Goal: Task Accomplishment & Management: Manage account settings

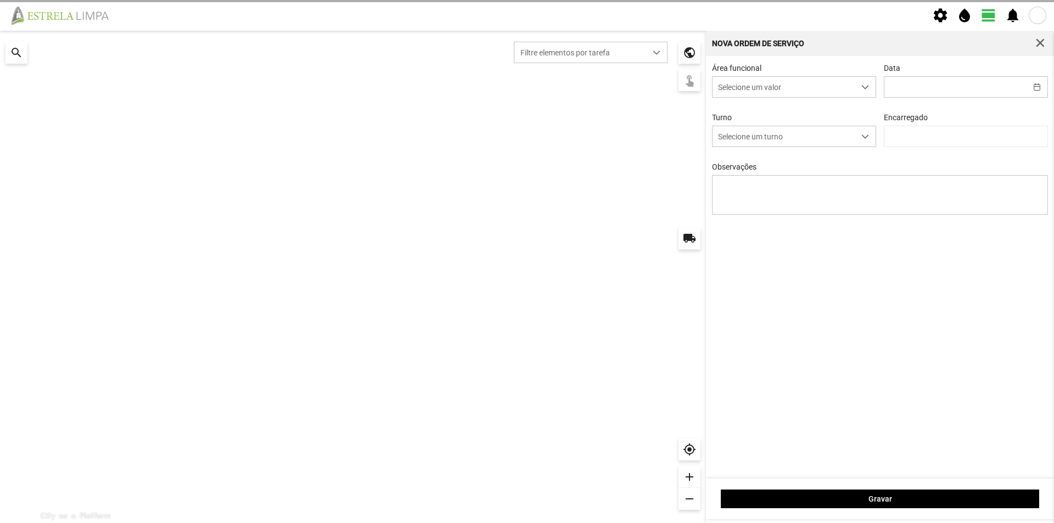
type input "[DATE]"
type input "[PERSON_NAME]"
type textarea "Recolha de papeleiras"
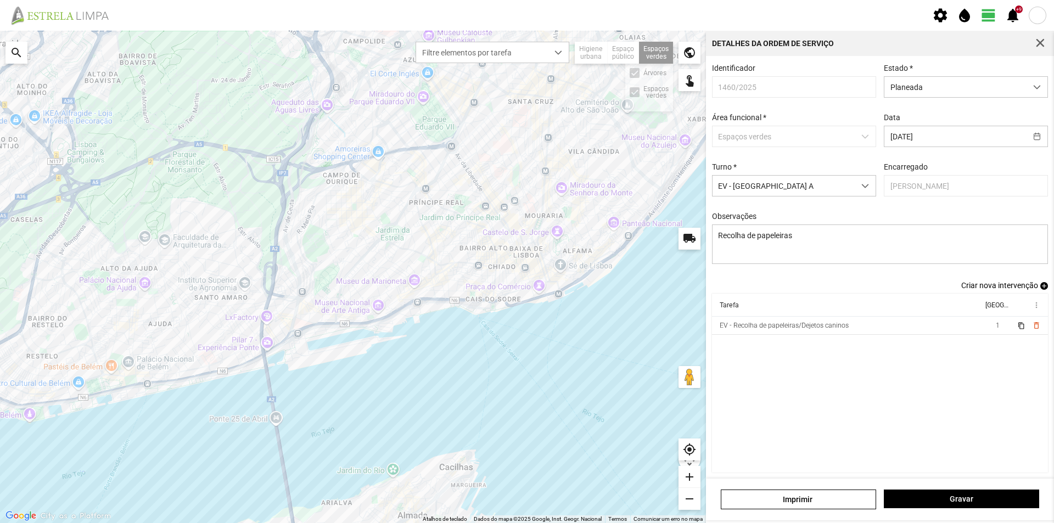
click at [657, 58] on div "Espaços verdes Árvores Espaços verdes" at bounding box center [656, 53] width 34 height 22
click at [866, 333] on td "EV - Recolha de papeleiras/Dejetos caninos" at bounding box center [847, 326] width 271 height 18
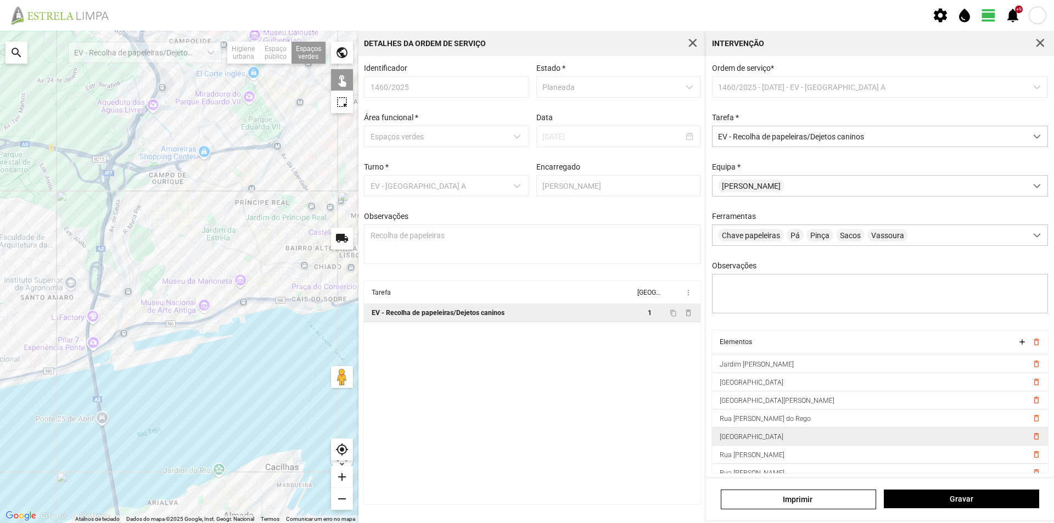
scroll to position [134, 0]
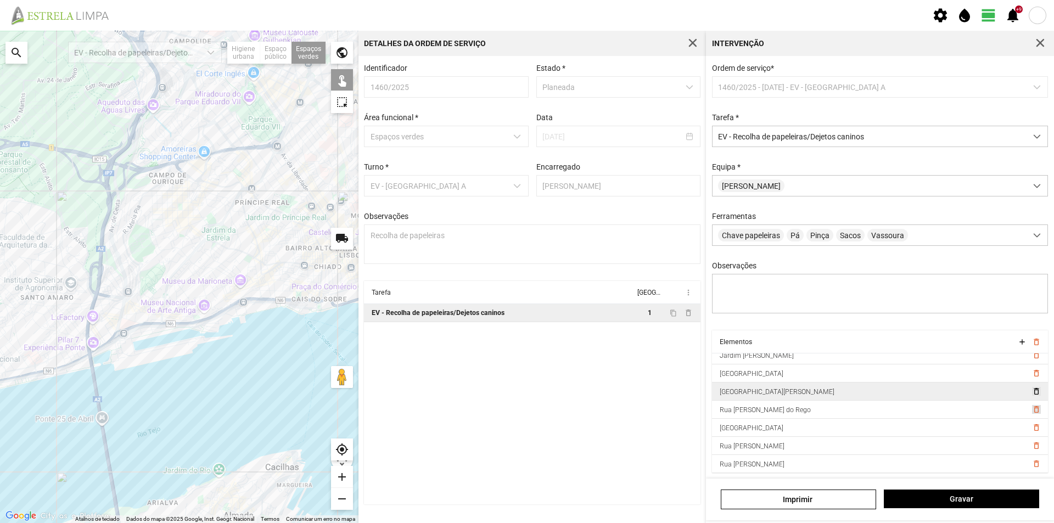
click at [1032, 414] on span "delete_outline" at bounding box center [1036, 409] width 9 height 9
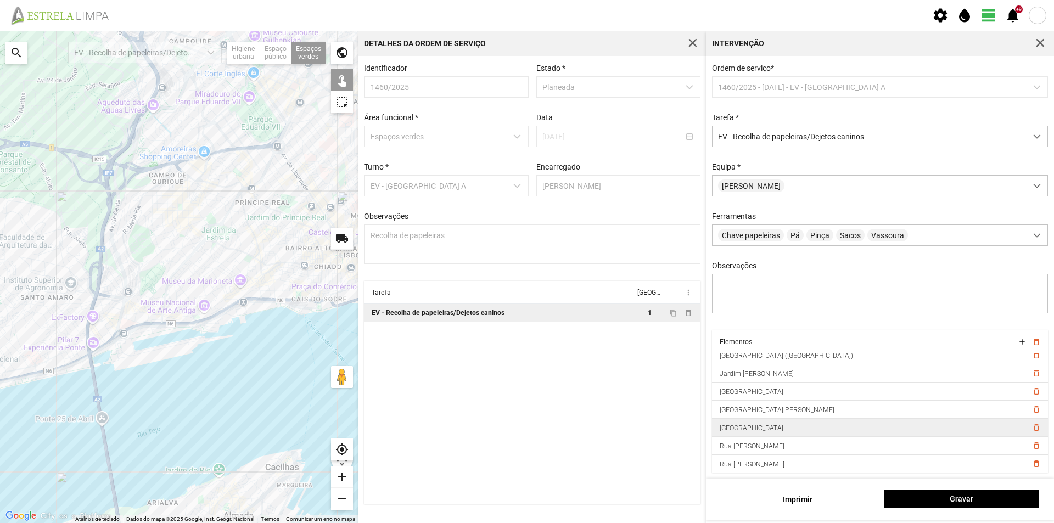
scroll to position [5, 0]
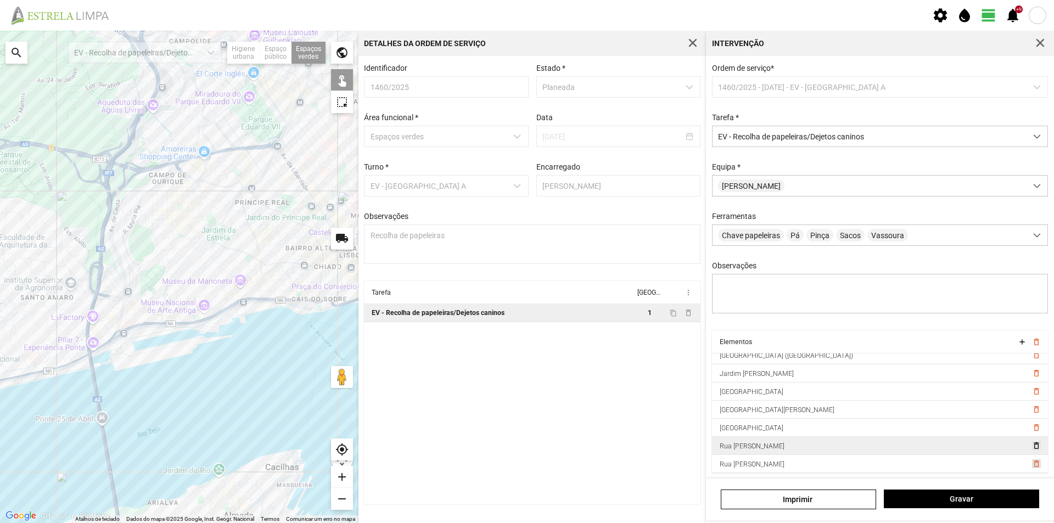
click at [1032, 462] on span "delete_outline" at bounding box center [1036, 464] width 9 height 9
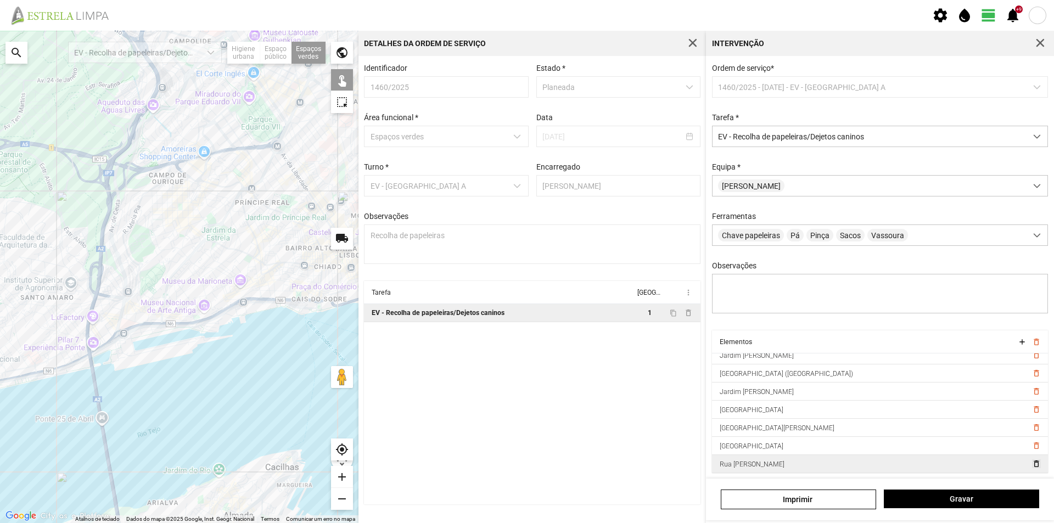
scroll to position [98, 0]
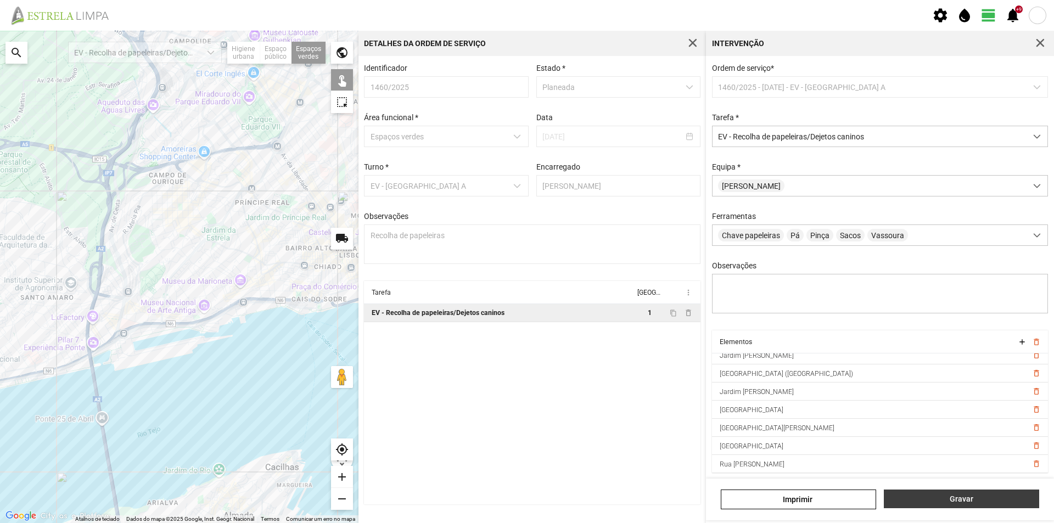
click at [981, 501] on span "Gravar" at bounding box center [962, 499] width 144 height 9
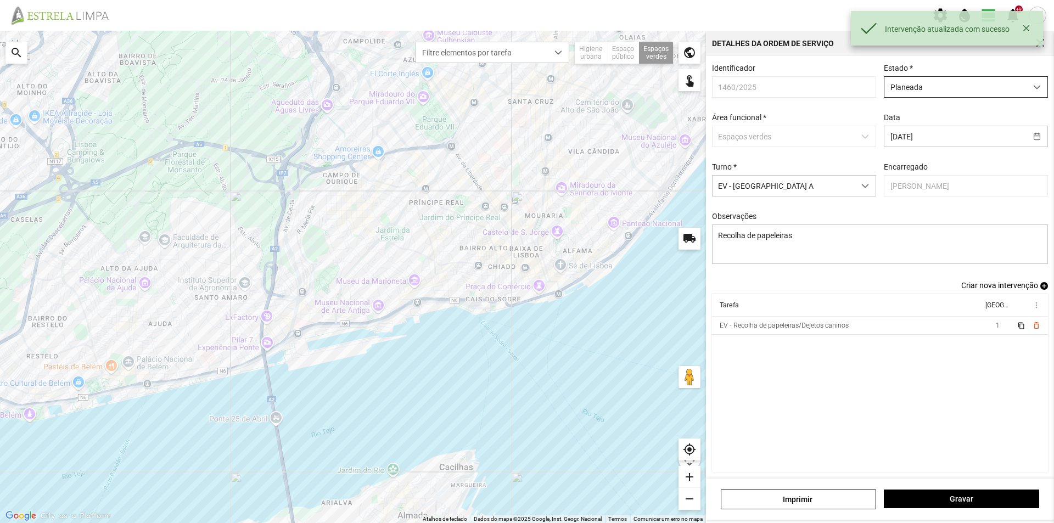
click at [930, 82] on span "Planeada" at bounding box center [956, 87] width 142 height 20
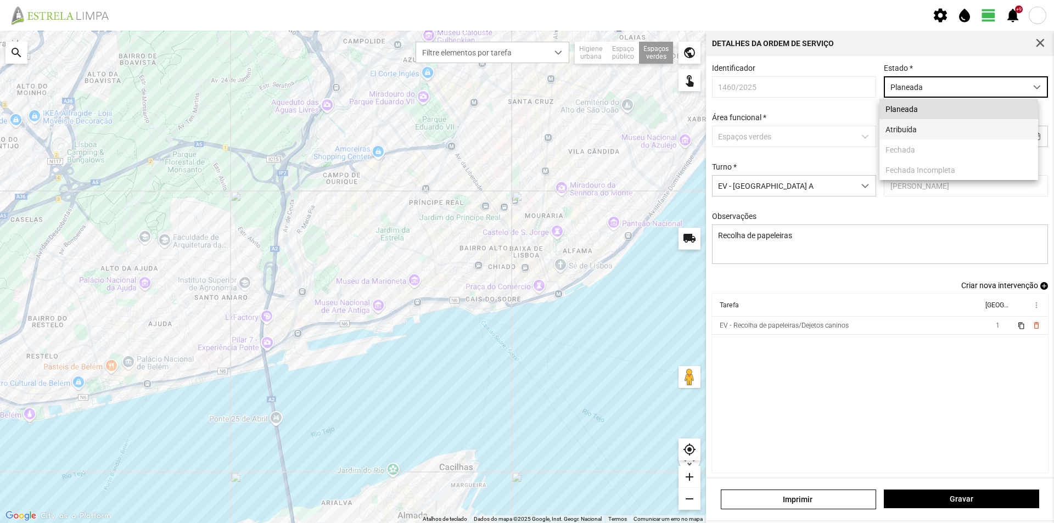
click at [919, 131] on li "Atribuída" at bounding box center [959, 129] width 159 height 20
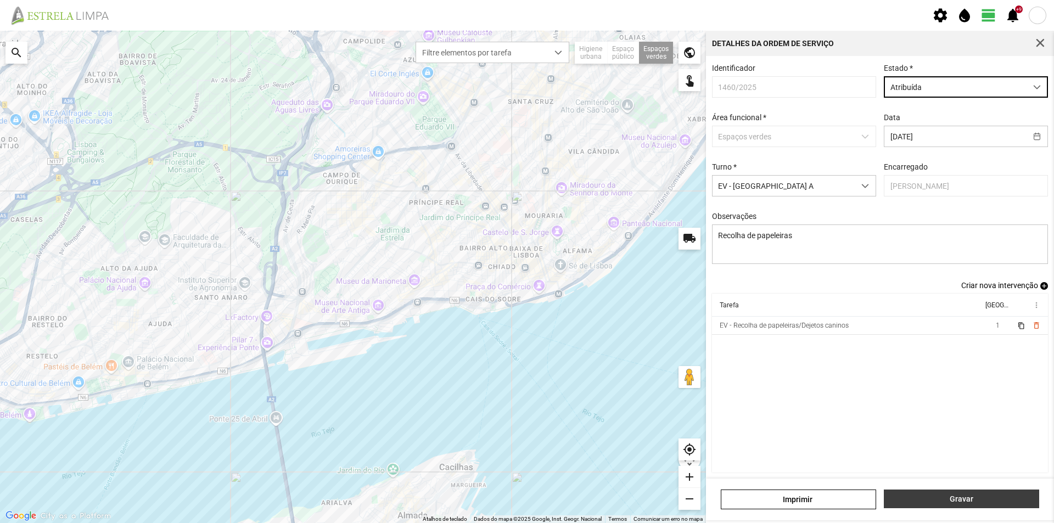
click at [962, 501] on span "Gravar" at bounding box center [962, 499] width 144 height 9
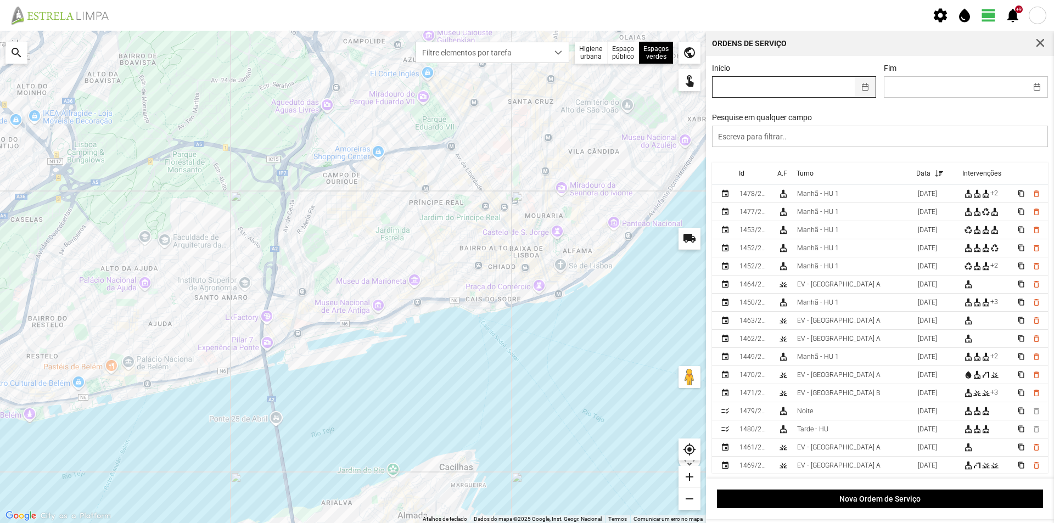
click at [860, 89] on button "button" at bounding box center [865, 87] width 21 height 20
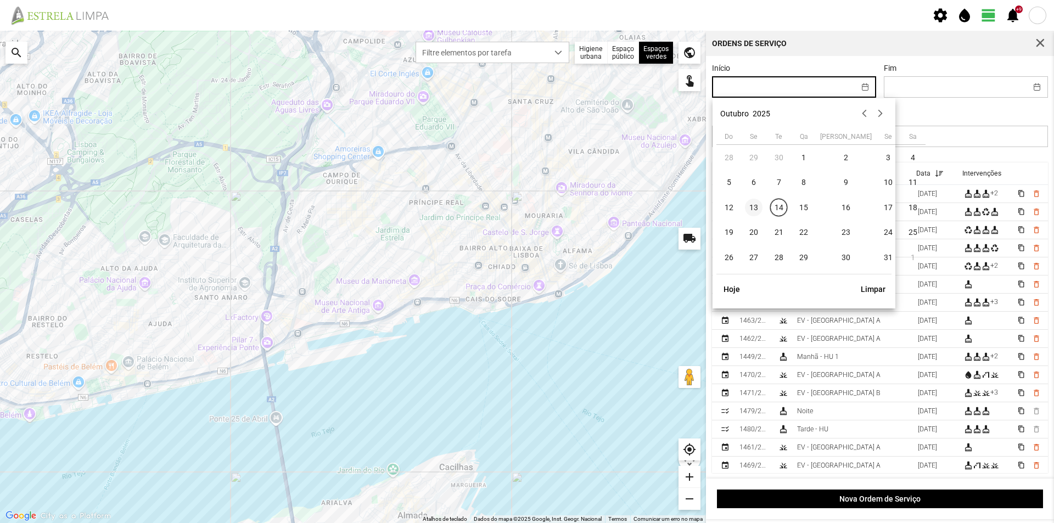
click at [758, 206] on span "13" at bounding box center [754, 208] width 18 height 18
type input "[DATE]"
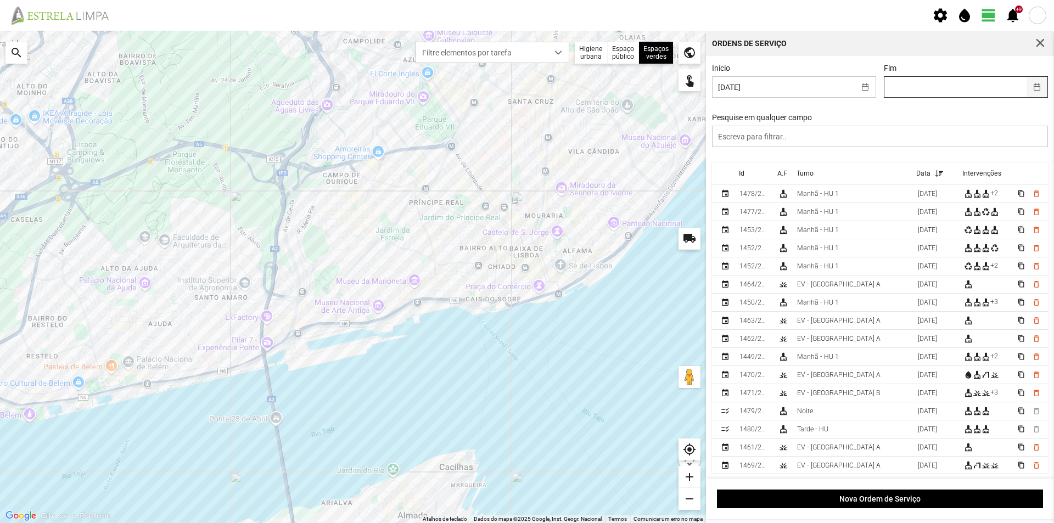
click at [1027, 86] on button "button" at bounding box center [1037, 87] width 21 height 20
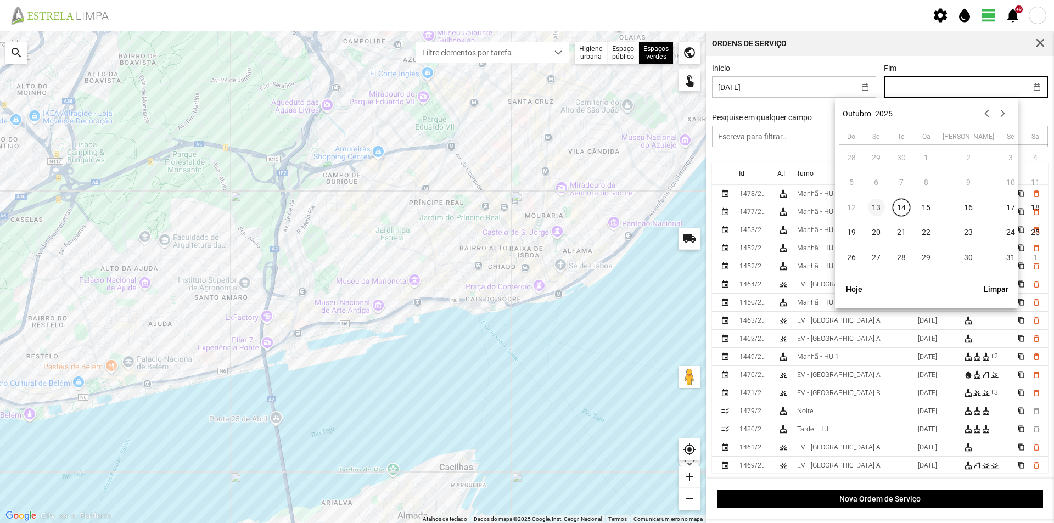
click at [876, 206] on span "13" at bounding box center [877, 208] width 18 height 18
type input "[DATE]"
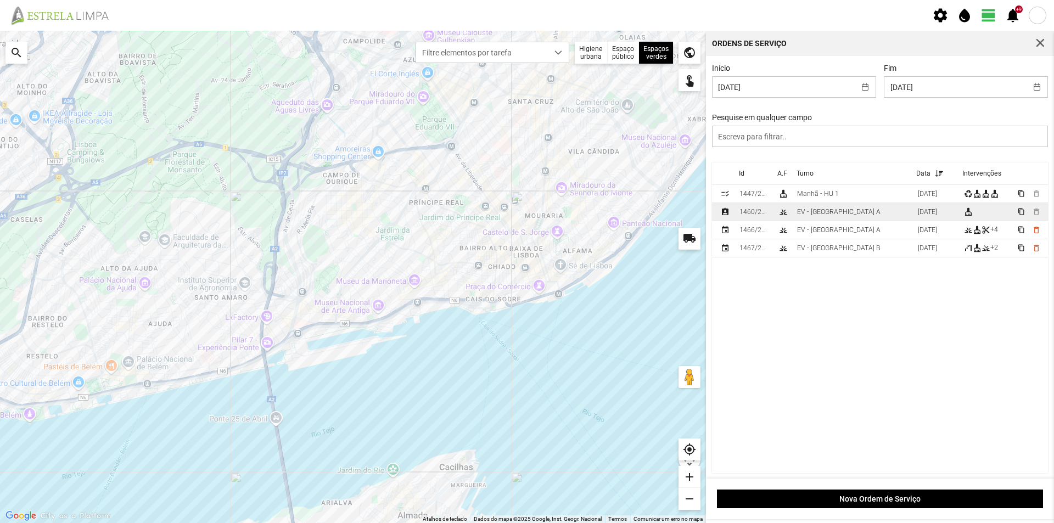
click at [827, 215] on div "EV - [GEOGRAPHIC_DATA] A" at bounding box center [838, 212] width 83 height 8
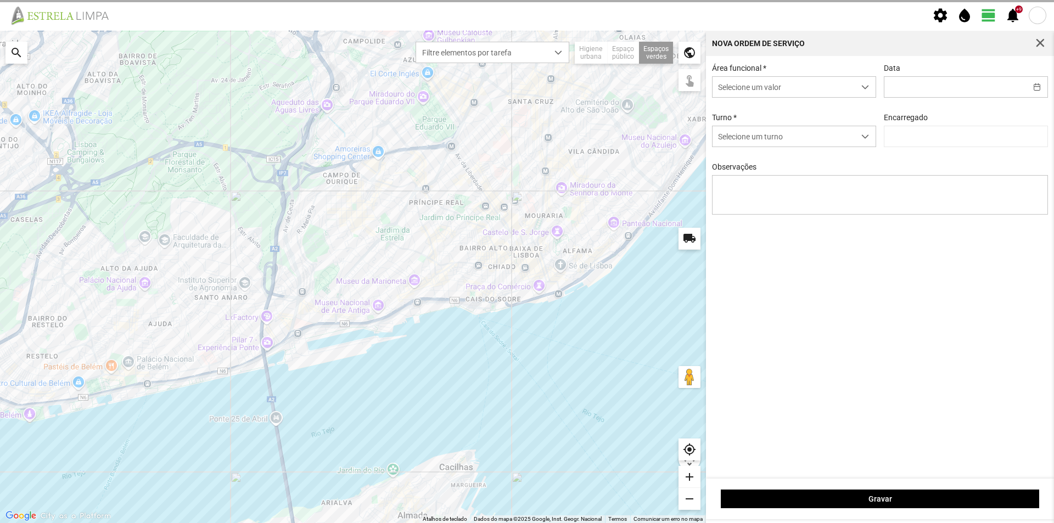
type input "[DATE]"
type textarea "Recolha de papeleiras"
type input "[PERSON_NAME]"
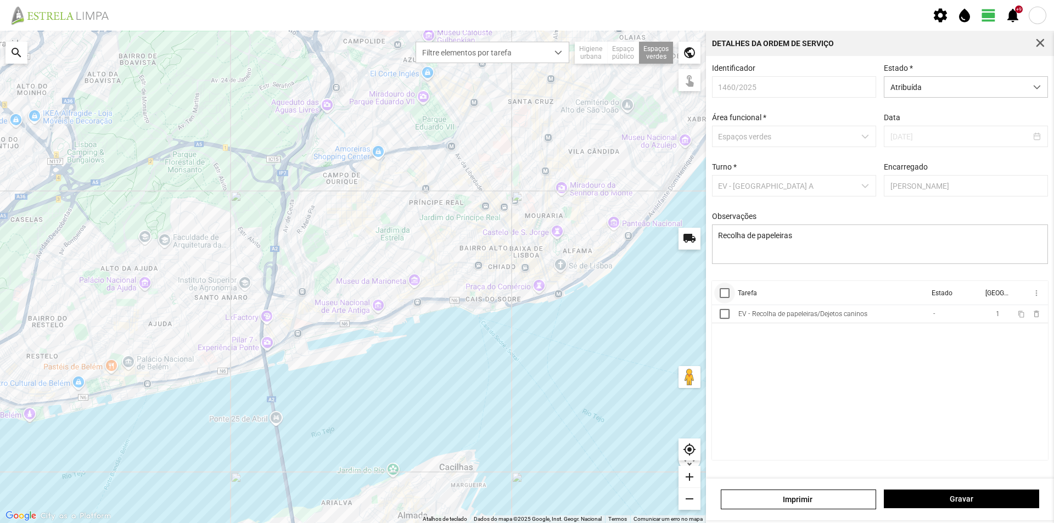
click at [724, 296] on div at bounding box center [725, 293] width 10 height 10
click at [1038, 297] on span "more_vert" at bounding box center [1036, 293] width 9 height 9
click at [985, 315] on span "Marcar como Concluída" at bounding box center [977, 315] width 81 height 8
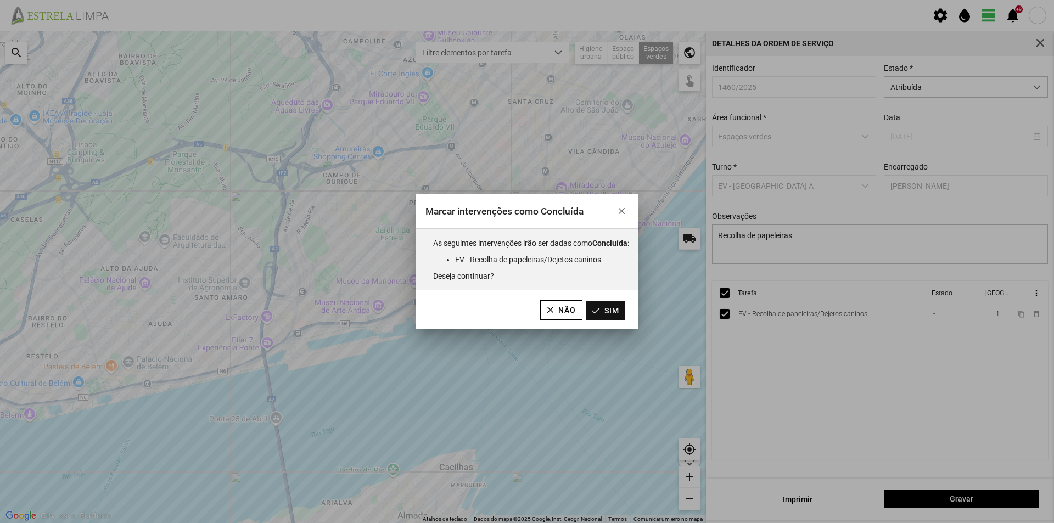
click at [618, 312] on button "Sim" at bounding box center [605, 310] width 39 height 19
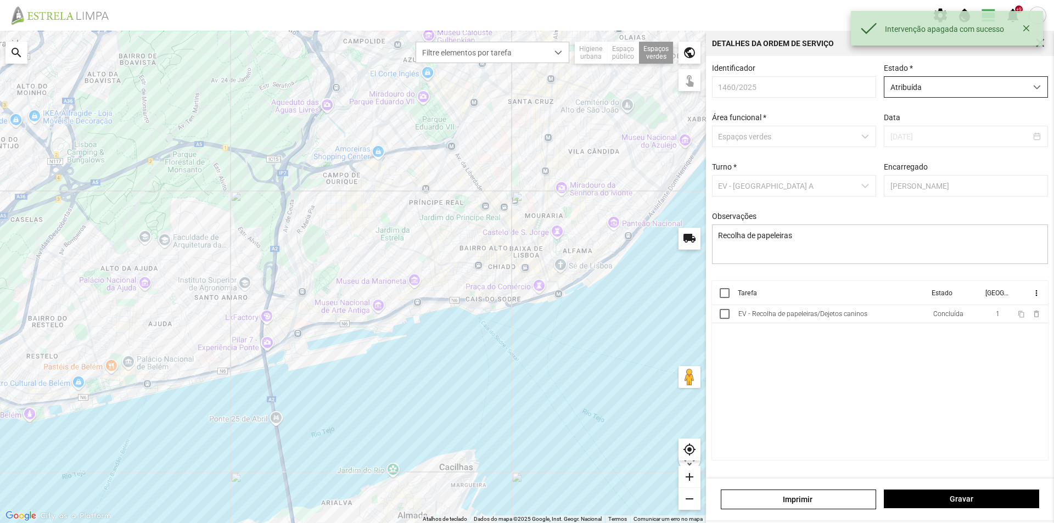
click at [930, 95] on span "Atribuída" at bounding box center [956, 87] width 142 height 20
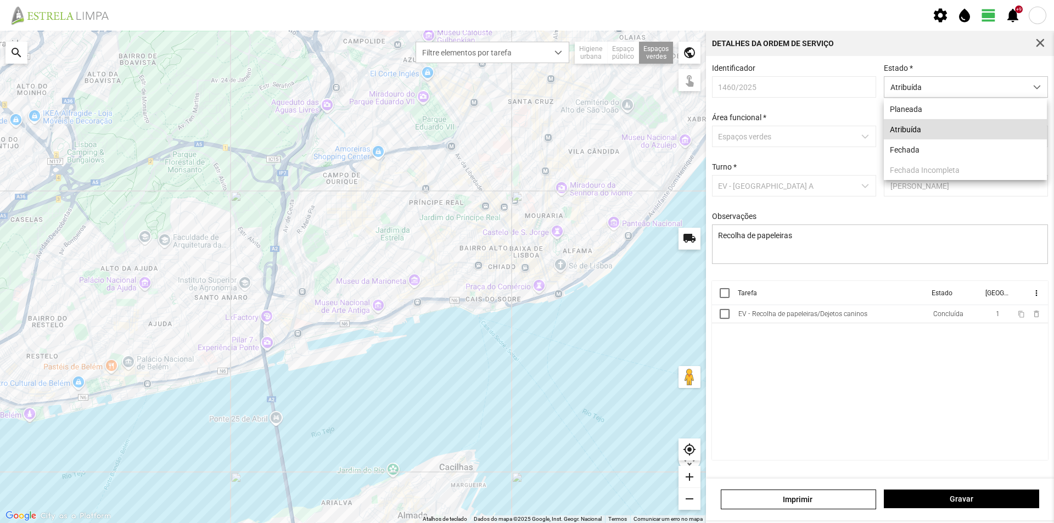
click at [909, 133] on li "Atribuída" at bounding box center [965, 129] width 163 height 20
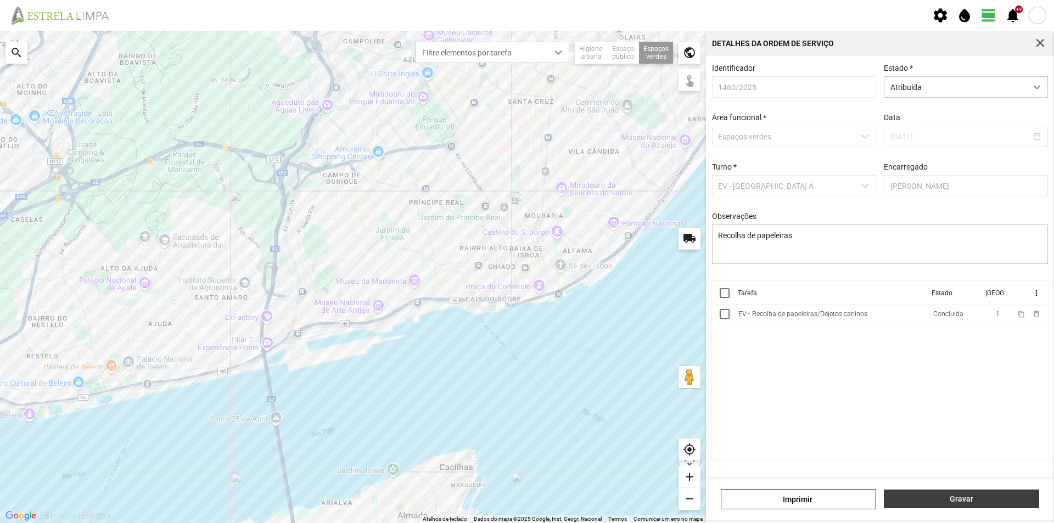
click at [942, 502] on span "Gravar" at bounding box center [962, 499] width 144 height 9
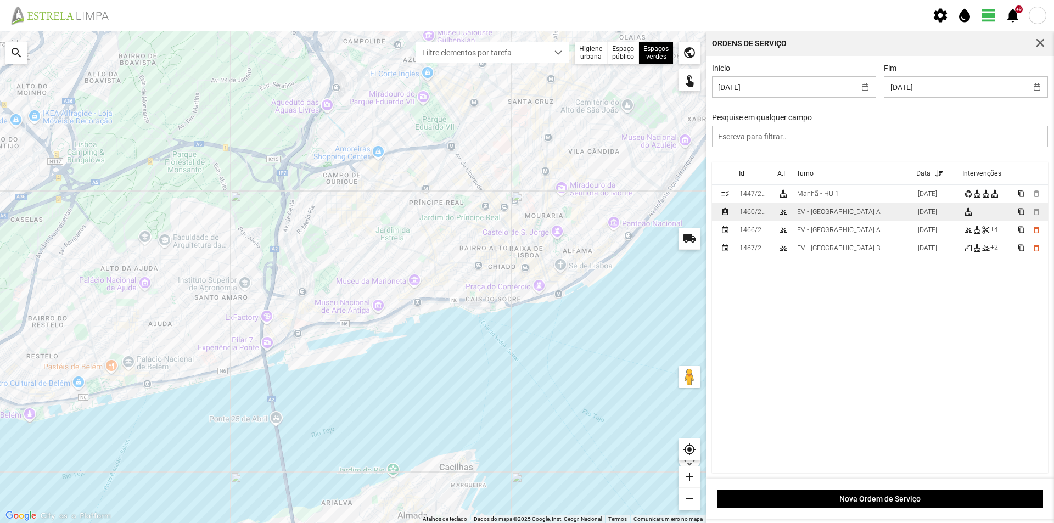
click at [849, 218] on td "EV - [GEOGRAPHIC_DATA] A" at bounding box center [853, 212] width 121 height 18
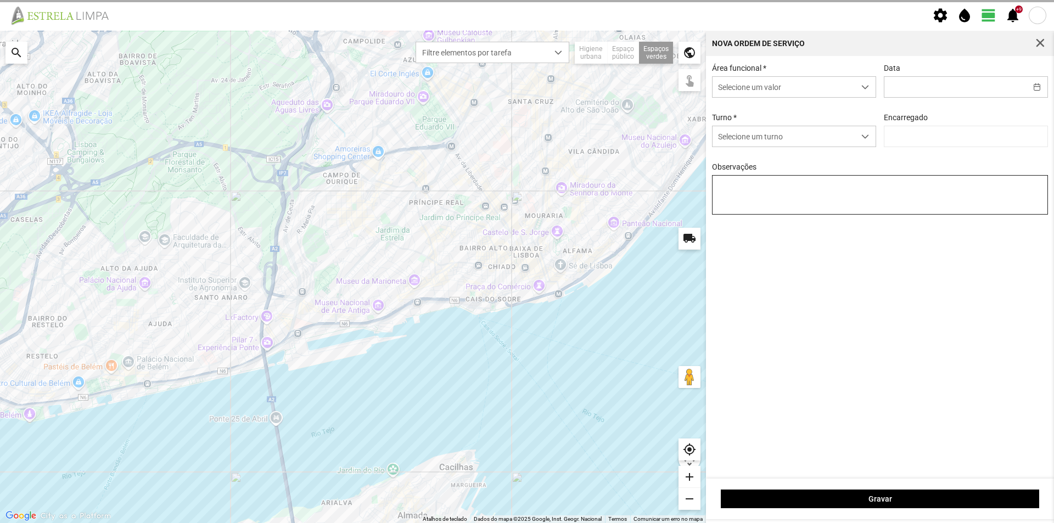
type input "[DATE]"
type input "[PERSON_NAME]"
type textarea "Recolha de papeleiras"
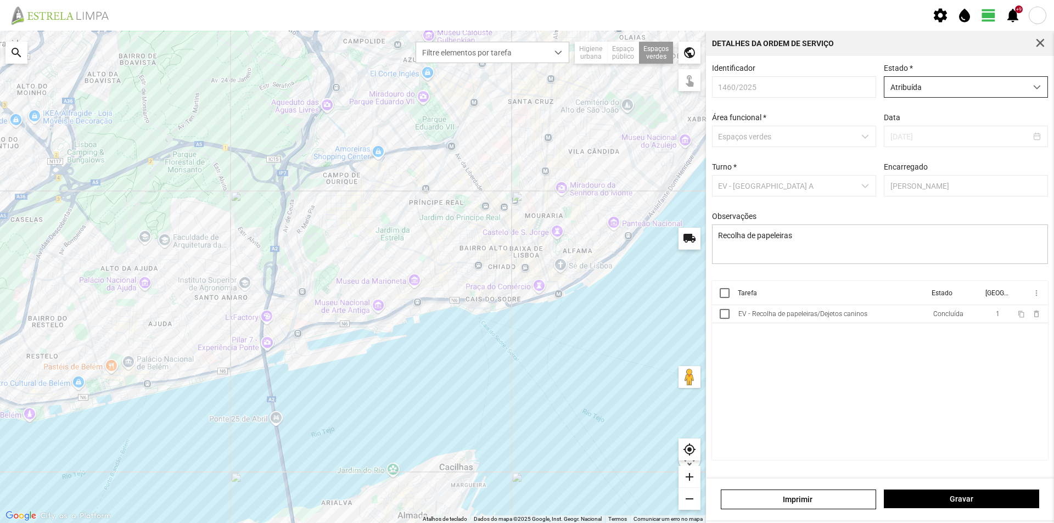
click at [961, 97] on span "Atribuída" at bounding box center [956, 87] width 142 height 20
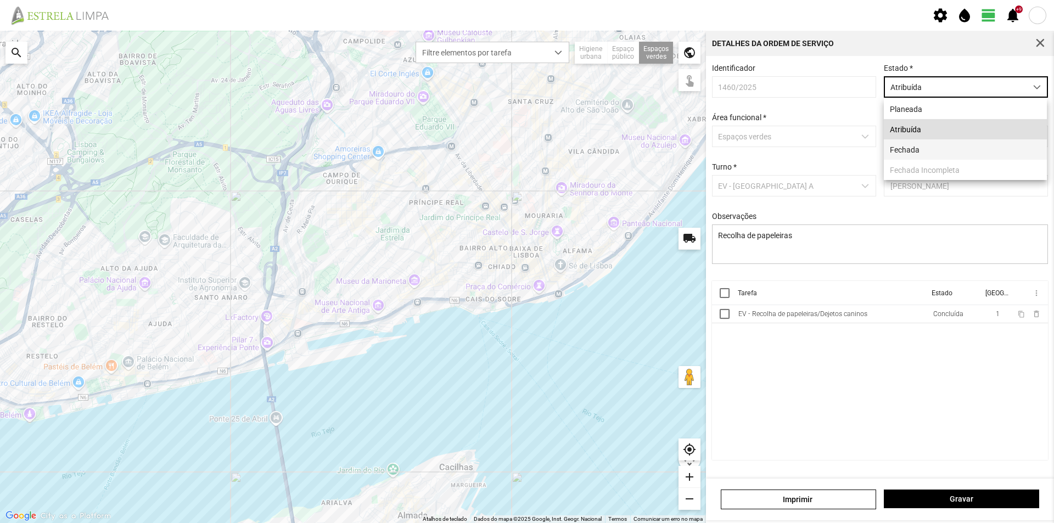
click at [922, 154] on li "Fechada" at bounding box center [965, 149] width 163 height 20
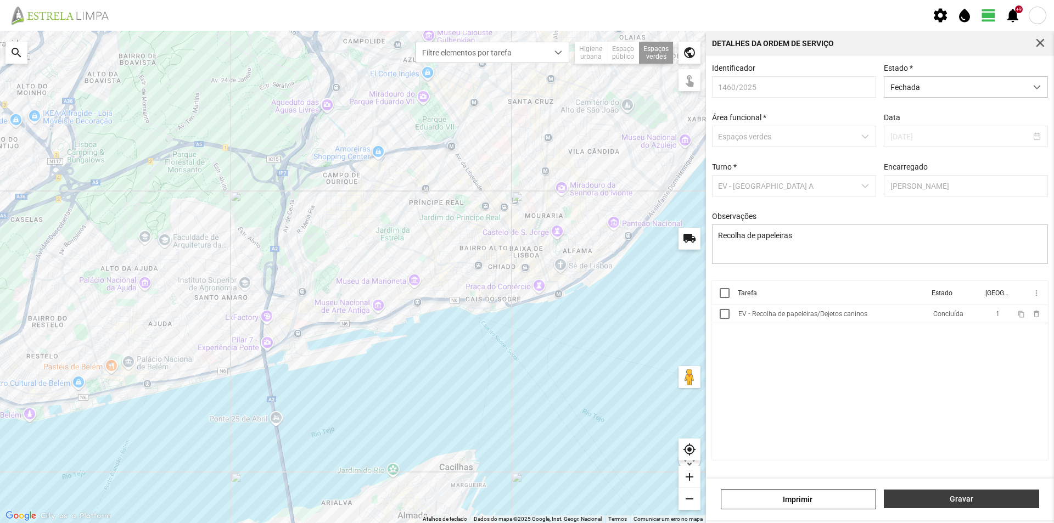
click at [930, 499] on span "Gravar" at bounding box center [962, 499] width 144 height 9
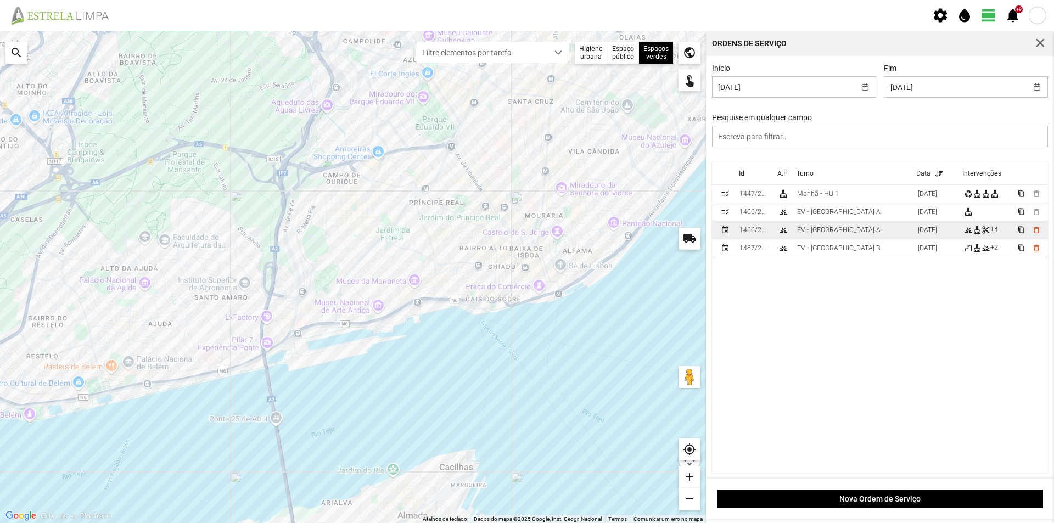
click at [841, 232] on td "EV - [GEOGRAPHIC_DATA] A" at bounding box center [853, 230] width 121 height 18
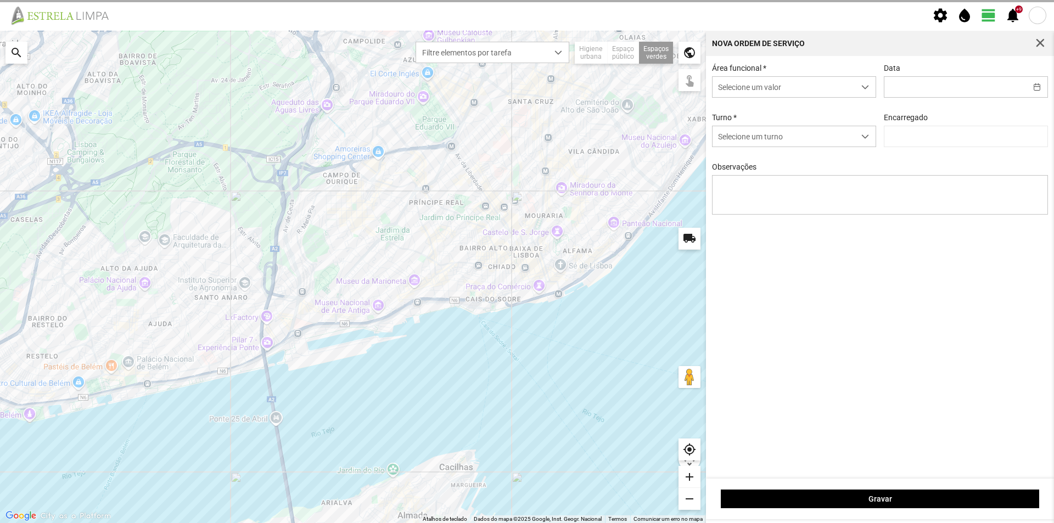
type input "[DATE]"
type textarea "Elisa Baptista"
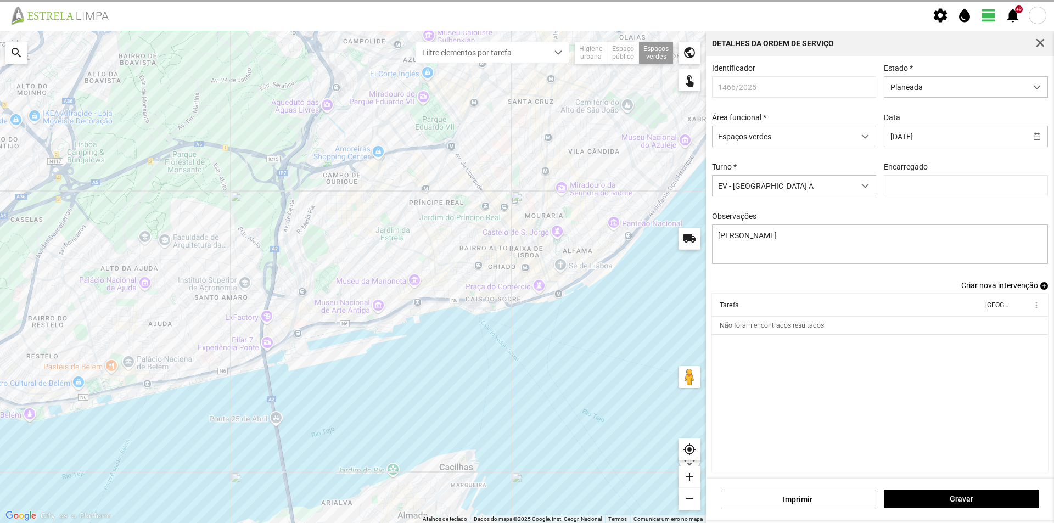
type input "[PERSON_NAME]"
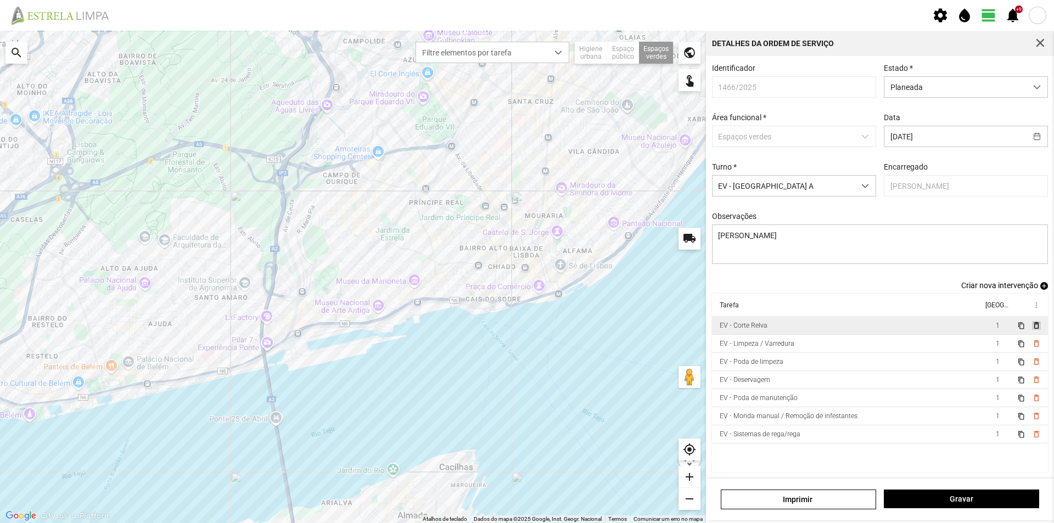
click at [1032, 330] on span "delete_outline" at bounding box center [1036, 325] width 9 height 9
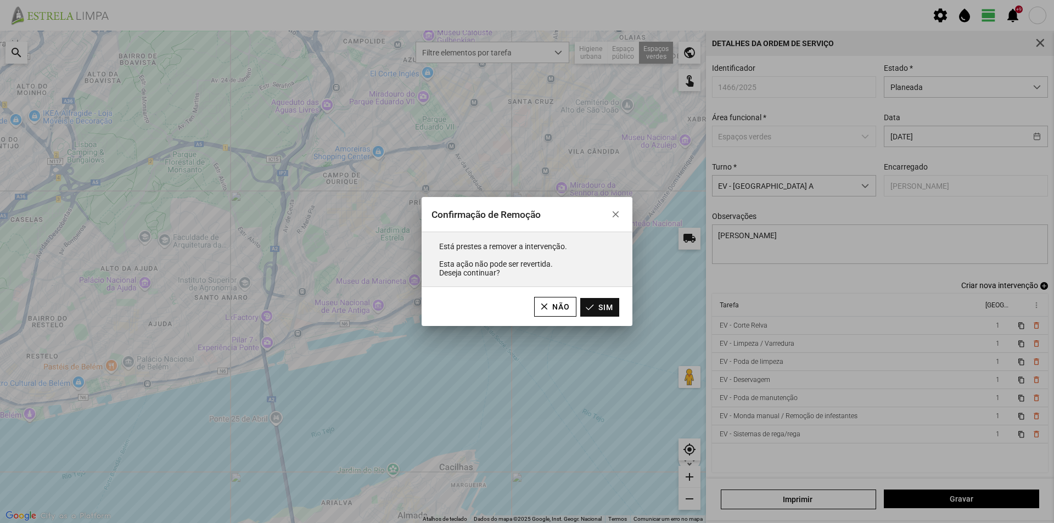
click at [607, 310] on button "Sim" at bounding box center [599, 307] width 39 height 19
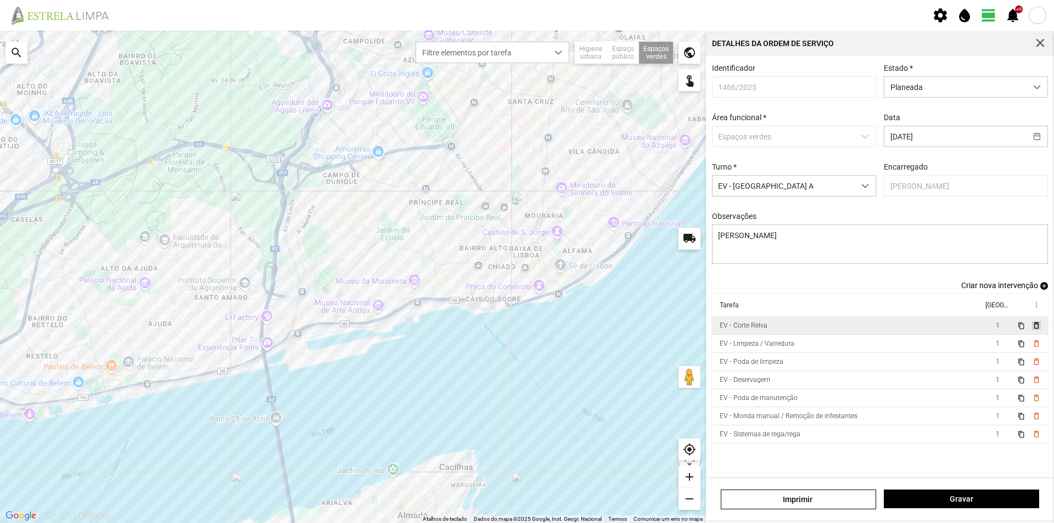
click at [1032, 329] on span "delete_outline" at bounding box center [1036, 325] width 9 height 9
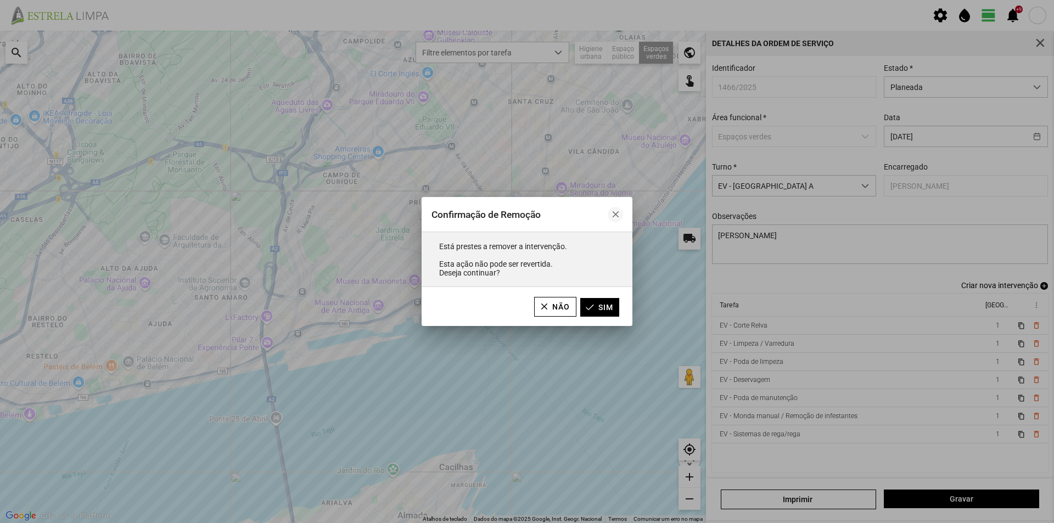
click at [615, 211] on span "button" at bounding box center [616, 215] width 8 height 8
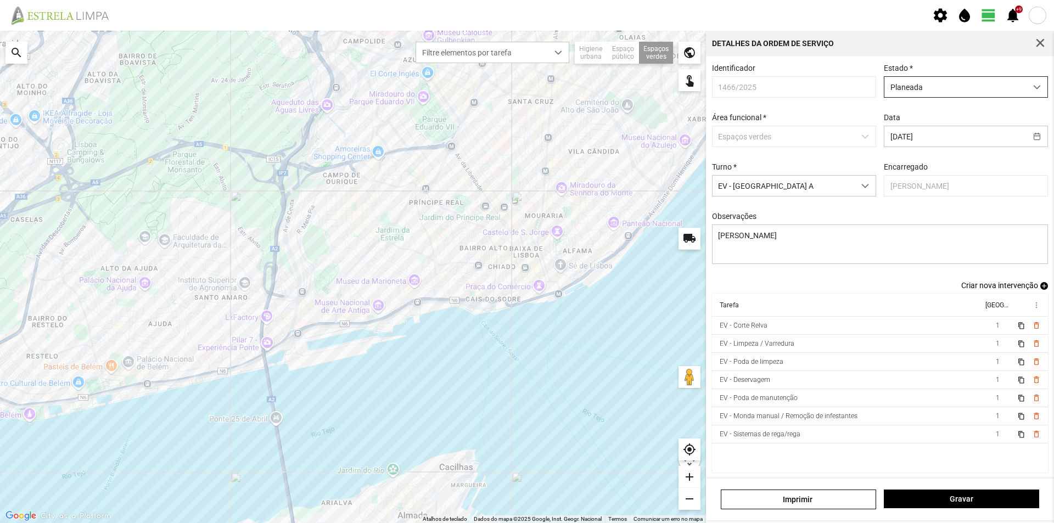
click at [967, 94] on span "Planeada" at bounding box center [956, 87] width 142 height 20
click at [904, 135] on li "Atribuída" at bounding box center [959, 129] width 159 height 20
click at [965, 500] on span "Gravar" at bounding box center [962, 499] width 144 height 9
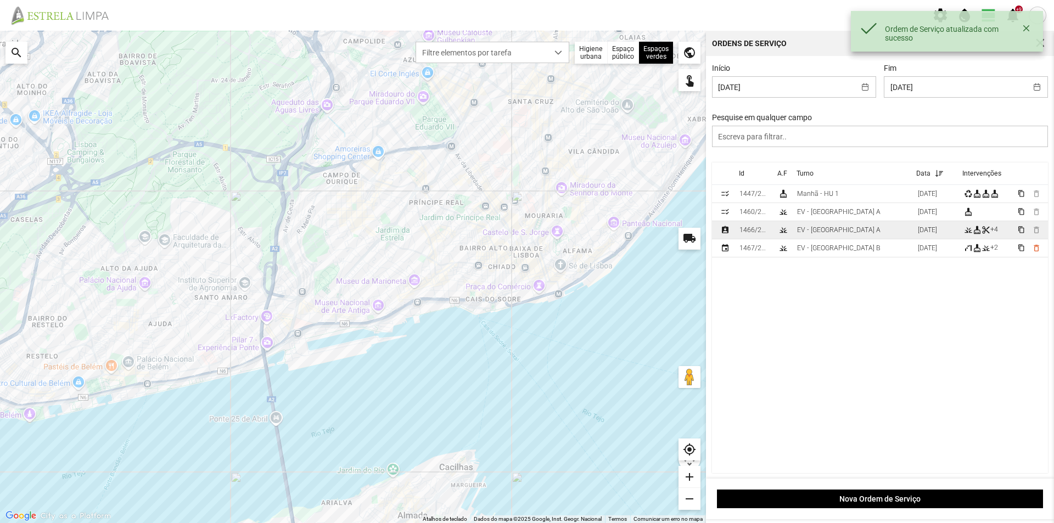
click at [825, 232] on div "EV - [GEOGRAPHIC_DATA] A" at bounding box center [838, 230] width 83 height 8
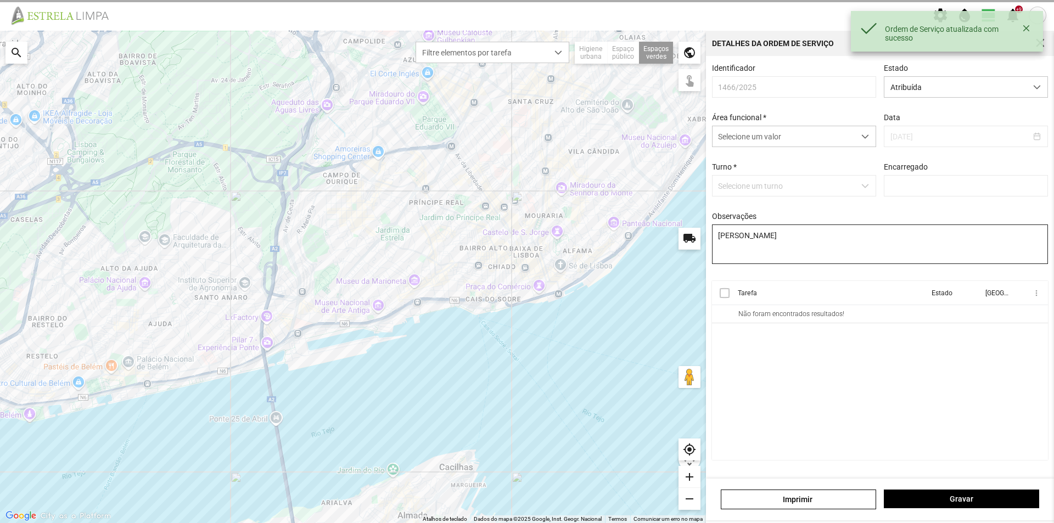
type input "[PERSON_NAME]"
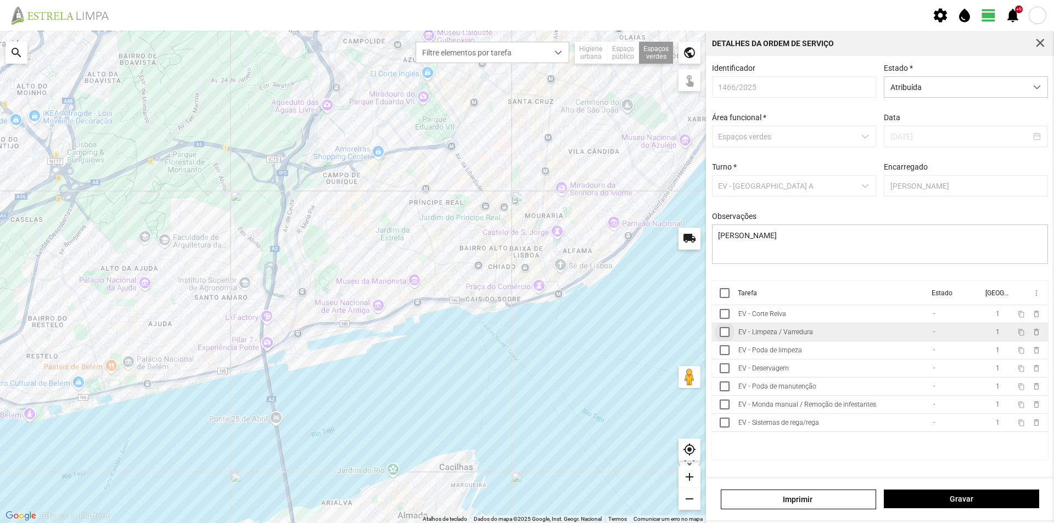
click at [723, 337] on div at bounding box center [725, 332] width 10 height 10
click at [727, 352] on div at bounding box center [725, 350] width 10 height 10
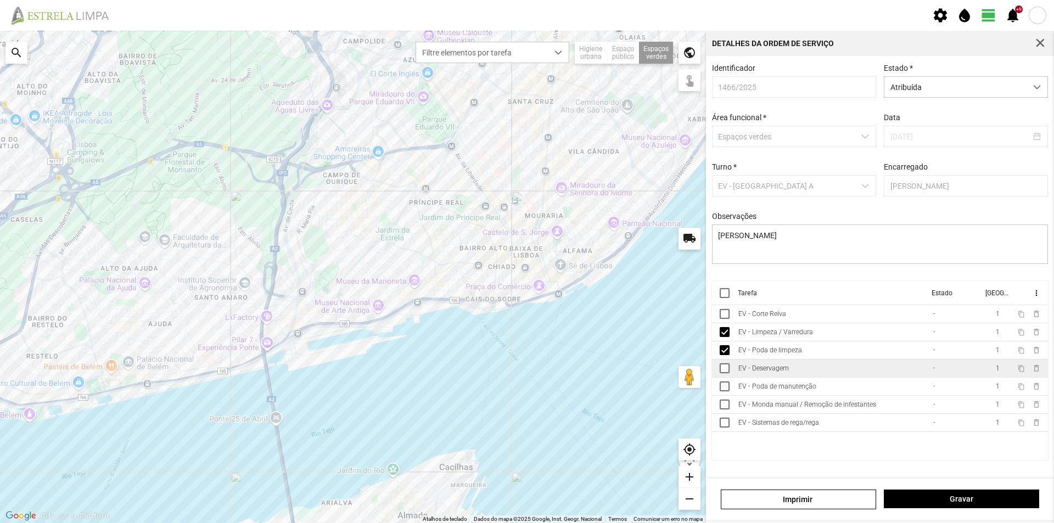
click at [729, 378] on td at bounding box center [723, 369] width 22 height 18
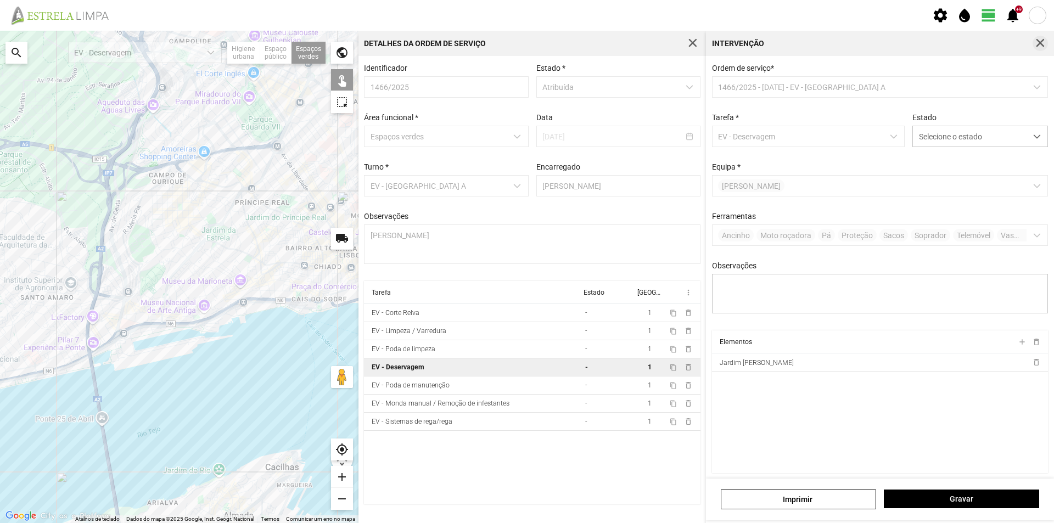
click at [1038, 43] on span "button" at bounding box center [1040, 43] width 10 height 10
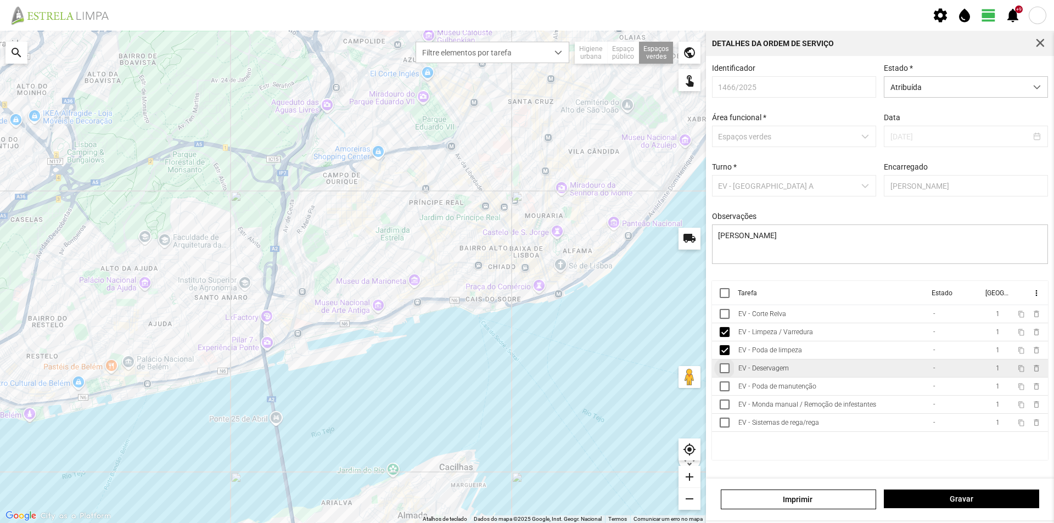
click at [725, 369] on div at bounding box center [725, 368] width 10 height 10
click at [725, 391] on div at bounding box center [725, 387] width 10 height 10
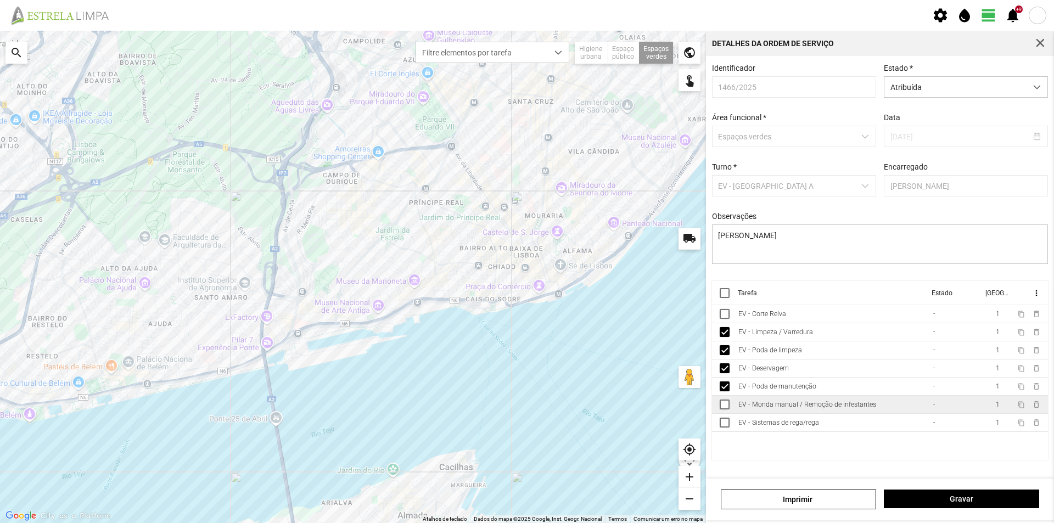
click at [724, 414] on td at bounding box center [723, 405] width 22 height 18
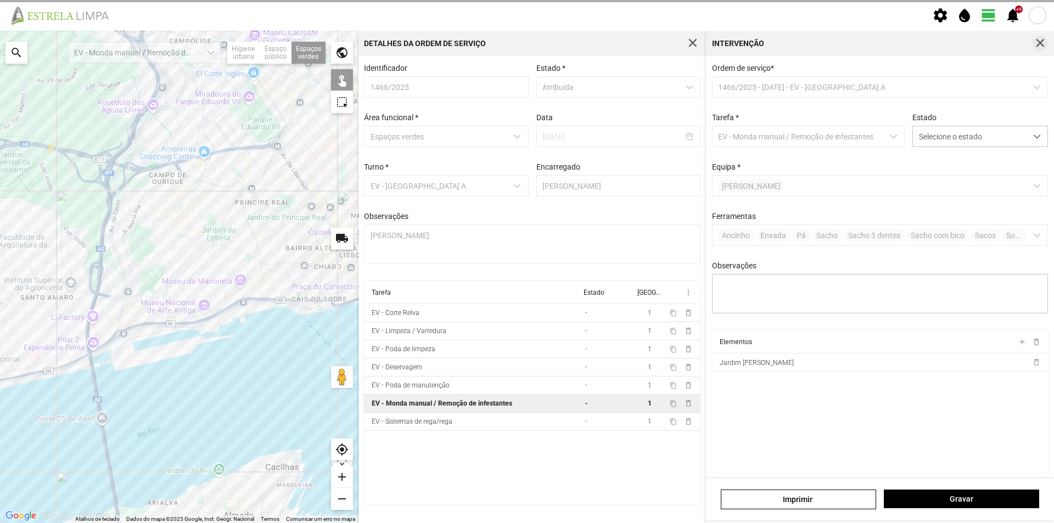
click at [1044, 39] on span "button" at bounding box center [1040, 43] width 10 height 10
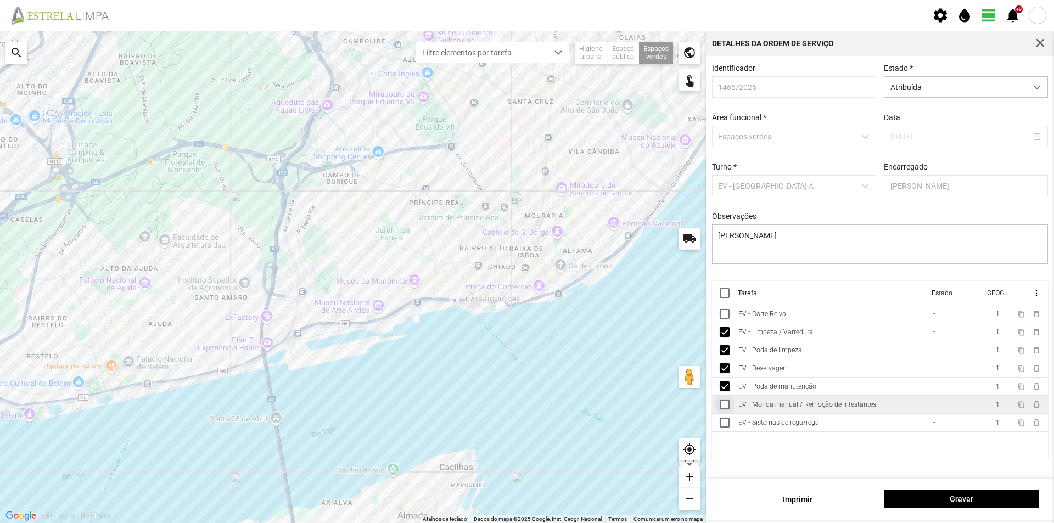
click at [724, 408] on div at bounding box center [725, 405] width 10 height 10
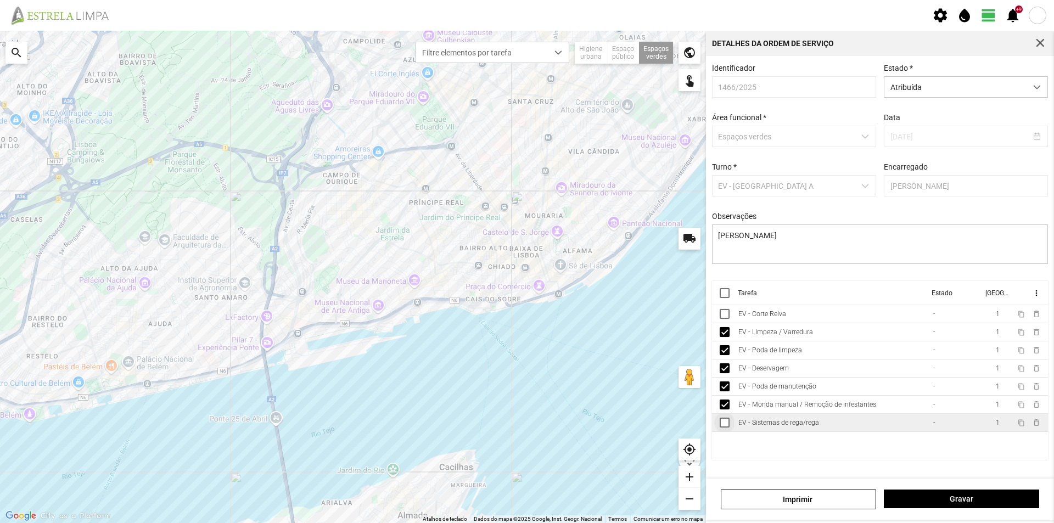
click at [722, 426] on div at bounding box center [725, 423] width 10 height 10
click at [1037, 295] on span "more_vert" at bounding box center [1036, 293] width 9 height 9
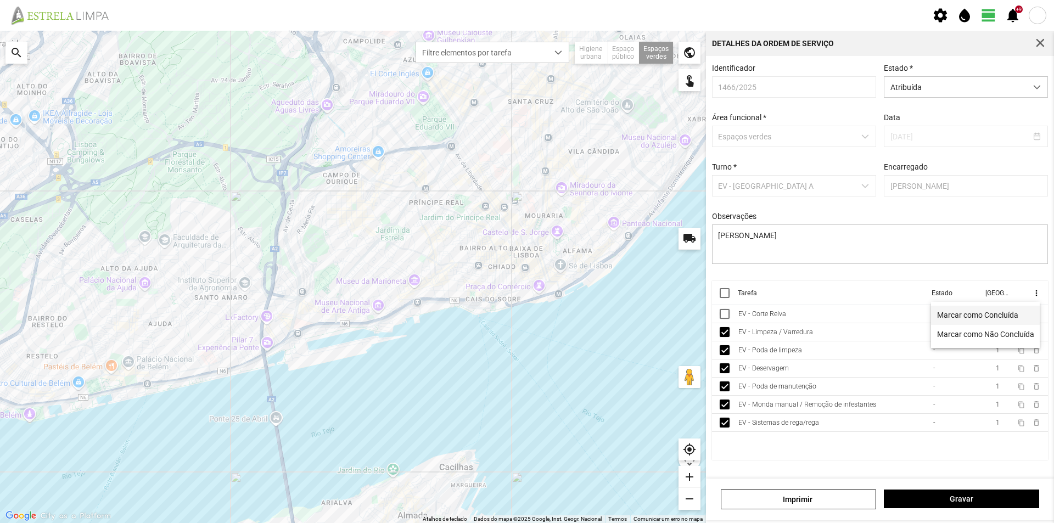
click at [984, 318] on span "Marcar como Concluída" at bounding box center [977, 315] width 81 height 8
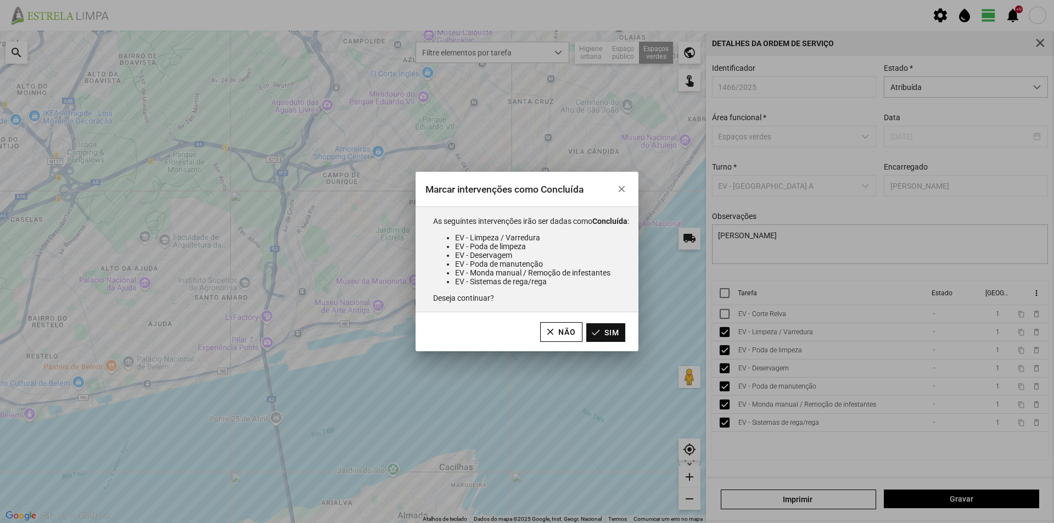
click at [608, 336] on button "Sim" at bounding box center [605, 332] width 39 height 19
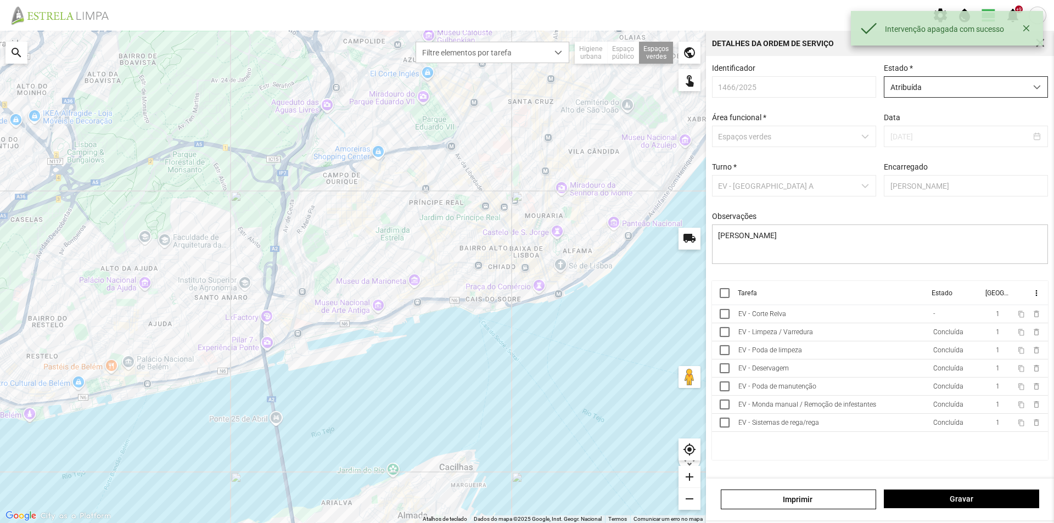
click at [1027, 89] on div "dropdown trigger" at bounding box center [1037, 87] width 21 height 20
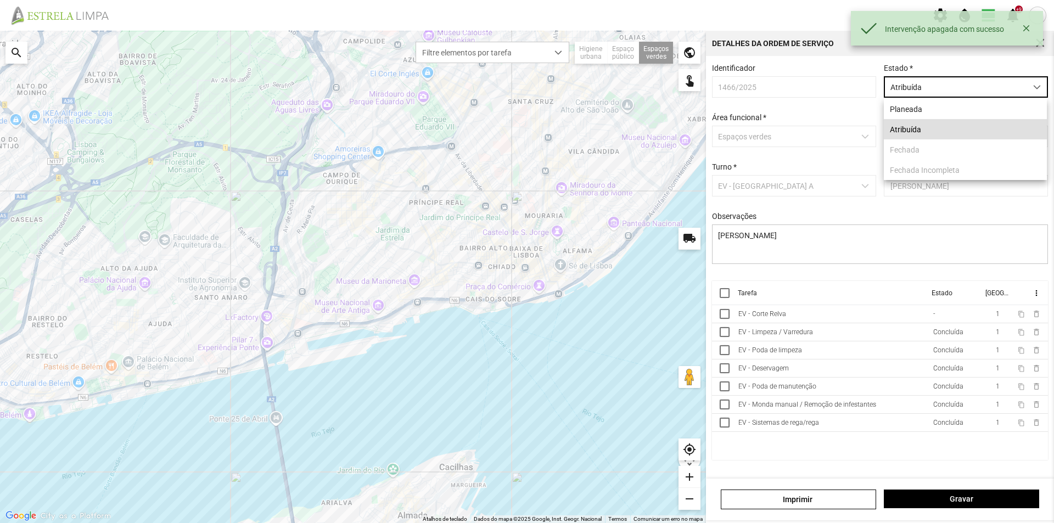
scroll to position [6, 49]
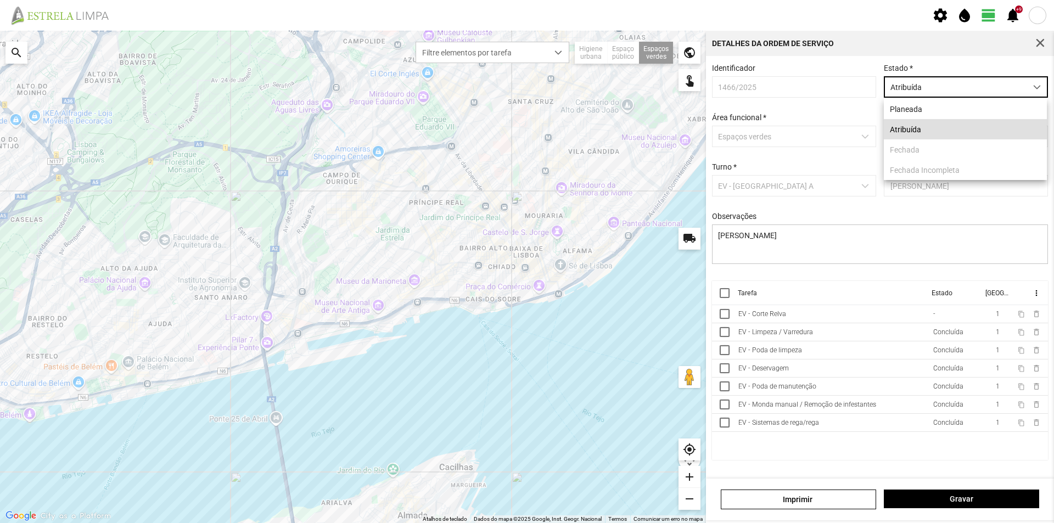
click at [1035, 86] on span "dropdown trigger" at bounding box center [1037, 87] width 8 height 8
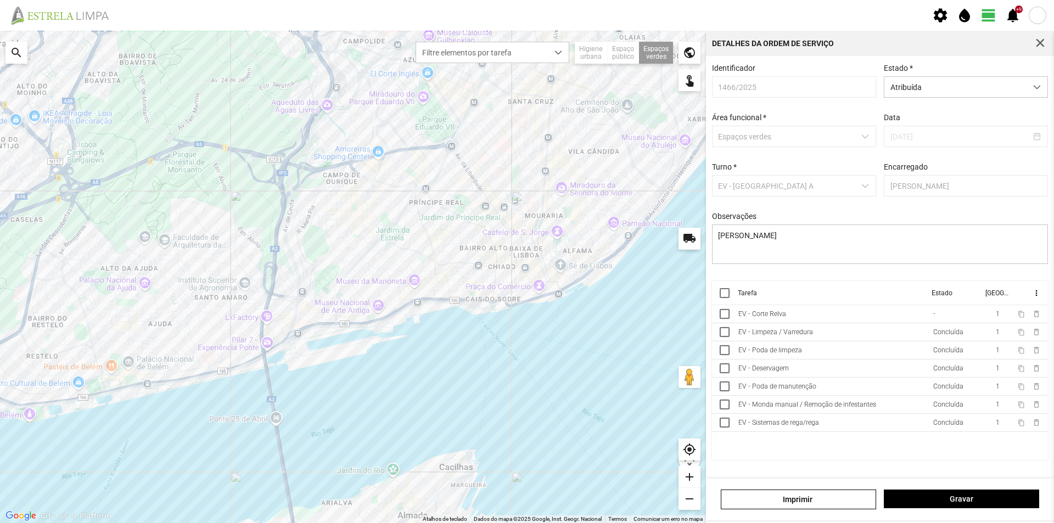
click at [863, 298] on th "Tarefa" at bounding box center [831, 293] width 194 height 24
click at [1038, 294] on span "more_vert" at bounding box center [1036, 293] width 9 height 9
click at [1012, 336] on span "Marcar como Não Concluída" at bounding box center [985, 335] width 97 height 8
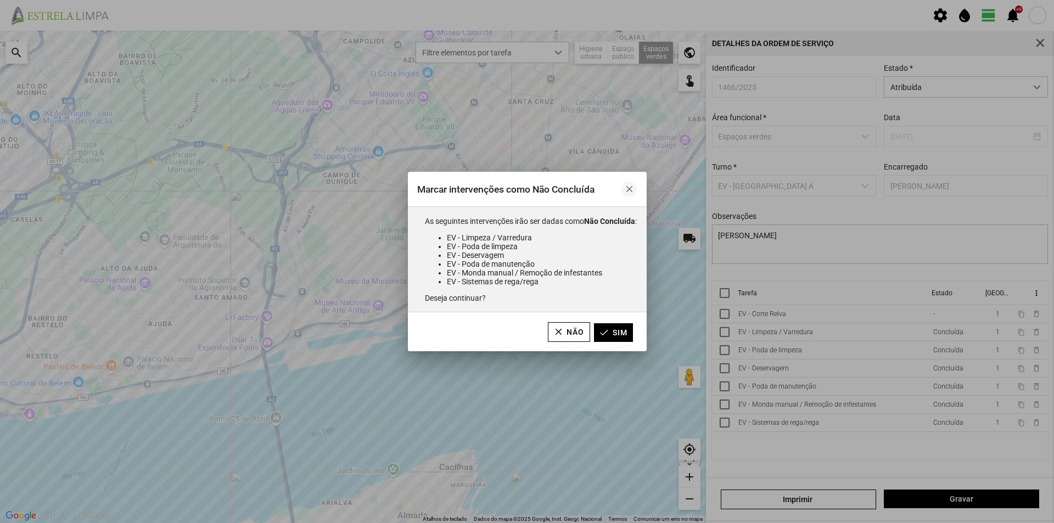
click at [626, 187] on button "button" at bounding box center [629, 189] width 15 height 15
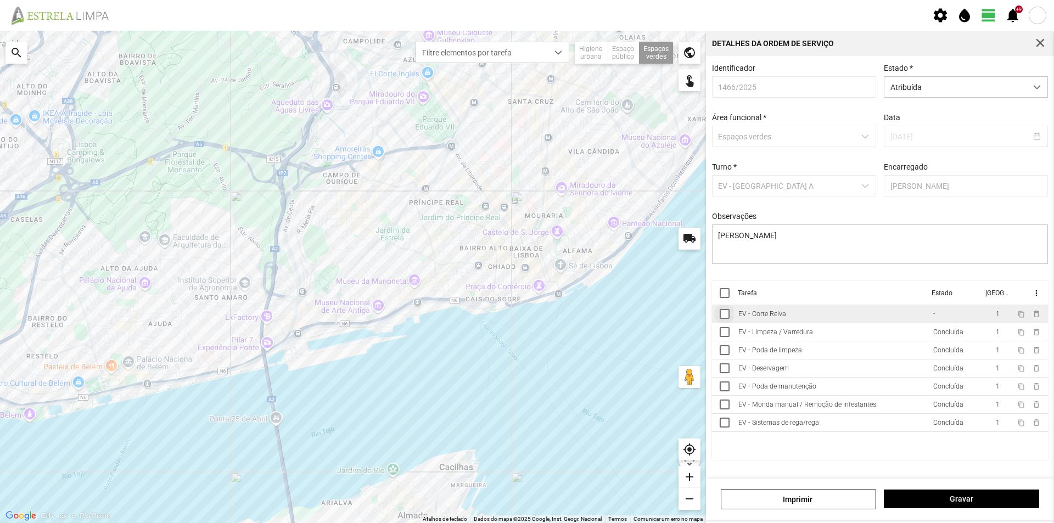
click at [726, 314] on div at bounding box center [725, 314] width 10 height 10
click at [1034, 296] on span "more_vert" at bounding box center [1036, 293] width 9 height 9
click at [985, 334] on span "Marcar como Não Concluída" at bounding box center [985, 335] width 97 height 8
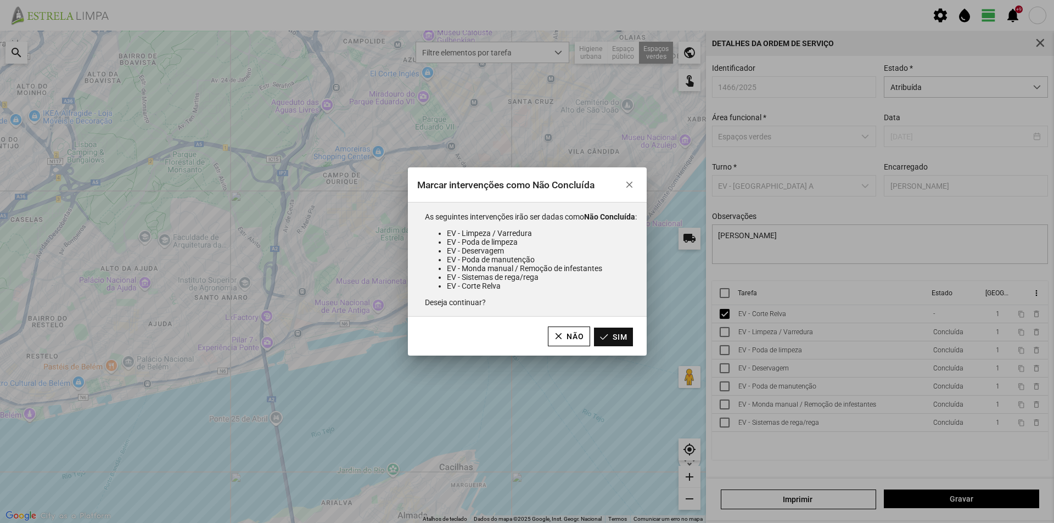
click at [631, 337] on button "Sim" at bounding box center [613, 337] width 39 height 19
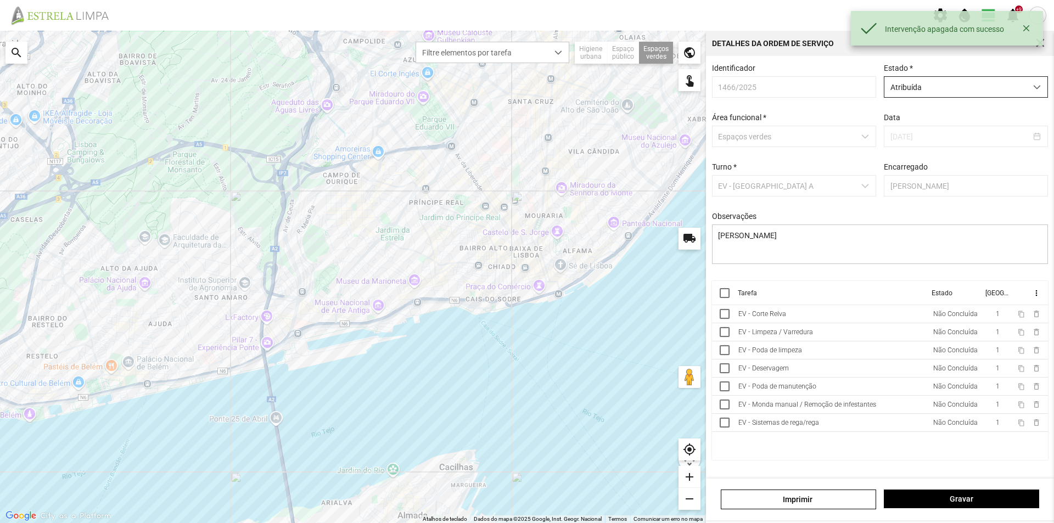
click at [987, 94] on span "Atribuída" at bounding box center [956, 87] width 142 height 20
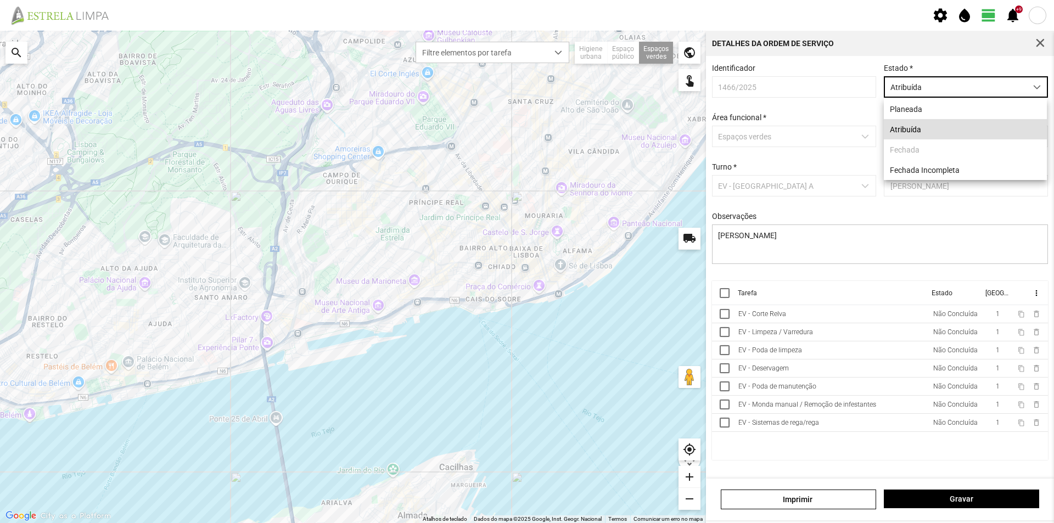
click at [910, 128] on li "Atribuída" at bounding box center [965, 129] width 163 height 20
click at [726, 298] on div at bounding box center [725, 293] width 10 height 10
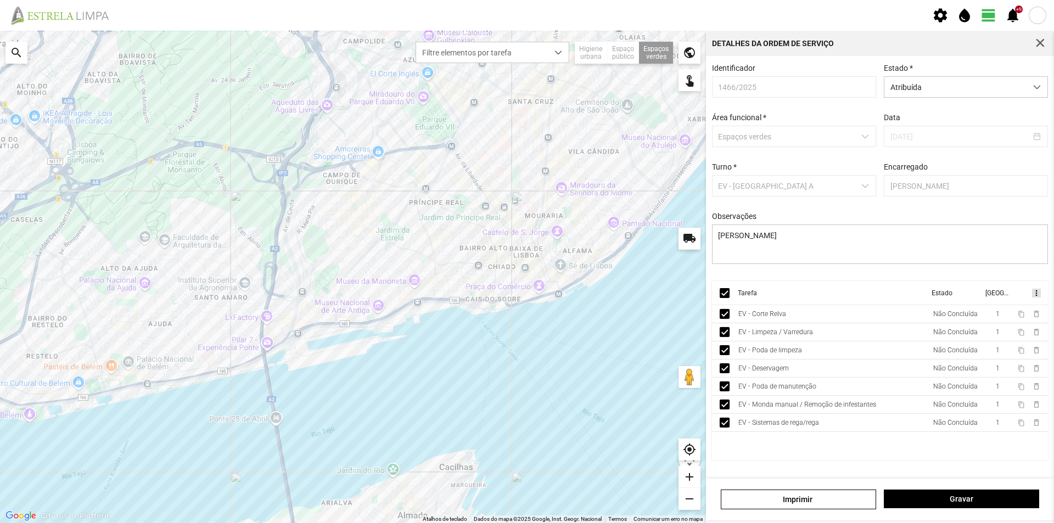
click at [1034, 298] on span "more_vert" at bounding box center [1036, 293] width 9 height 9
click at [857, 276] on div "Identificador 1466/2025 Estado * Atribuída Área funcional * Espaços verdes Data…" at bounding box center [880, 172] width 344 height 217
click at [989, 83] on span "Atribuída" at bounding box center [956, 87] width 142 height 20
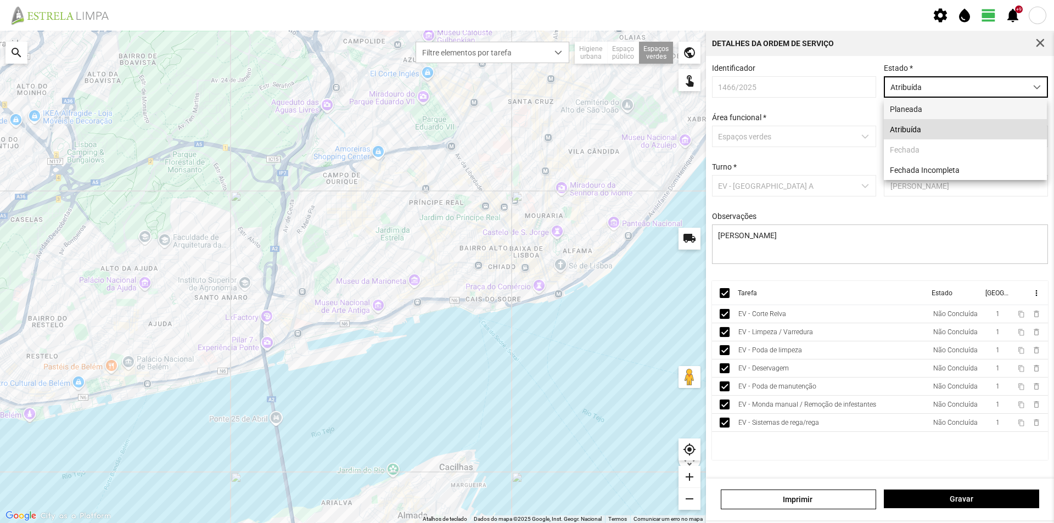
click at [935, 108] on li "Planeada" at bounding box center [965, 109] width 163 height 20
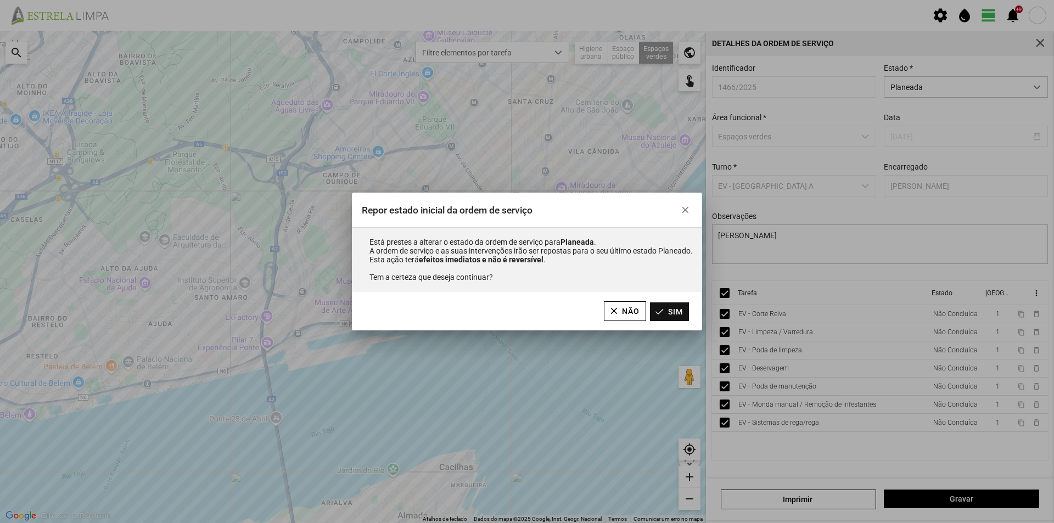
drag, startPoint x: 678, startPoint y: 311, endPoint x: 684, endPoint y: 311, distance: 6.1
click at [679, 311] on button "Sim" at bounding box center [669, 312] width 39 height 19
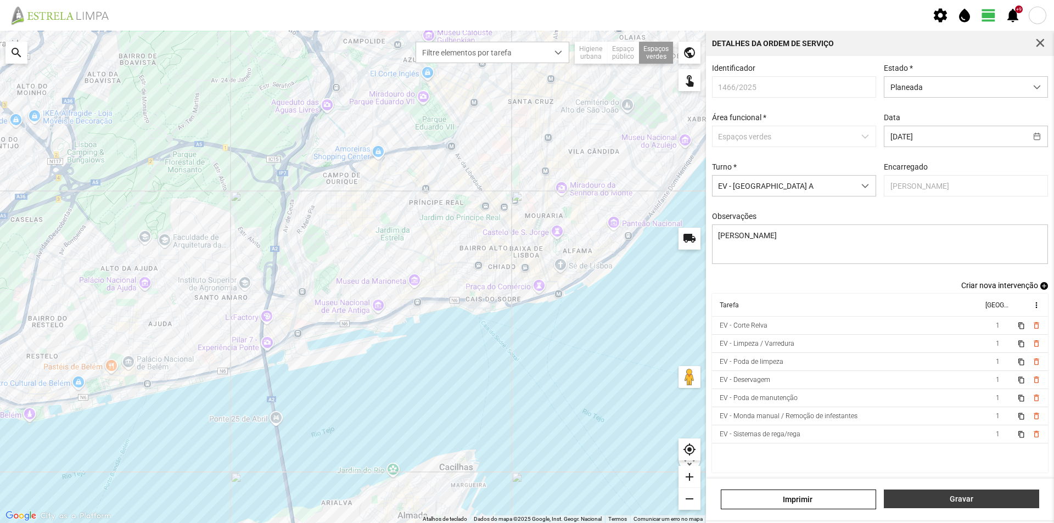
click at [932, 501] on span "Gravar" at bounding box center [962, 499] width 144 height 9
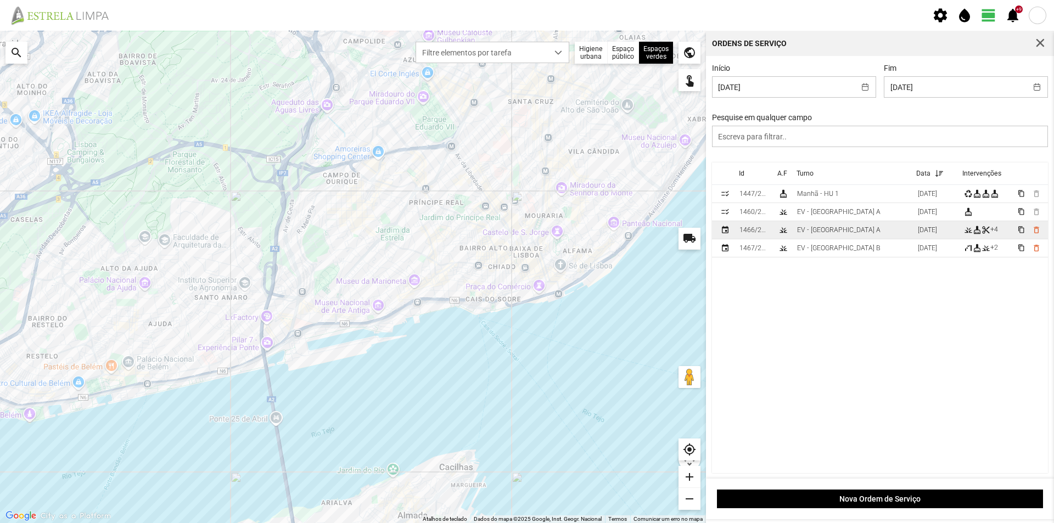
click at [832, 233] on div "EV - [GEOGRAPHIC_DATA] A" at bounding box center [838, 230] width 83 height 8
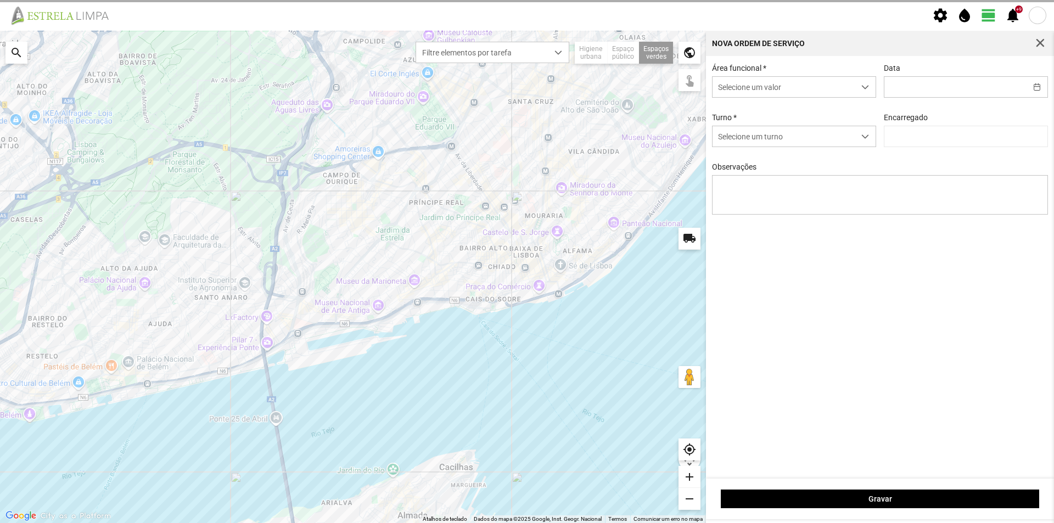
type input "[DATE]"
type textarea "Elisa Baptista"
type input "[PERSON_NAME]"
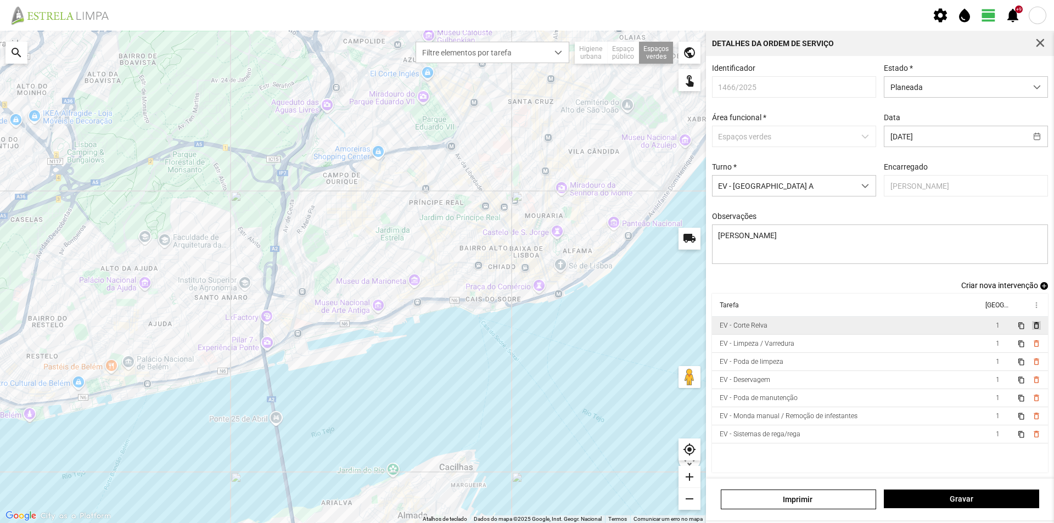
click at [1032, 330] on span "delete_outline" at bounding box center [1036, 325] width 9 height 9
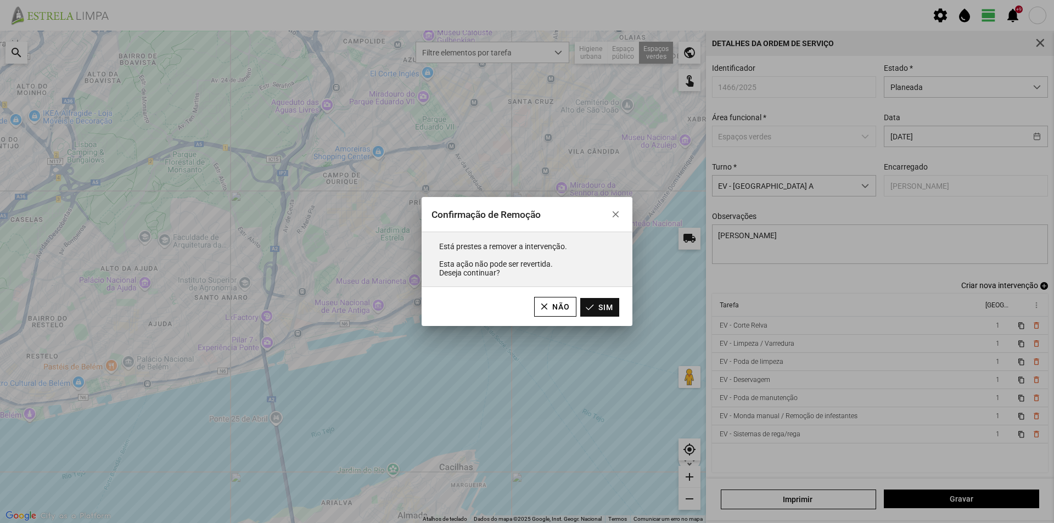
click at [606, 303] on button "Sim" at bounding box center [599, 307] width 39 height 19
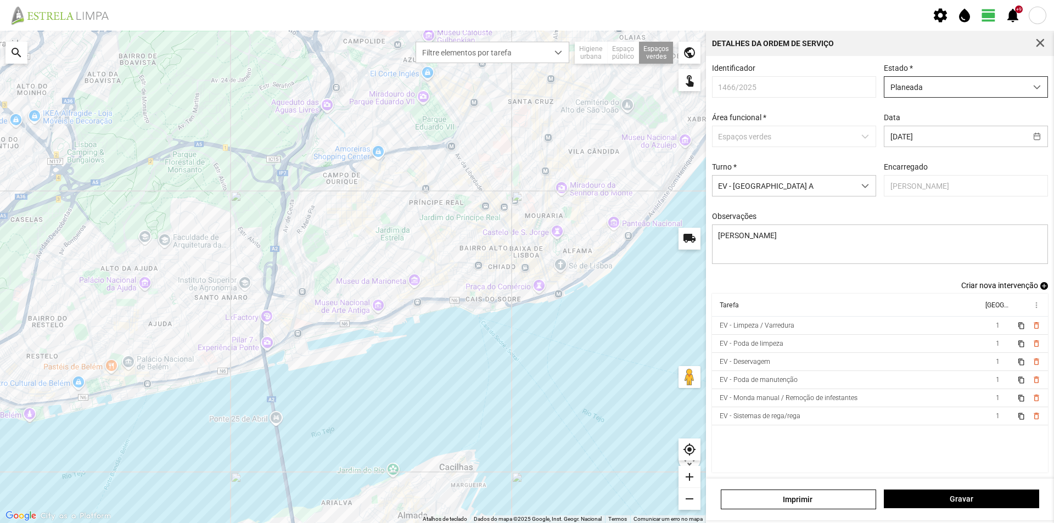
click at [928, 87] on span "Planeada" at bounding box center [956, 87] width 142 height 20
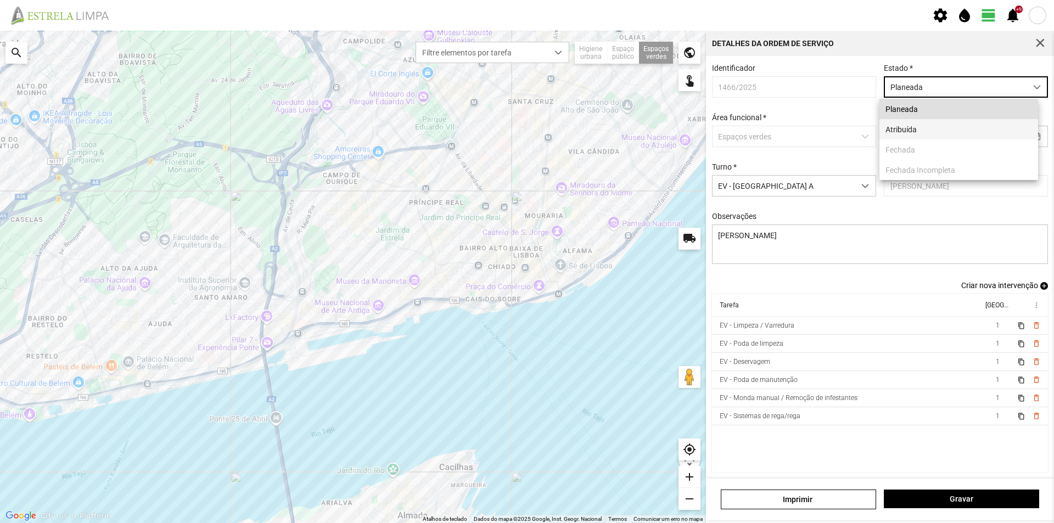
click at [898, 134] on li "Atribuída" at bounding box center [959, 129] width 159 height 20
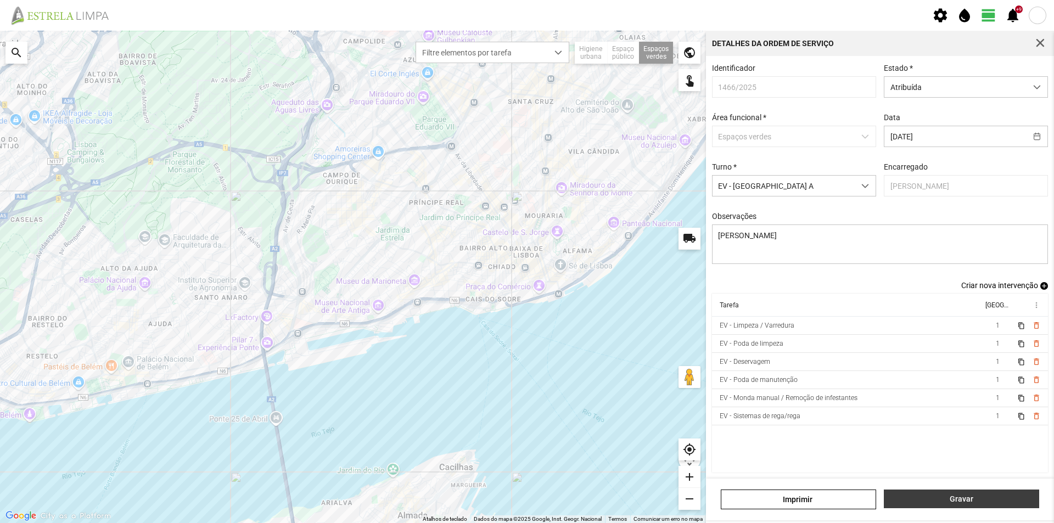
click at [985, 503] on span "Gravar" at bounding box center [962, 499] width 144 height 9
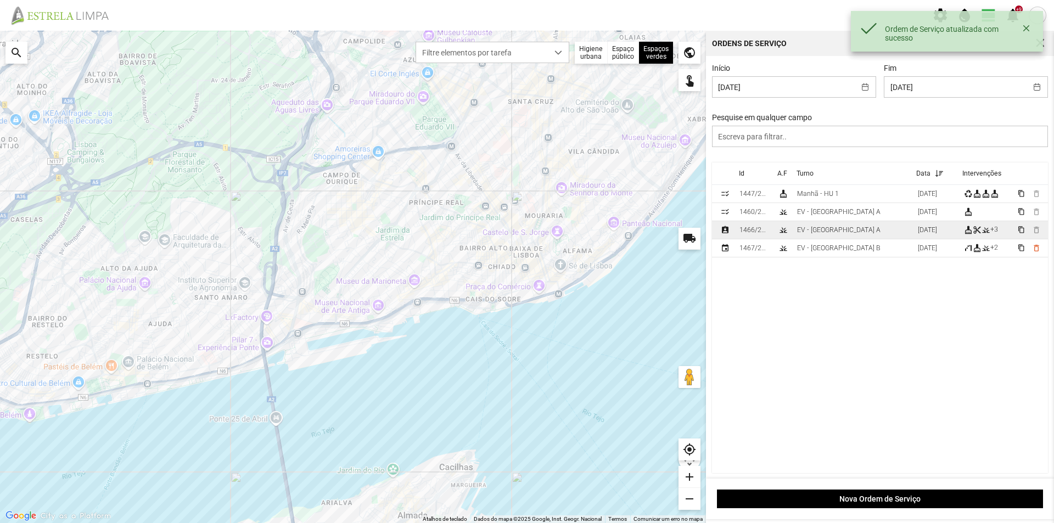
click at [809, 234] on div "EV - [GEOGRAPHIC_DATA] A" at bounding box center [838, 230] width 83 height 8
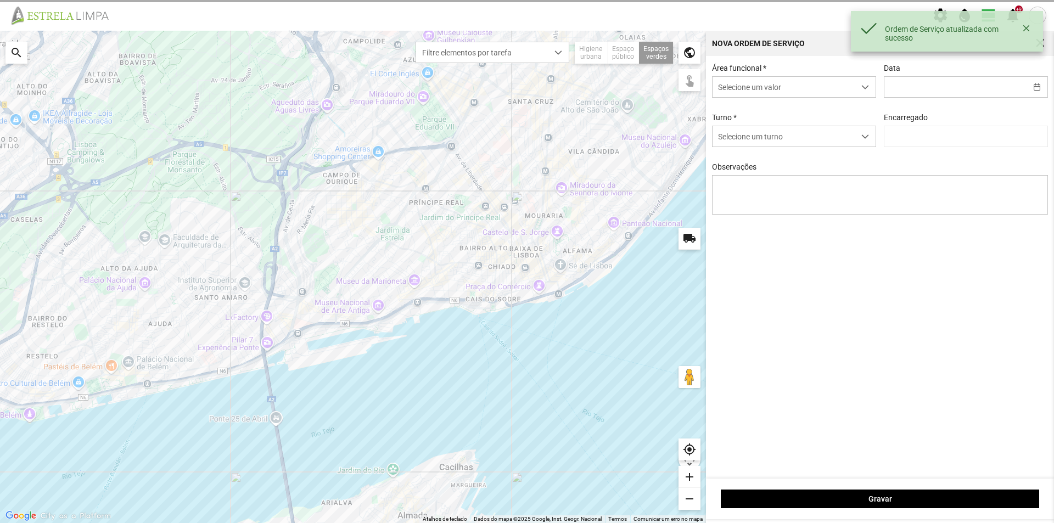
type input "[DATE]"
type textarea "Elisa Baptista"
type input "[PERSON_NAME]"
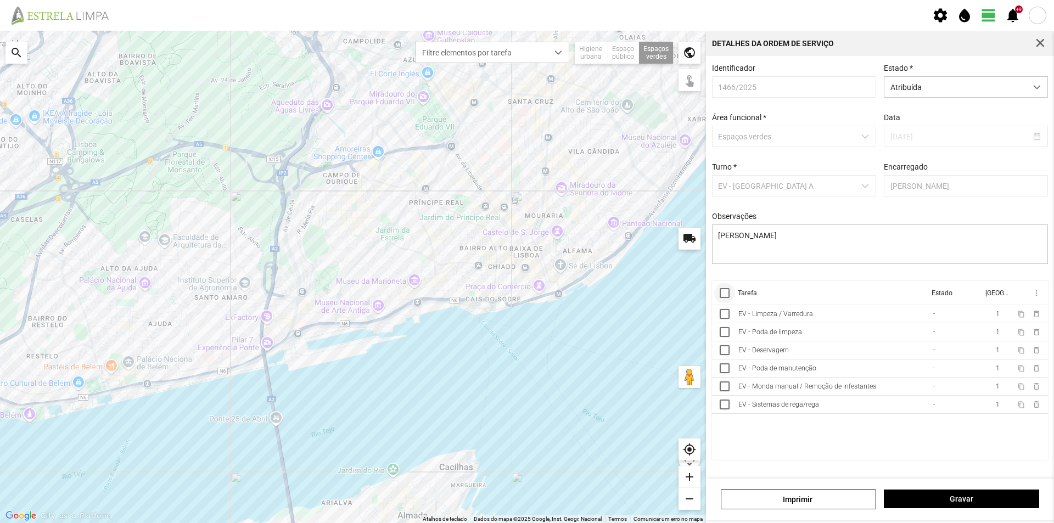
click at [727, 295] on div at bounding box center [725, 293] width 10 height 10
click at [1025, 88] on span "Atribuída" at bounding box center [956, 87] width 142 height 20
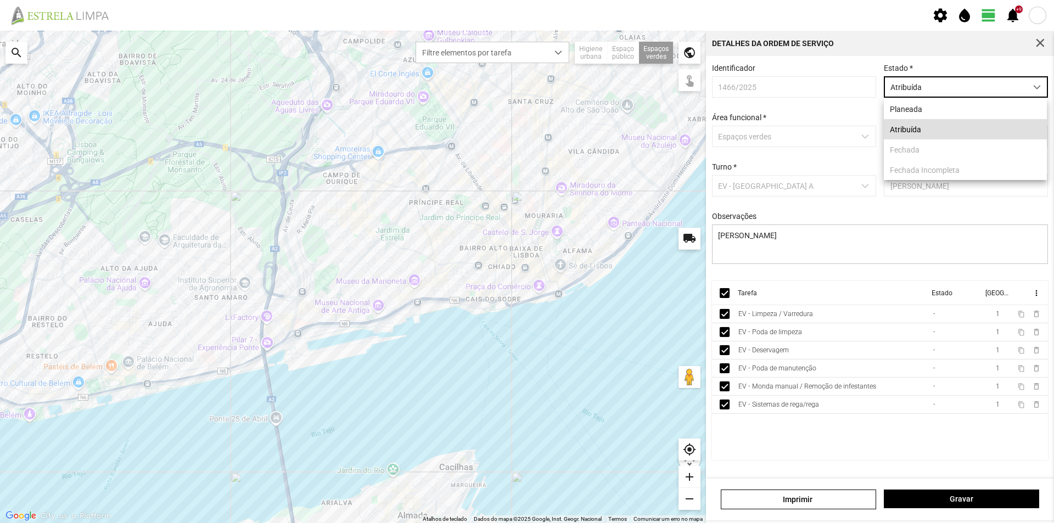
scroll to position [6, 49]
click at [1037, 298] on span "more_vert" at bounding box center [1036, 293] width 9 height 9
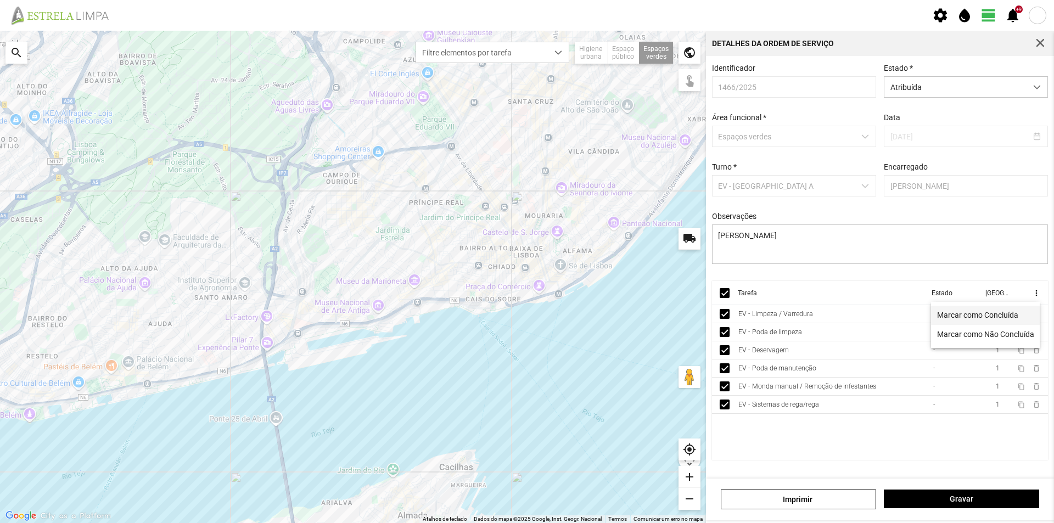
click at [979, 317] on span "Marcar como Concluída" at bounding box center [977, 315] width 81 height 8
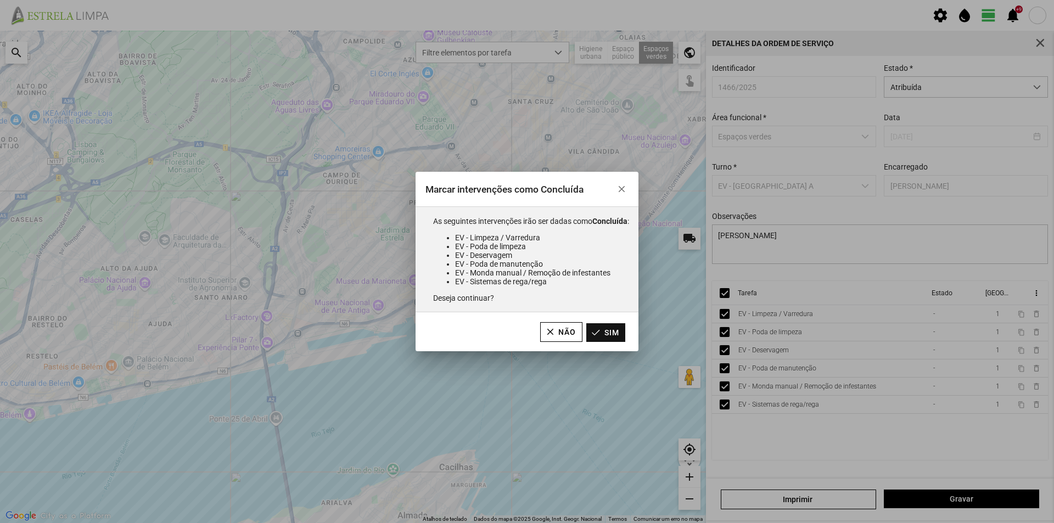
click at [620, 334] on button "Sim" at bounding box center [605, 332] width 39 height 19
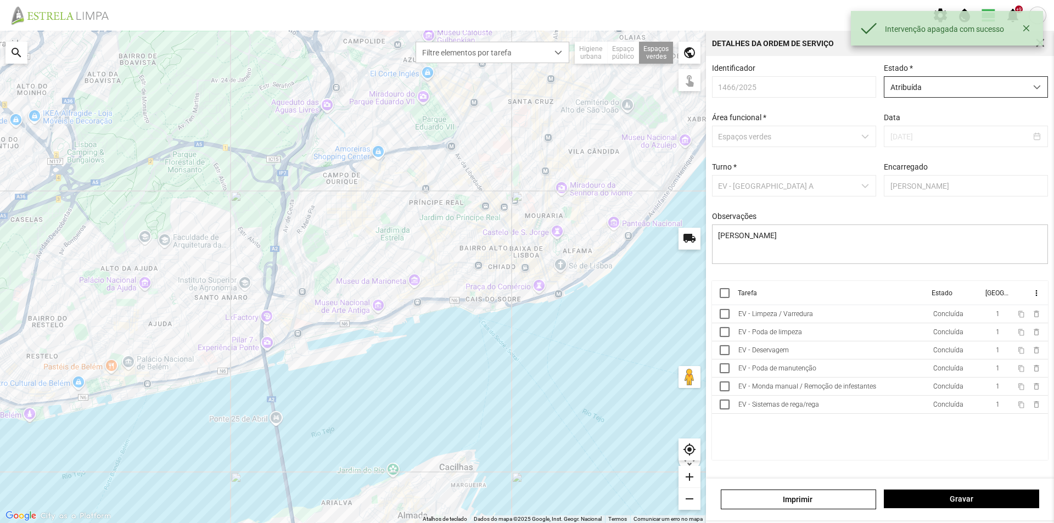
click at [966, 88] on span "Atribuída" at bounding box center [956, 87] width 142 height 20
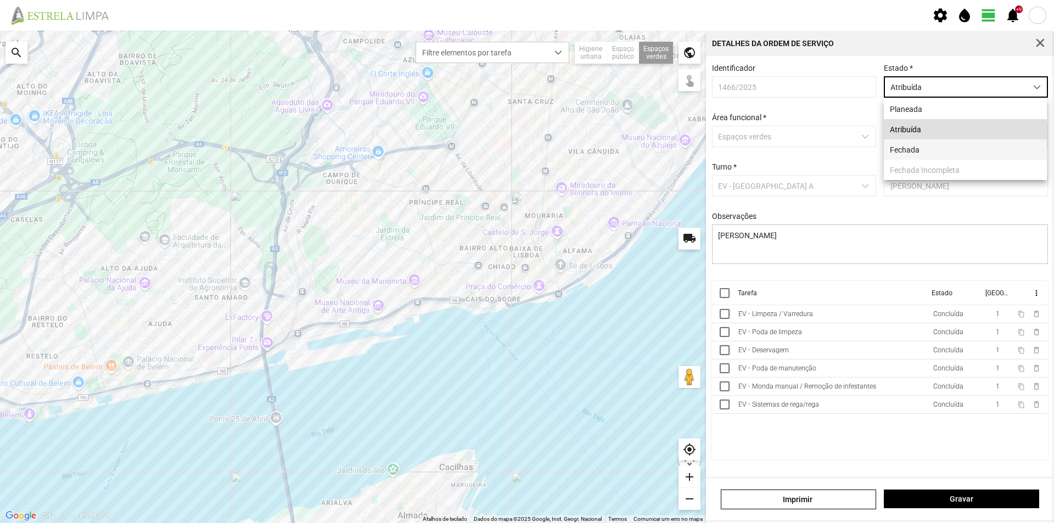
click at [912, 147] on li "Fechada" at bounding box center [965, 149] width 163 height 20
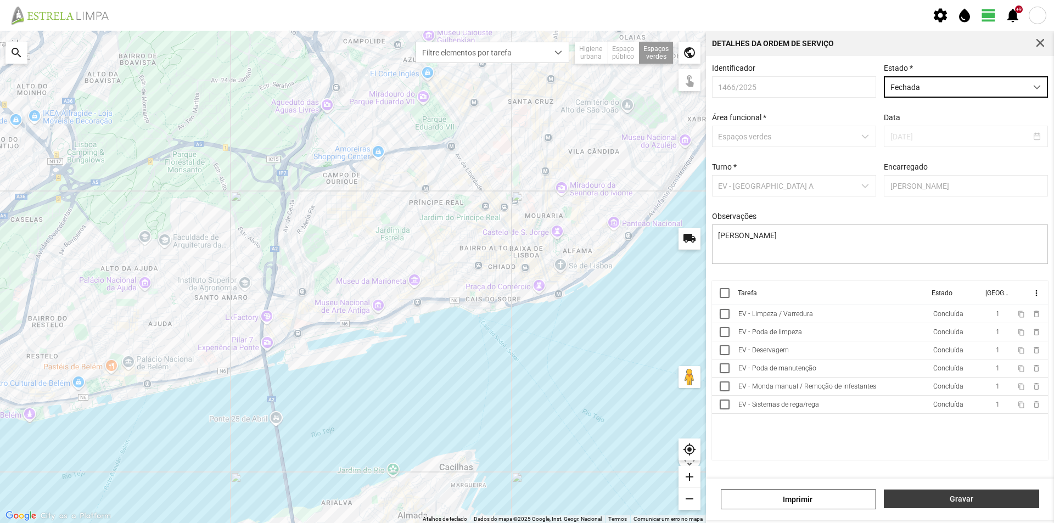
click at [961, 495] on span "Gravar" at bounding box center [962, 499] width 144 height 9
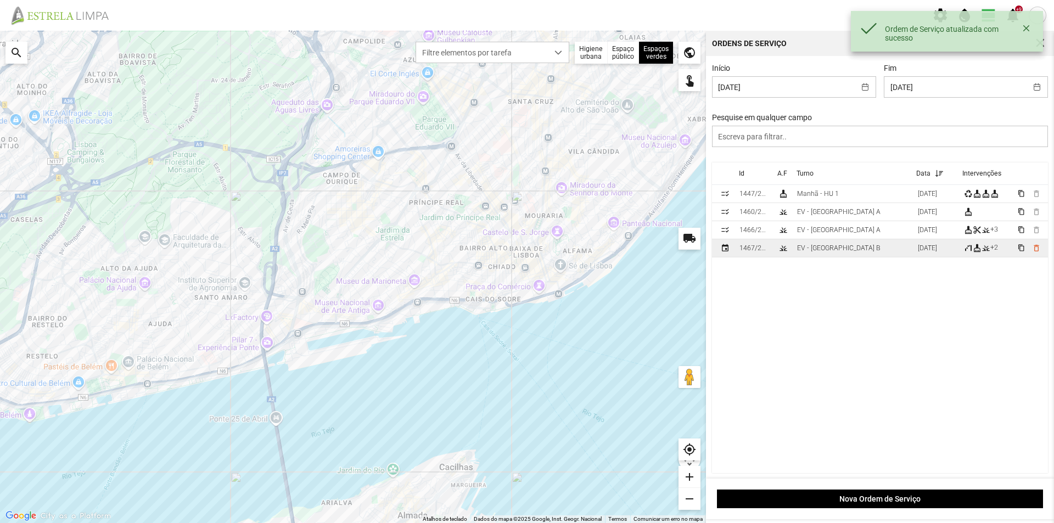
click at [833, 252] on div "EV - [GEOGRAPHIC_DATA] B" at bounding box center [838, 248] width 83 height 8
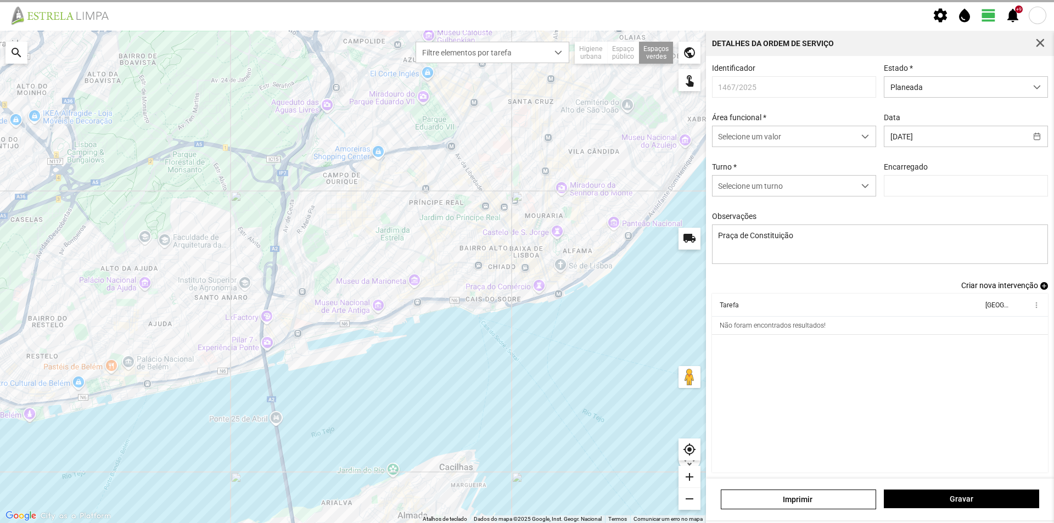
type input "[PERSON_NAME]"
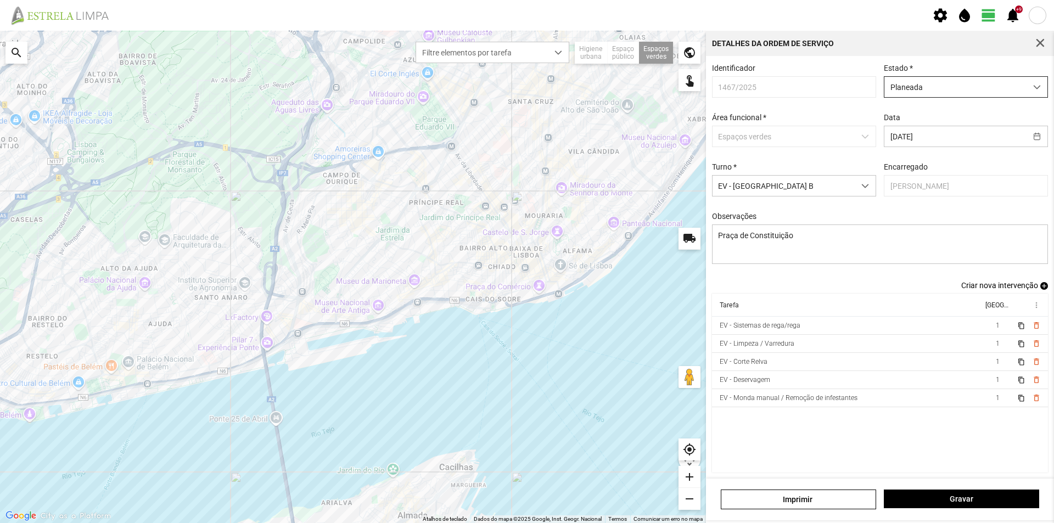
click at [965, 93] on span "Planeada" at bounding box center [956, 87] width 142 height 20
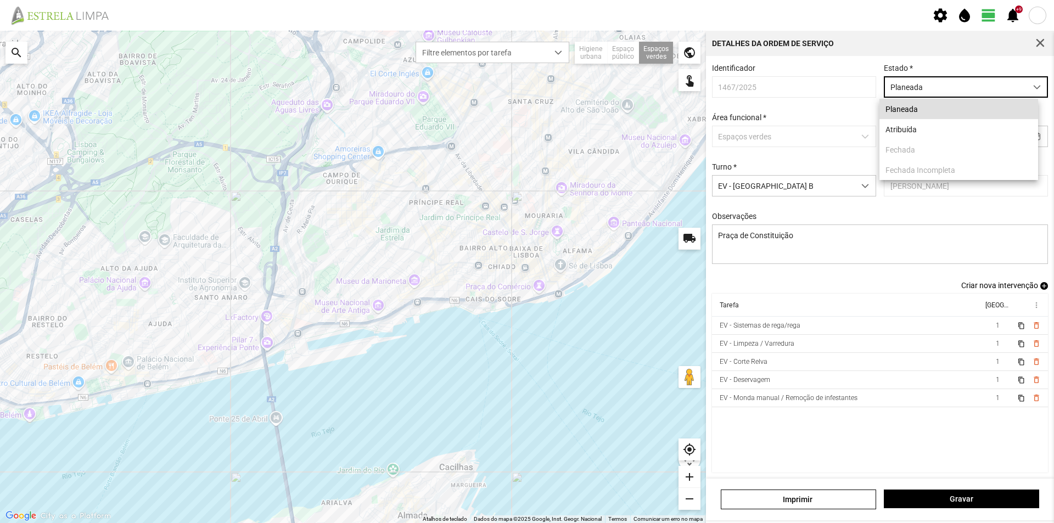
scroll to position [6, 49]
click at [908, 130] on li "Atribuída" at bounding box center [959, 129] width 159 height 20
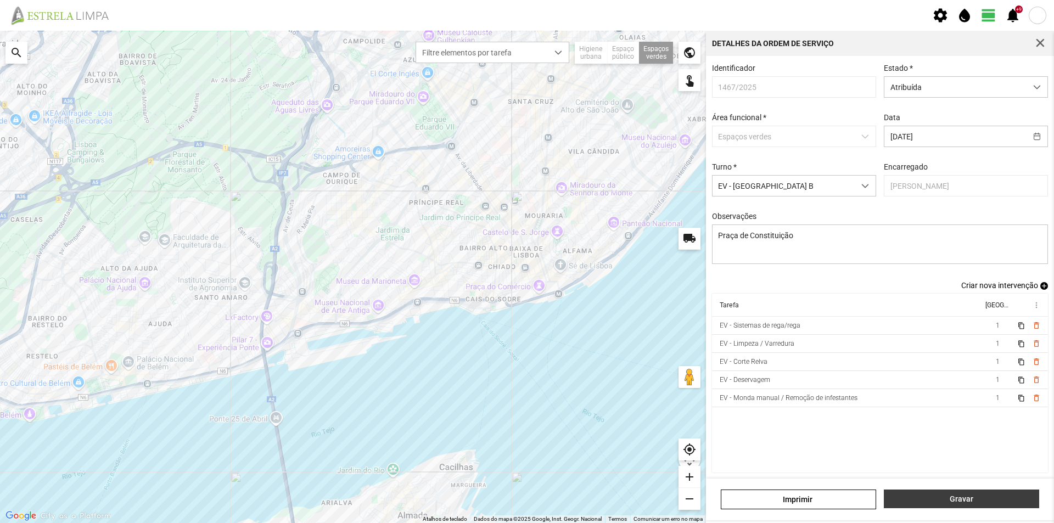
click at [955, 496] on span "Gravar" at bounding box center [962, 499] width 144 height 9
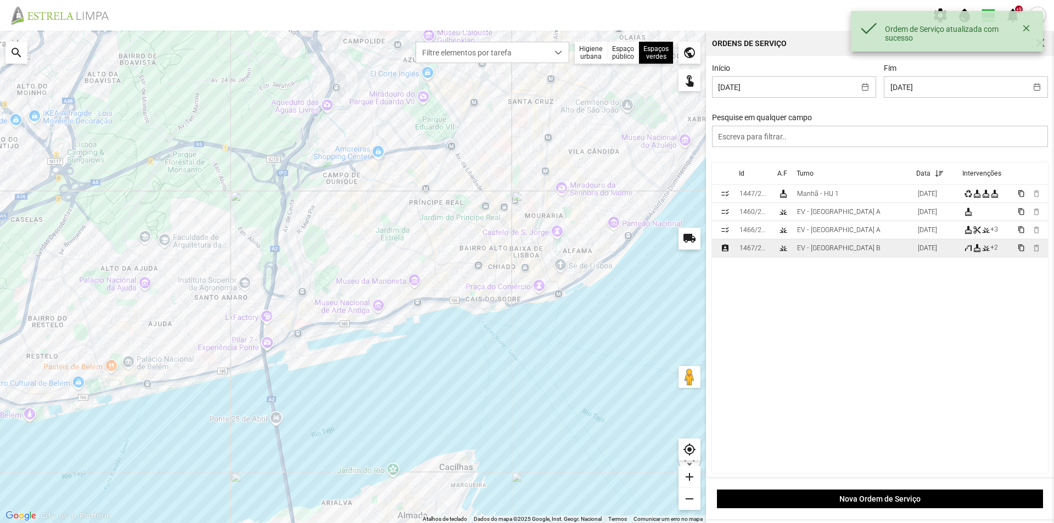
click at [769, 252] on div "1467/2025" at bounding box center [755, 248] width 30 height 8
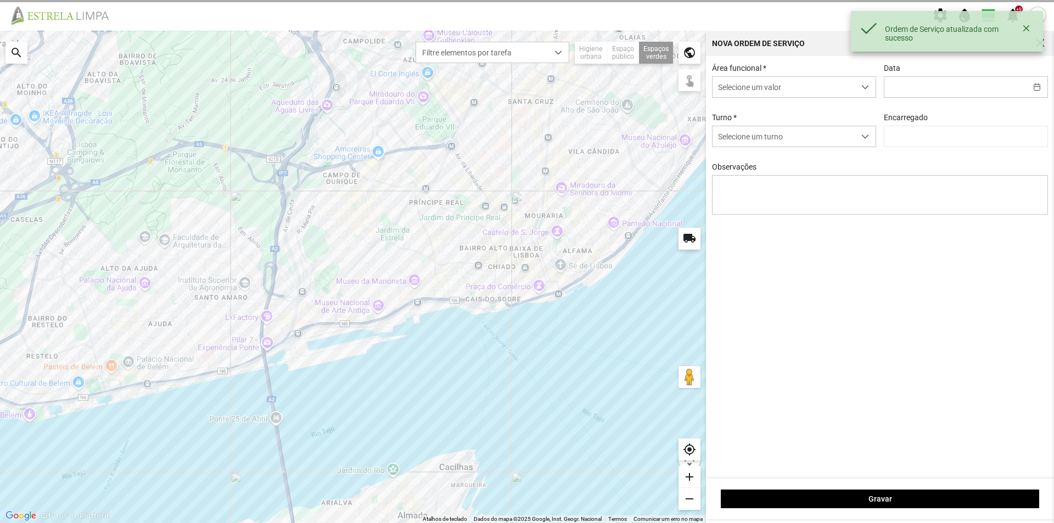
type input "[DATE]"
type textarea "Praça de Constituição"
type input "[PERSON_NAME]"
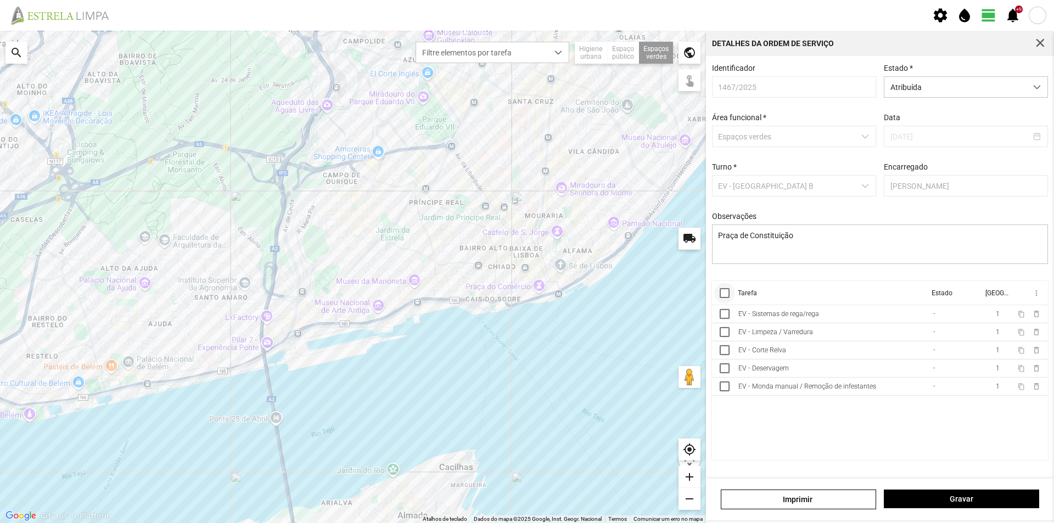
click at [725, 298] on div at bounding box center [725, 293] width 10 height 10
click at [1035, 293] on span "more_vert" at bounding box center [1036, 293] width 9 height 9
click at [984, 318] on span "Marcar como Concluída" at bounding box center [977, 315] width 81 height 8
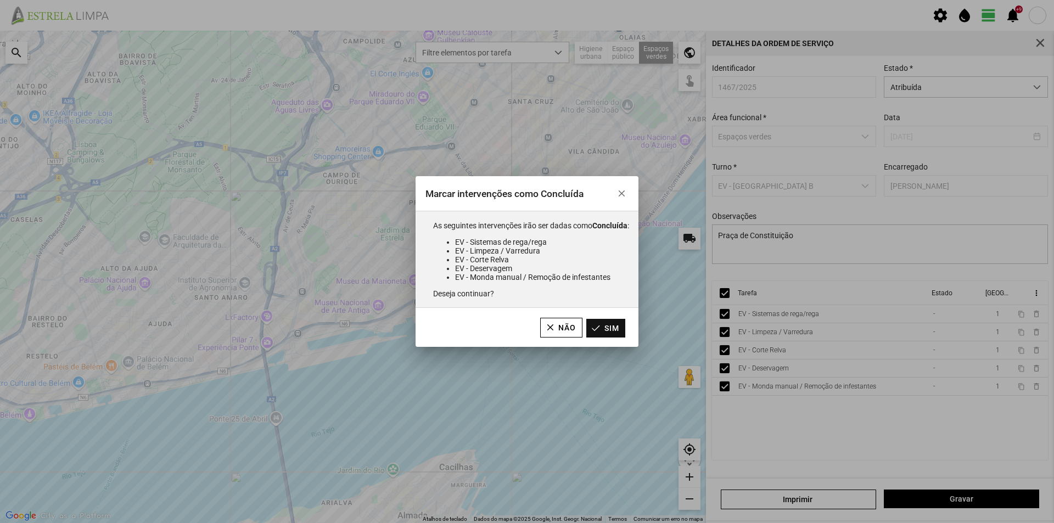
click at [617, 329] on button "Sim" at bounding box center [605, 328] width 39 height 19
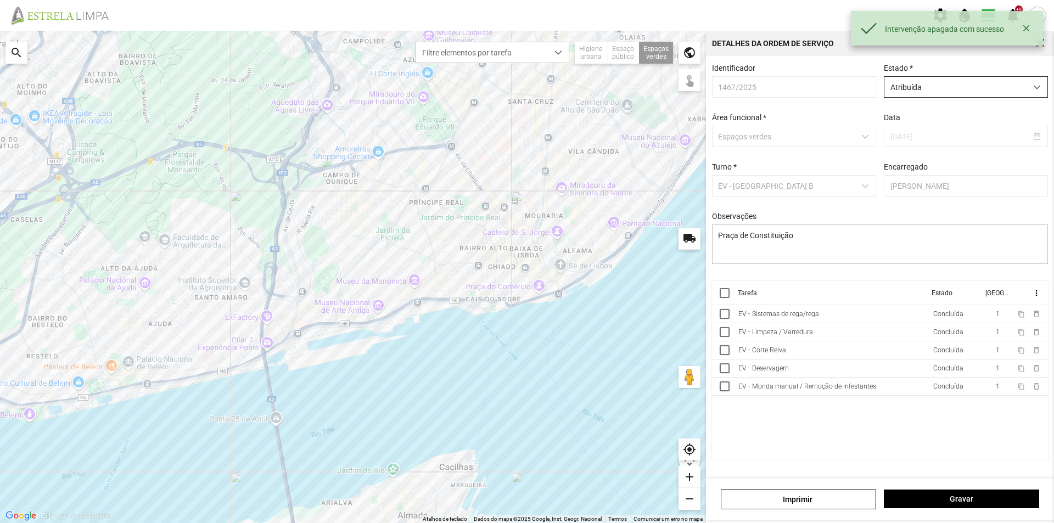
click at [939, 91] on span "Atribuída" at bounding box center [956, 87] width 142 height 20
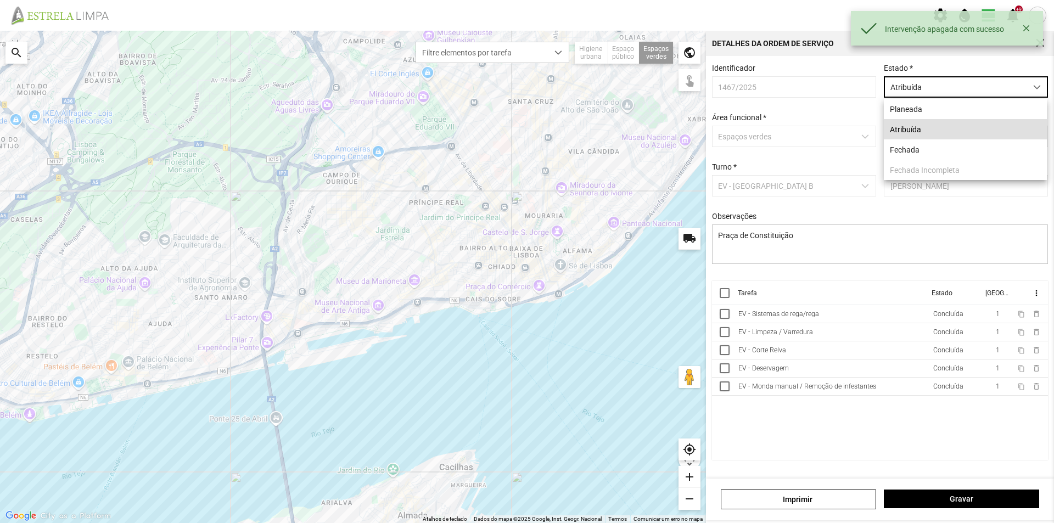
scroll to position [6, 49]
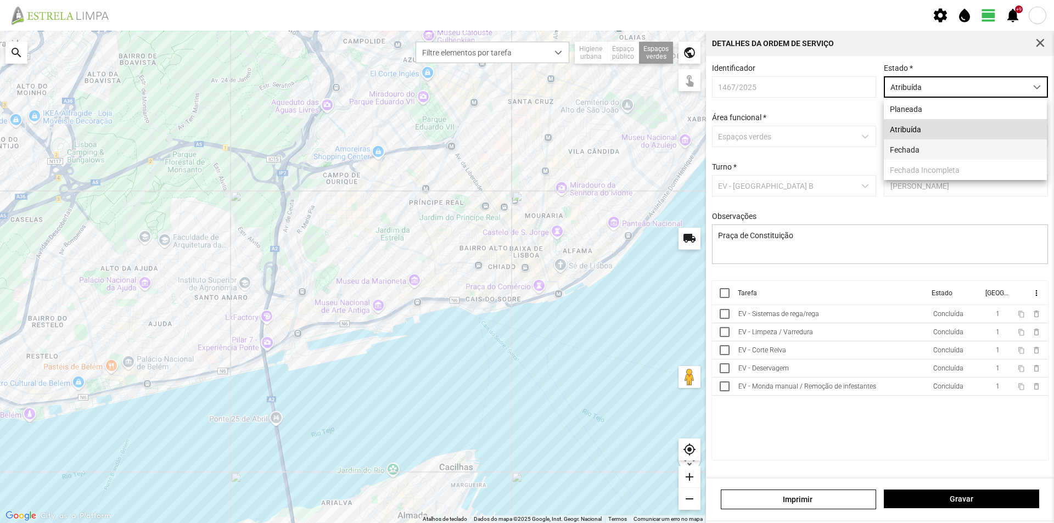
click at [900, 146] on li "Fechada" at bounding box center [965, 149] width 163 height 20
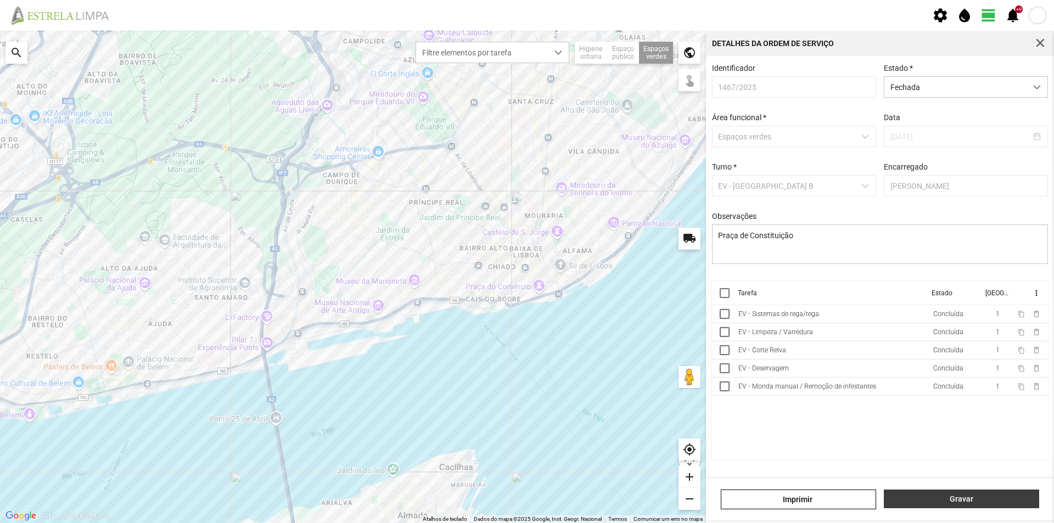
click at [924, 496] on span "Gravar" at bounding box center [962, 499] width 144 height 9
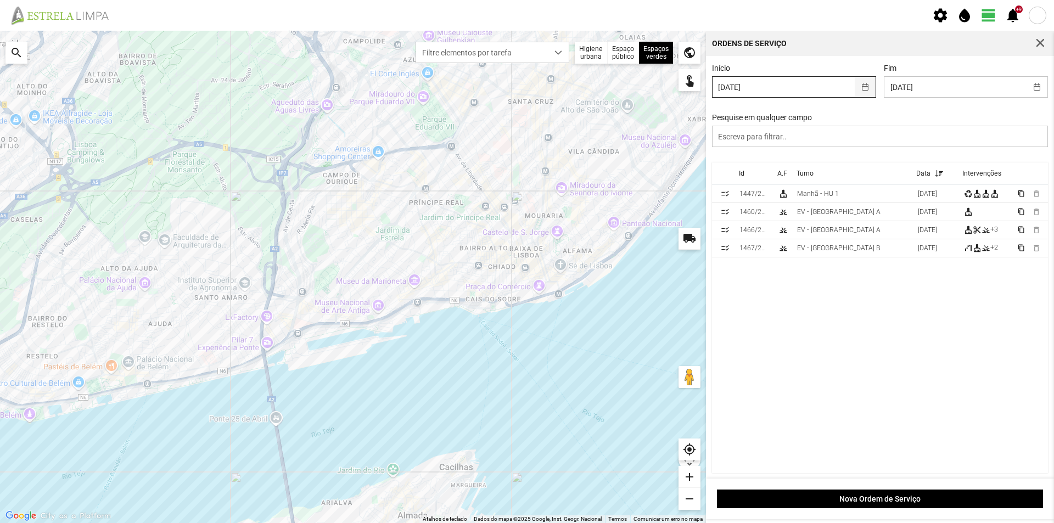
click at [860, 86] on button "button" at bounding box center [865, 87] width 21 height 20
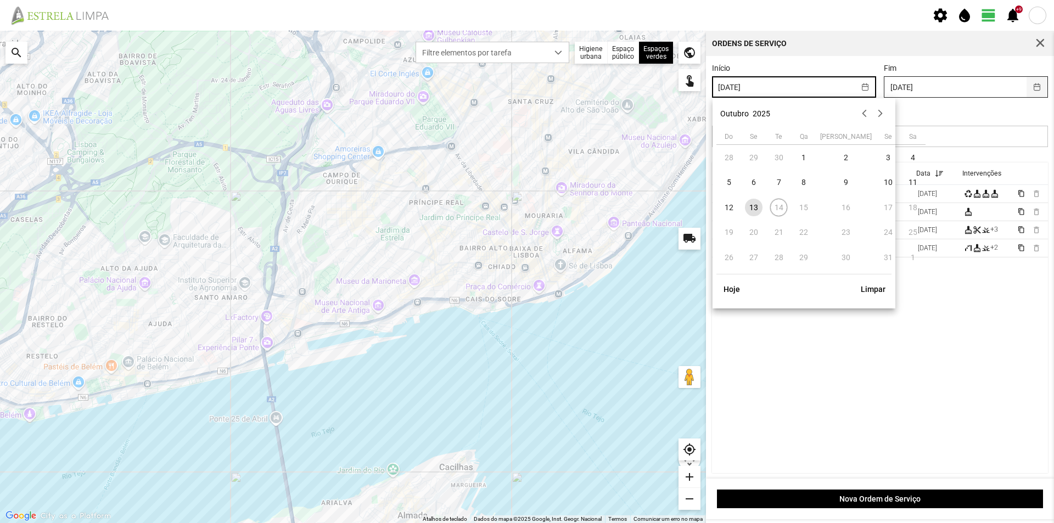
click at [1028, 84] on button "button" at bounding box center [1037, 87] width 21 height 20
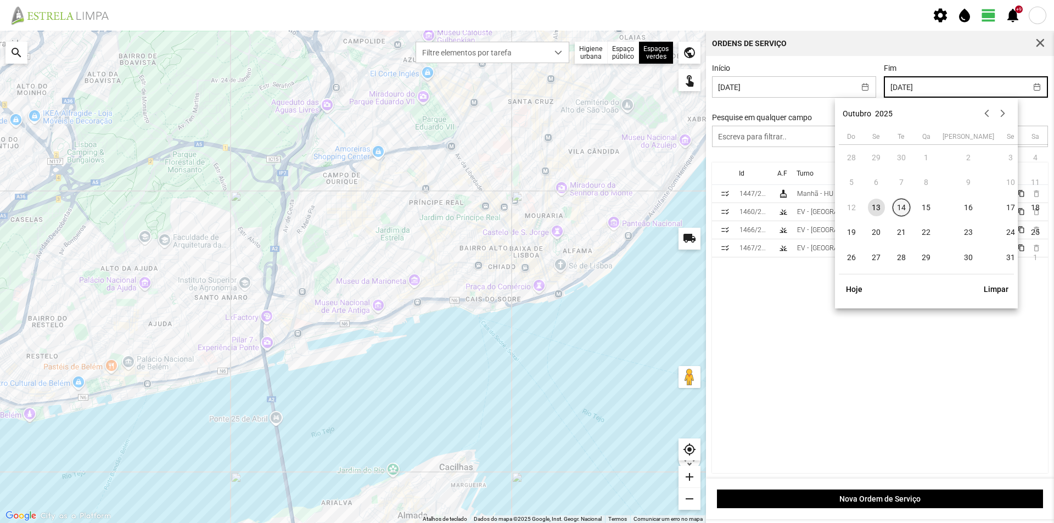
click at [905, 206] on span "14" at bounding box center [902, 208] width 18 height 18
type input "[DATE]"
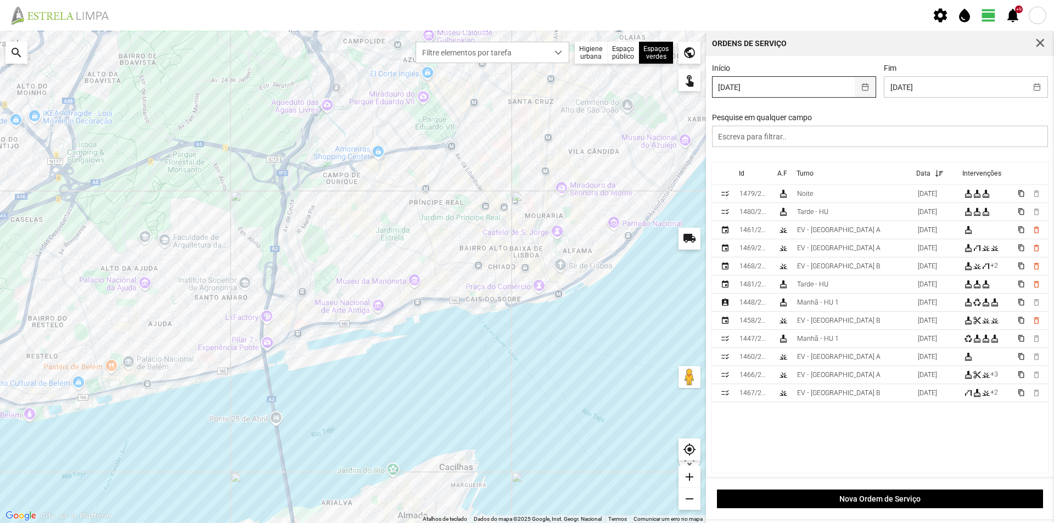
click at [860, 91] on button "button" at bounding box center [865, 87] width 21 height 20
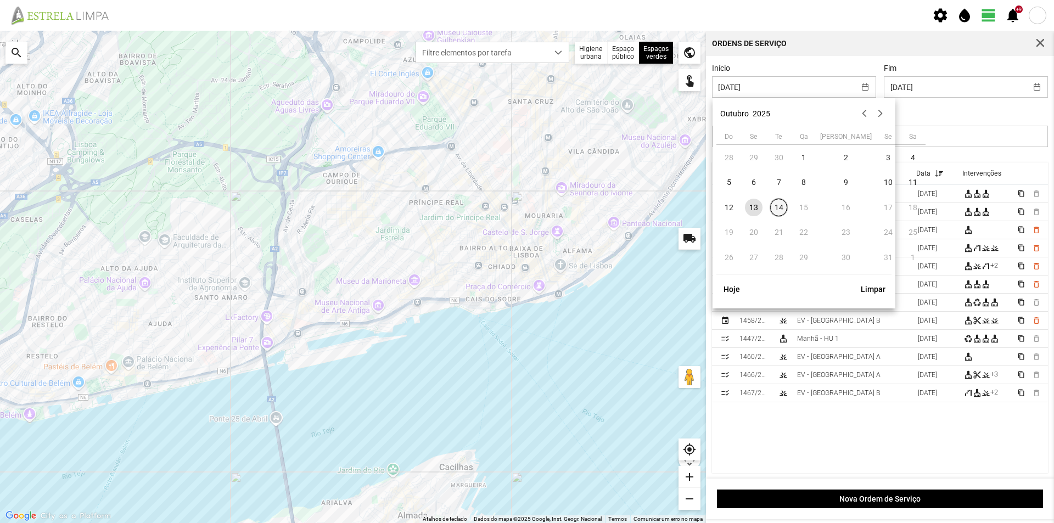
click at [776, 207] on span "14" at bounding box center [779, 208] width 18 height 18
type input "[DATE]"
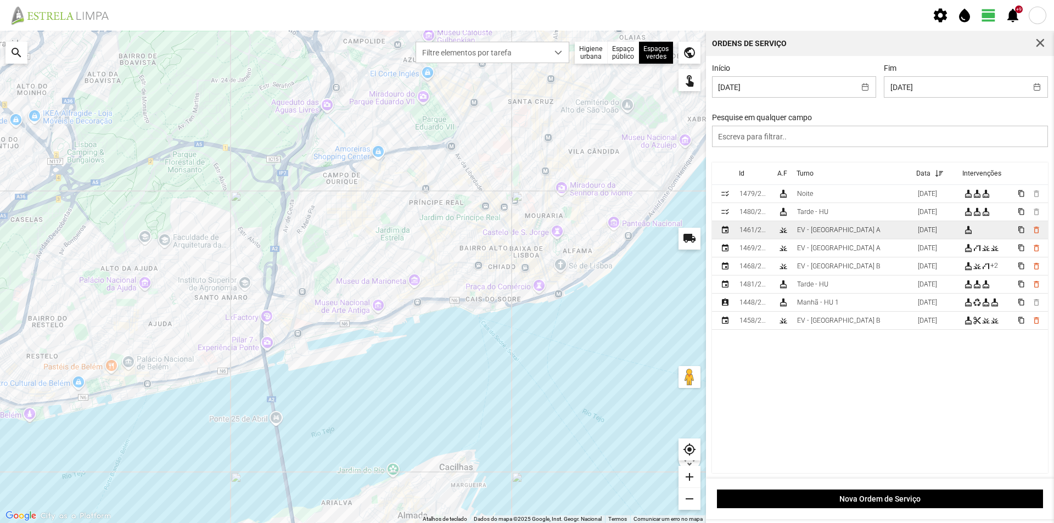
click at [847, 227] on td "EV - [GEOGRAPHIC_DATA] A" at bounding box center [853, 230] width 121 height 18
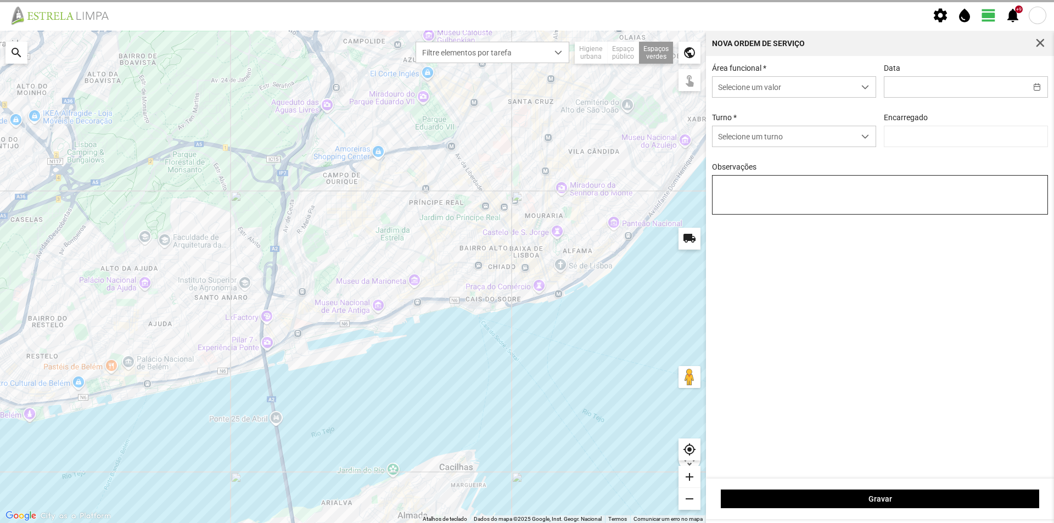
type input "[DATE]"
type textarea "Recolha de papeleiras"
type input "[PERSON_NAME]"
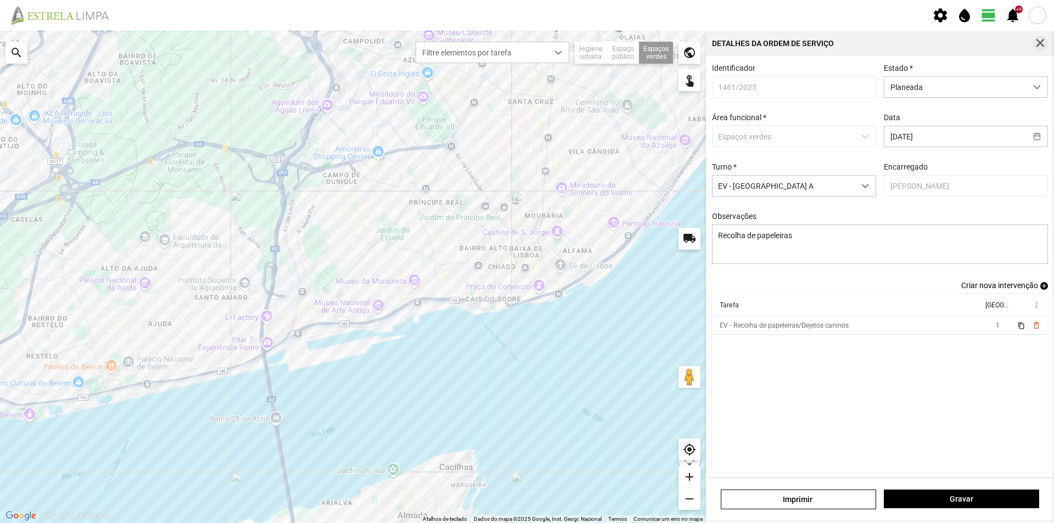
click at [1044, 41] on span "button" at bounding box center [1040, 43] width 10 height 10
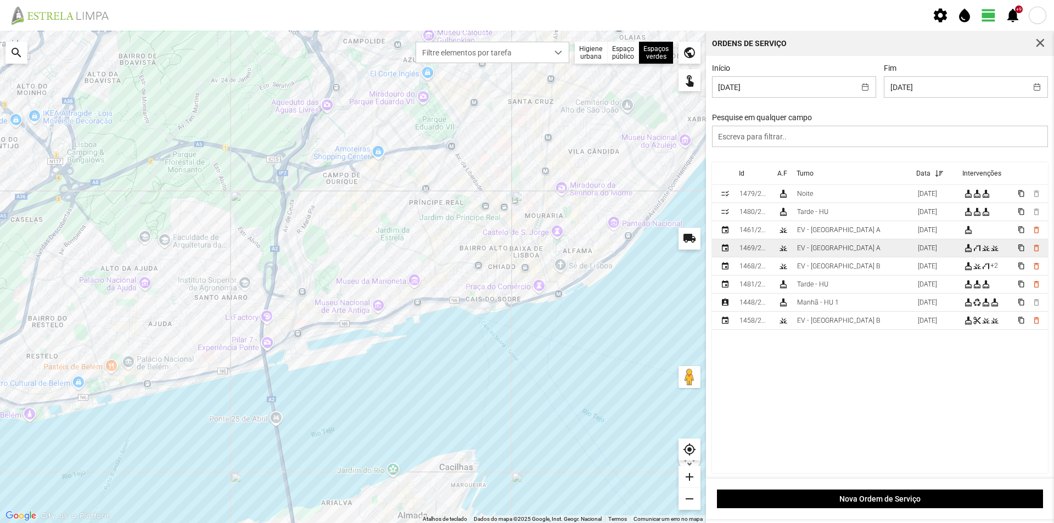
click at [849, 249] on td "EV - [GEOGRAPHIC_DATA] A" at bounding box center [853, 248] width 121 height 18
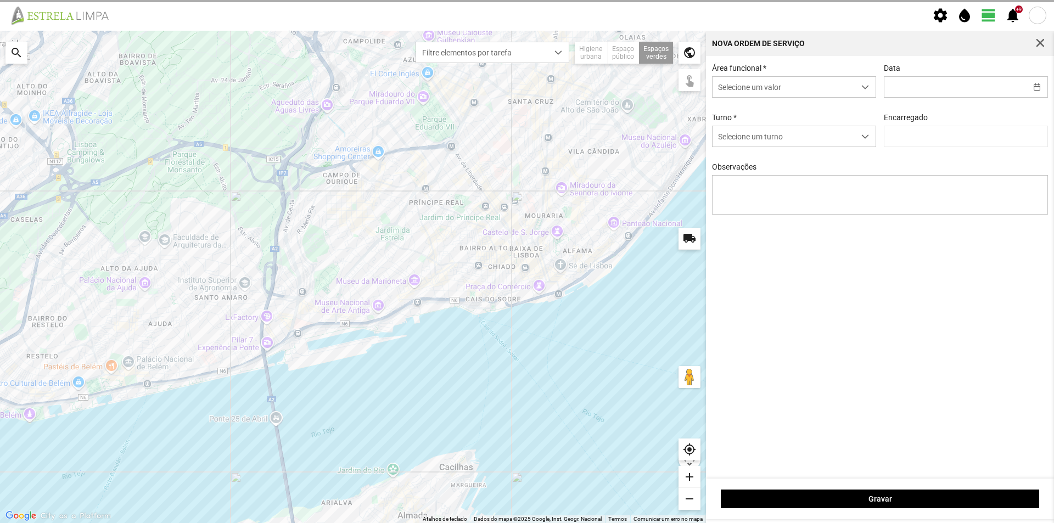
type input "[DATE]"
type textarea "[PERSON_NAME]"
type input "[PERSON_NAME]"
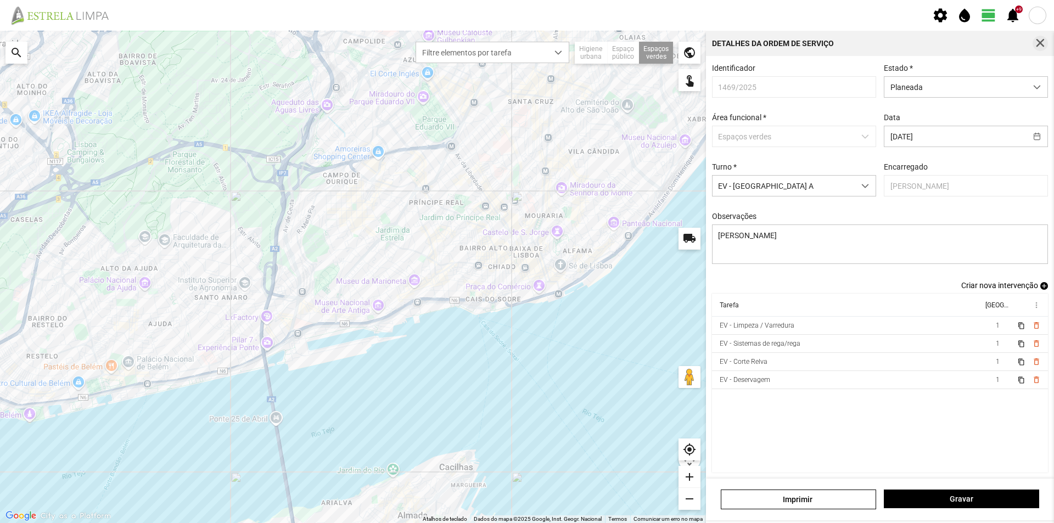
click at [1042, 42] on span "button" at bounding box center [1040, 43] width 10 height 10
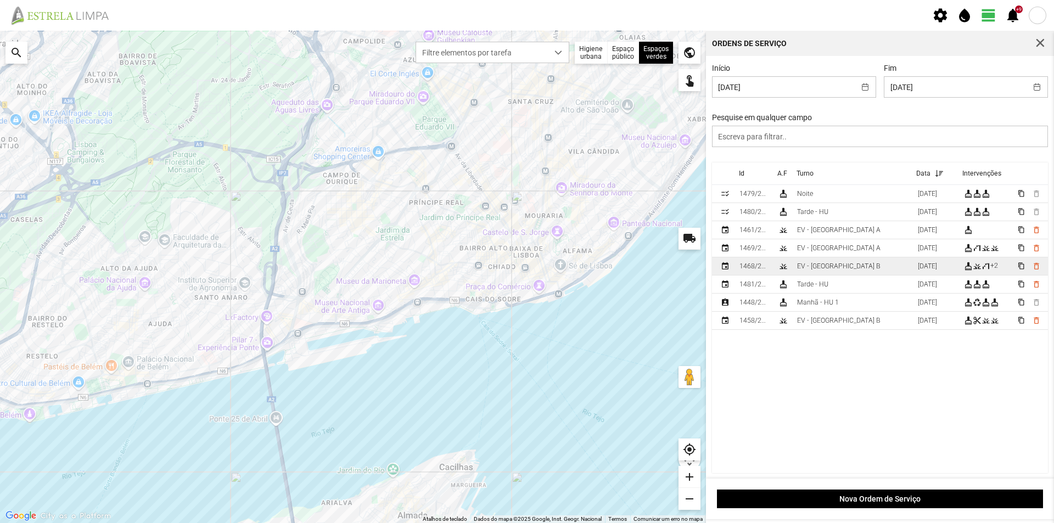
click at [844, 269] on td "EV - [GEOGRAPHIC_DATA] B" at bounding box center [853, 266] width 121 height 18
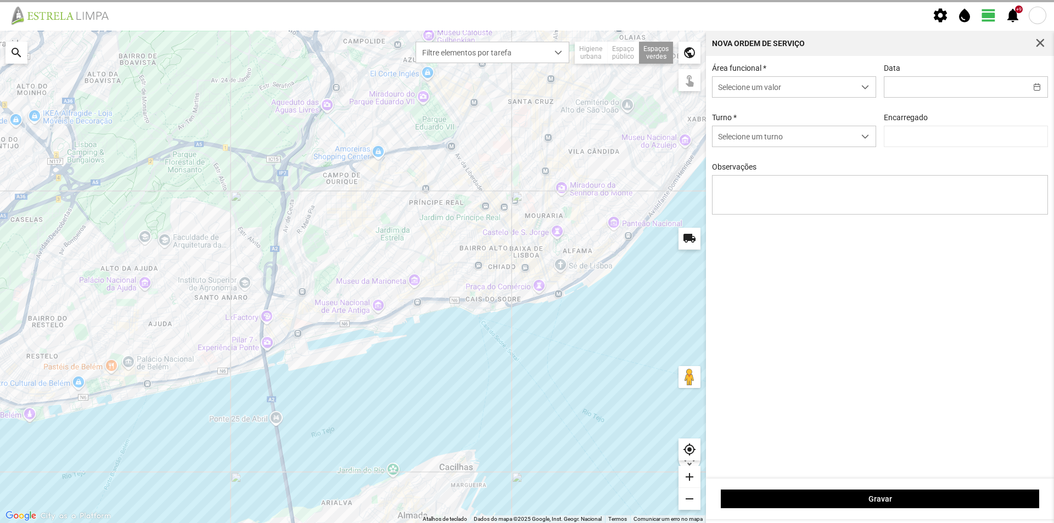
type input "[DATE]"
type textarea "Bosco"
type input "[PERSON_NAME]"
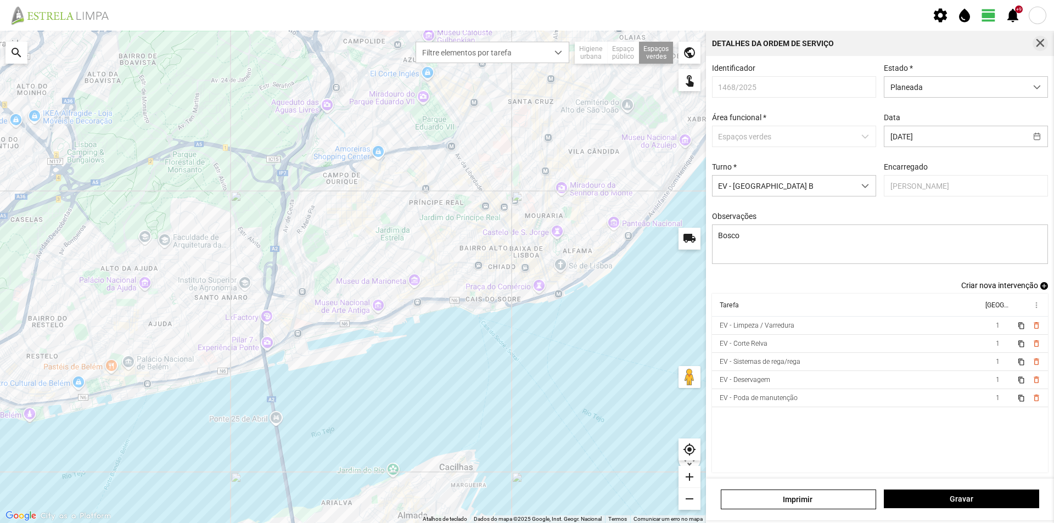
click at [1038, 42] on span "button" at bounding box center [1040, 43] width 10 height 10
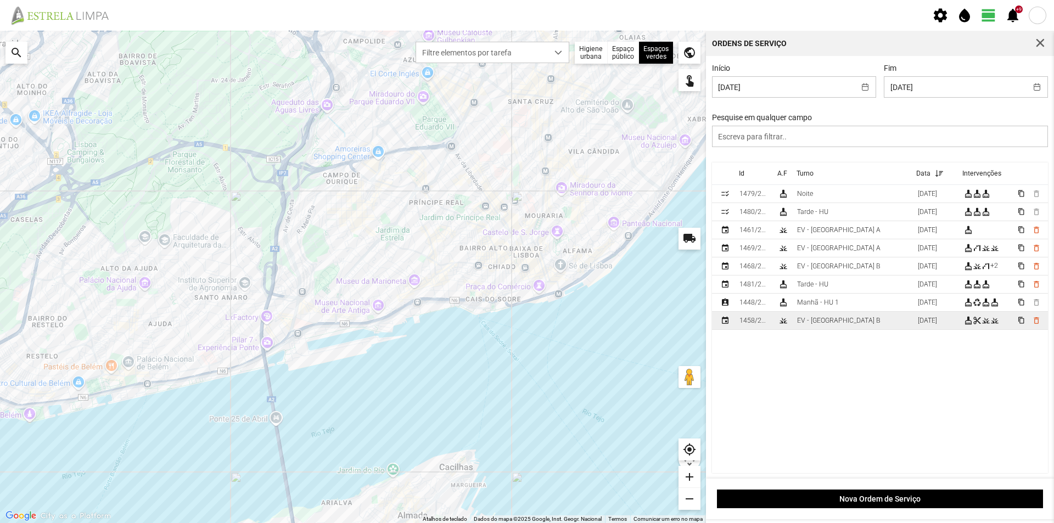
click at [847, 324] on td "EV - [GEOGRAPHIC_DATA] B" at bounding box center [853, 321] width 121 height 18
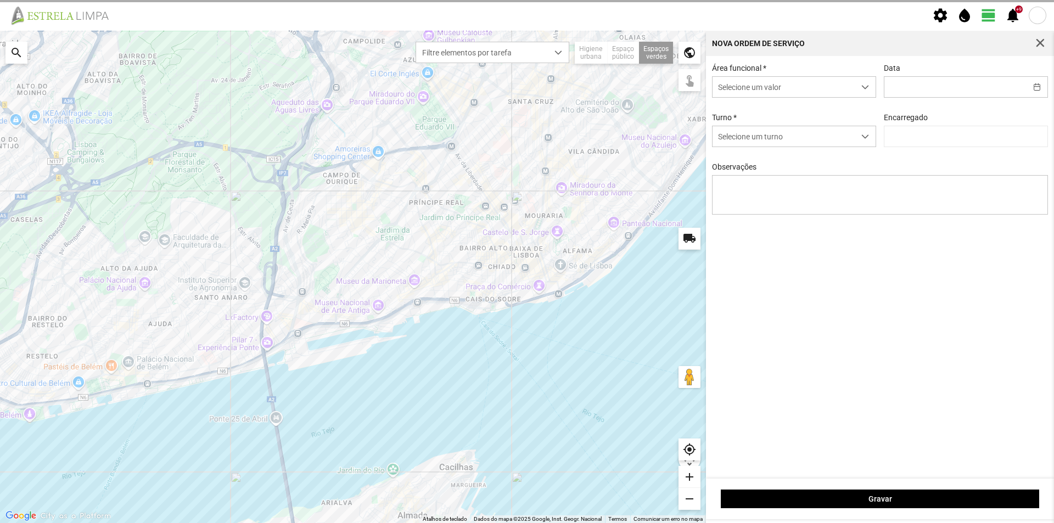
type input "[DATE]"
type input "[PERSON_NAME]"
type textarea "Cç. da Pampulha/Travessa dos Brunos"
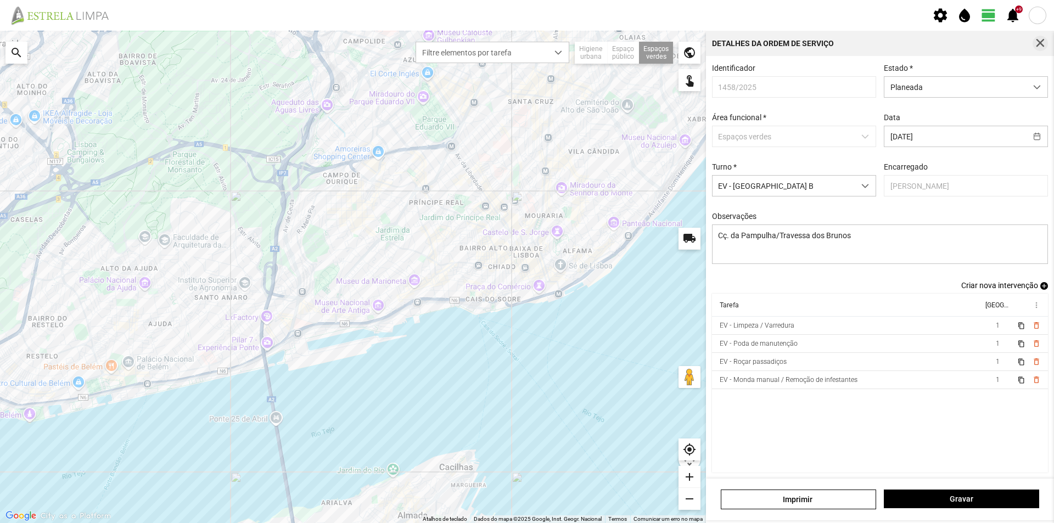
click at [1040, 41] on span "button" at bounding box center [1040, 43] width 10 height 10
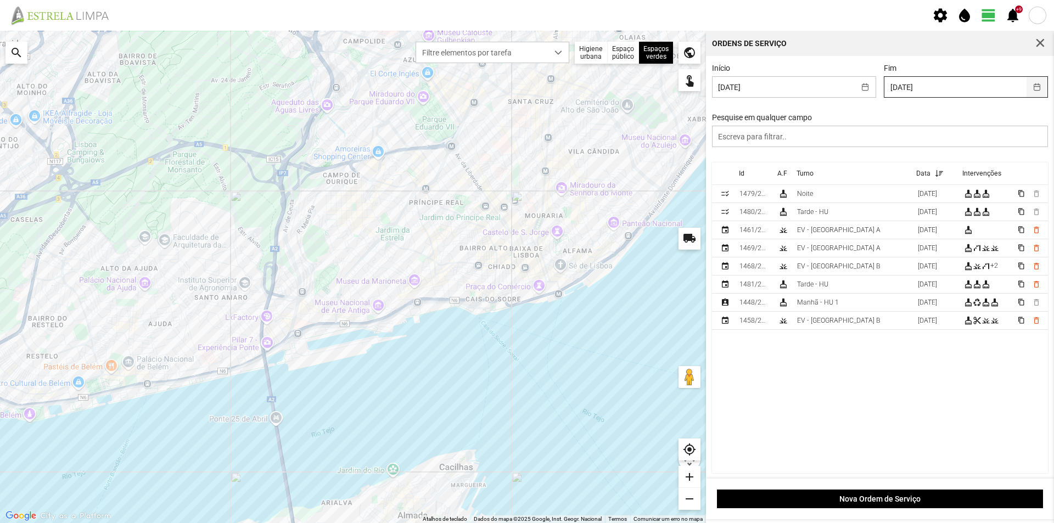
click at [1038, 81] on button "button" at bounding box center [1037, 87] width 21 height 20
click at [849, 344] on cdk-virtual-scroll-viewport "Id A.F Turno Data Intervenções checklist_rtl 1479/2025 cleaning_services [GEOGR…" at bounding box center [880, 318] width 337 height 311
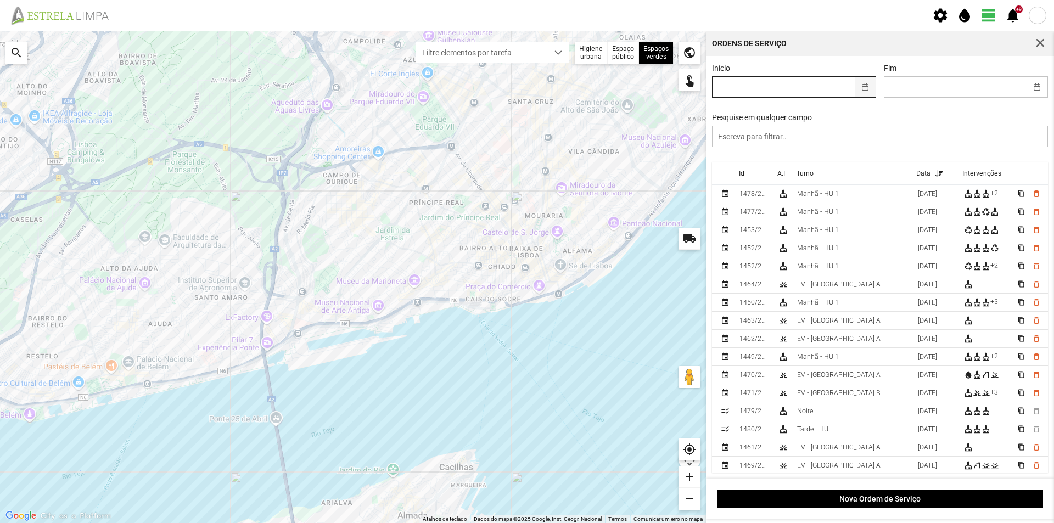
click at [863, 86] on button "button" at bounding box center [865, 87] width 21 height 20
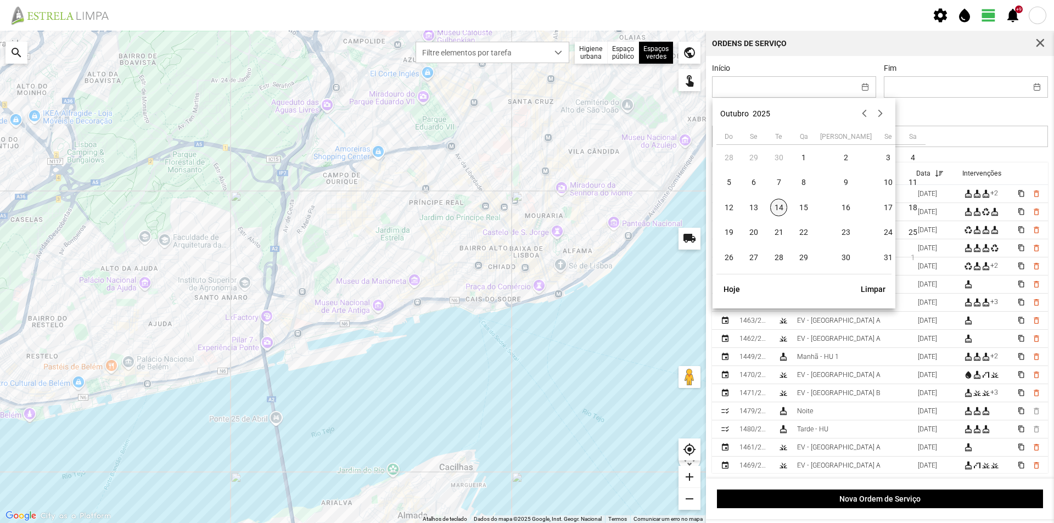
click at [775, 204] on span "14" at bounding box center [779, 208] width 18 height 18
type input "[DATE]"
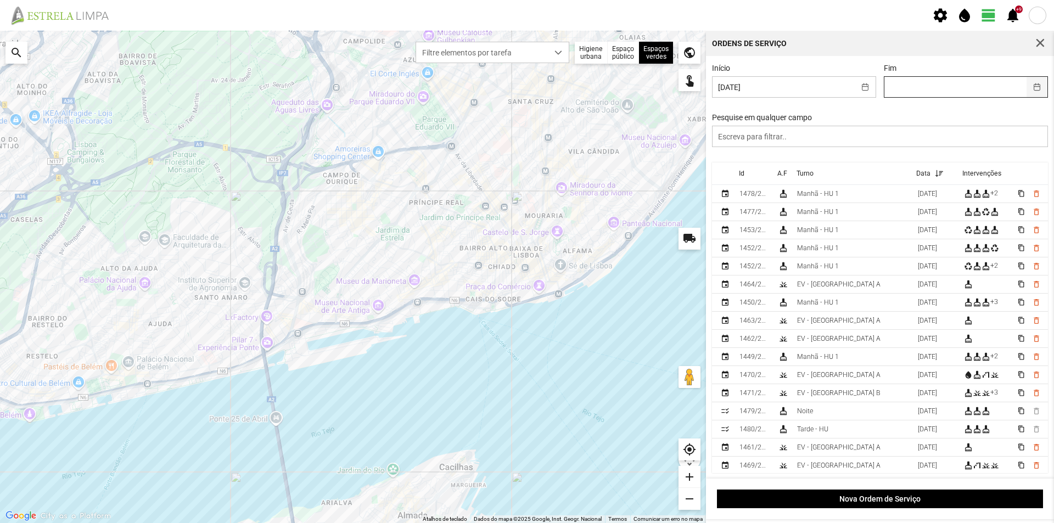
click at [1027, 90] on button "button" at bounding box center [1037, 87] width 21 height 20
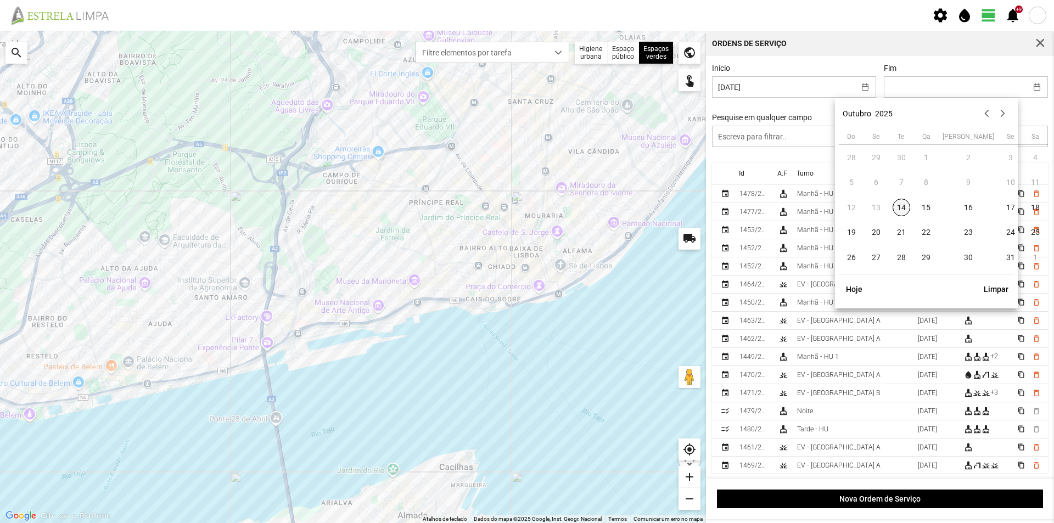
click at [904, 211] on span "14" at bounding box center [902, 208] width 18 height 18
type input "[DATE]"
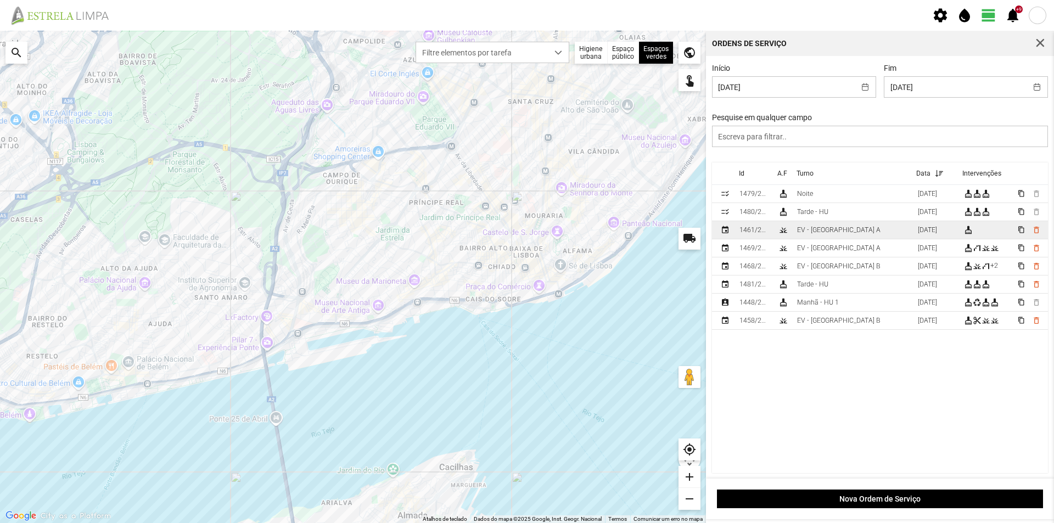
click at [843, 232] on td "EV - [GEOGRAPHIC_DATA] A" at bounding box center [853, 230] width 121 height 18
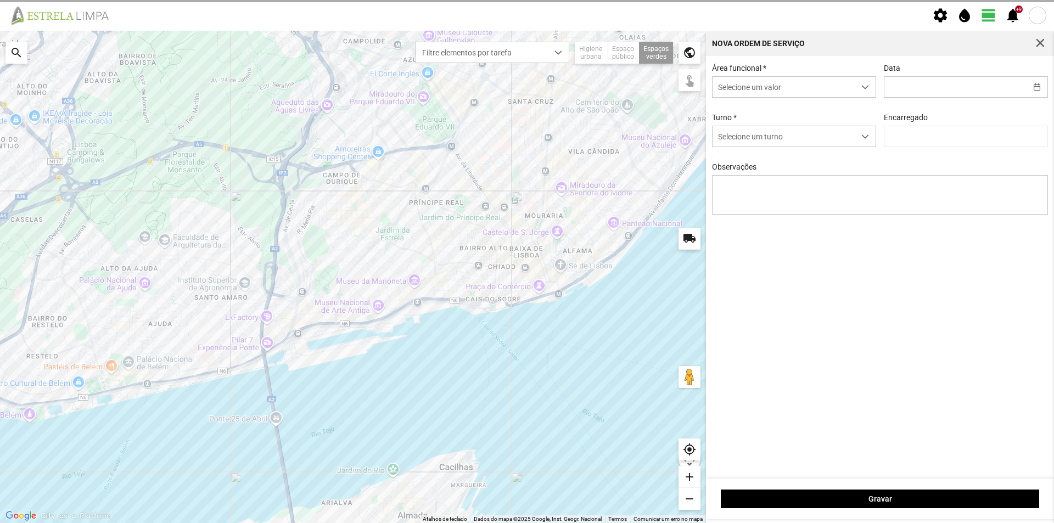
type input "[DATE]"
type textarea "Recolha de papeleiras"
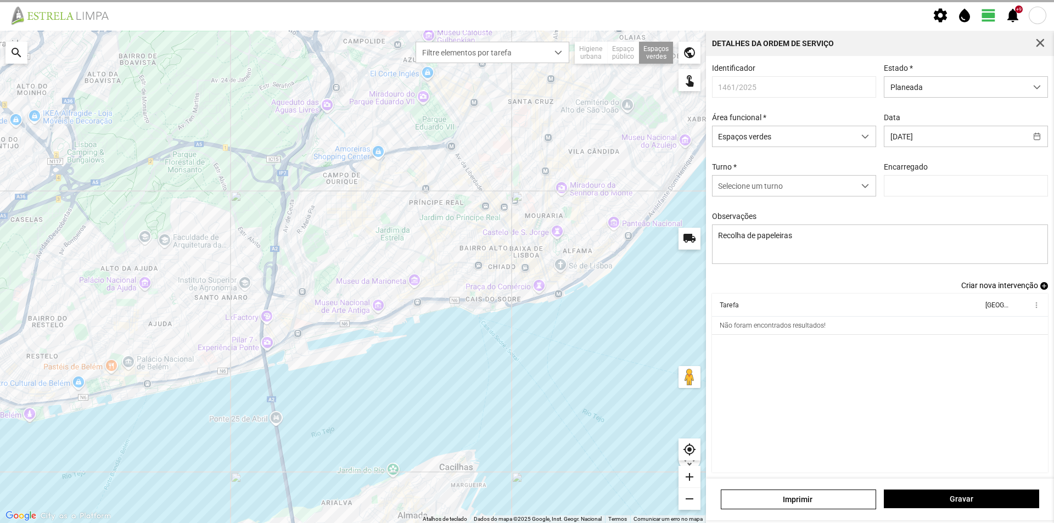
type input "[PERSON_NAME]"
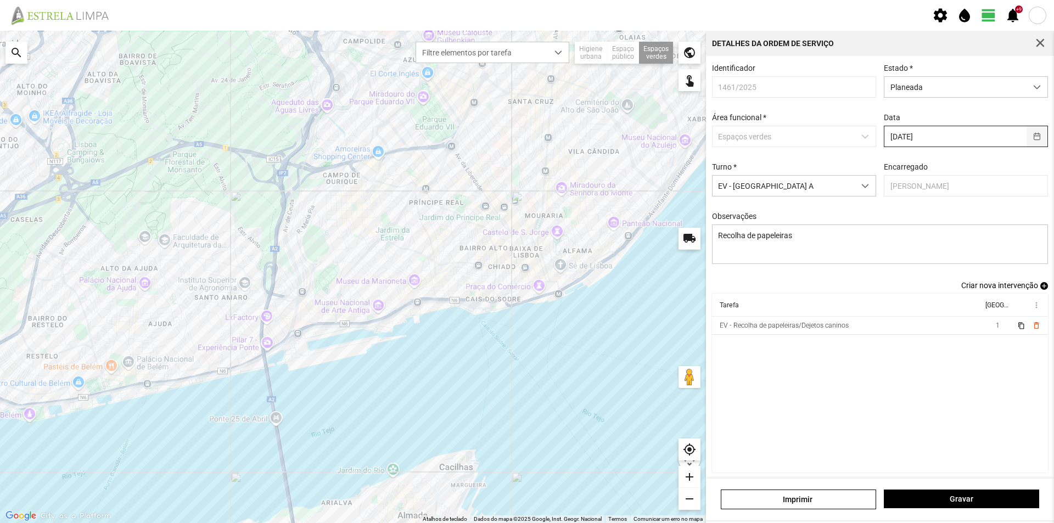
click at [1031, 139] on button "button" at bounding box center [1037, 136] width 21 height 20
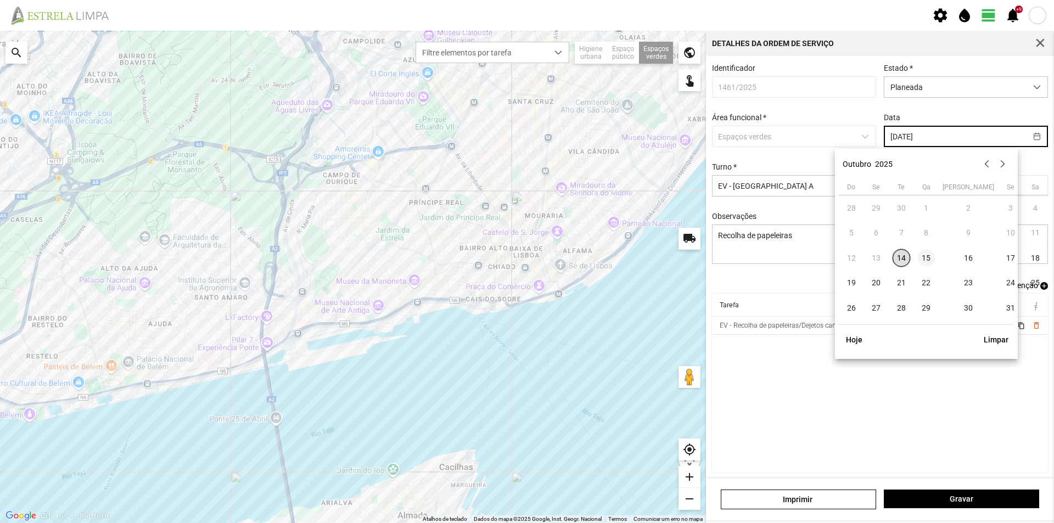
click at [925, 257] on span "15" at bounding box center [927, 258] width 18 height 18
type input "[DATE]"
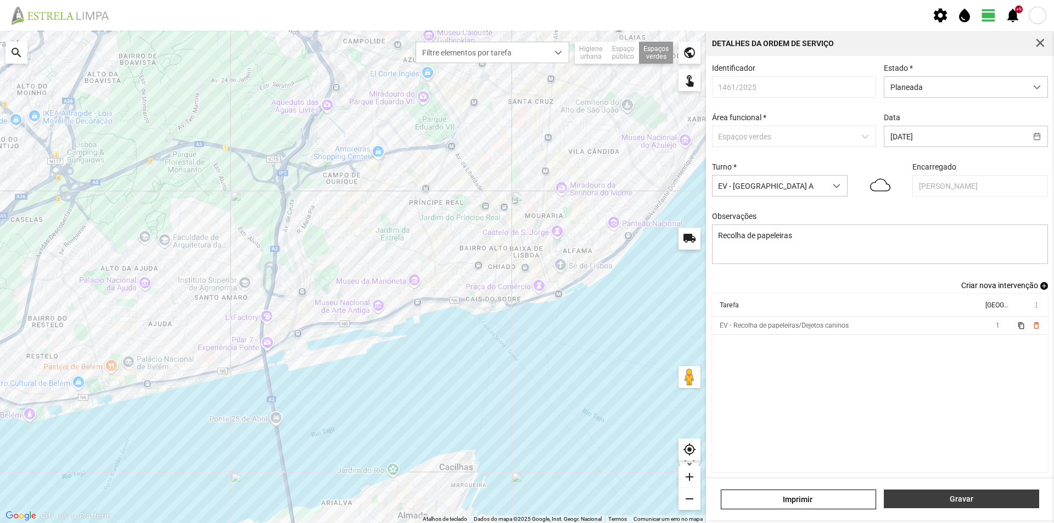
click at [965, 502] on span "Gravar" at bounding box center [962, 499] width 144 height 9
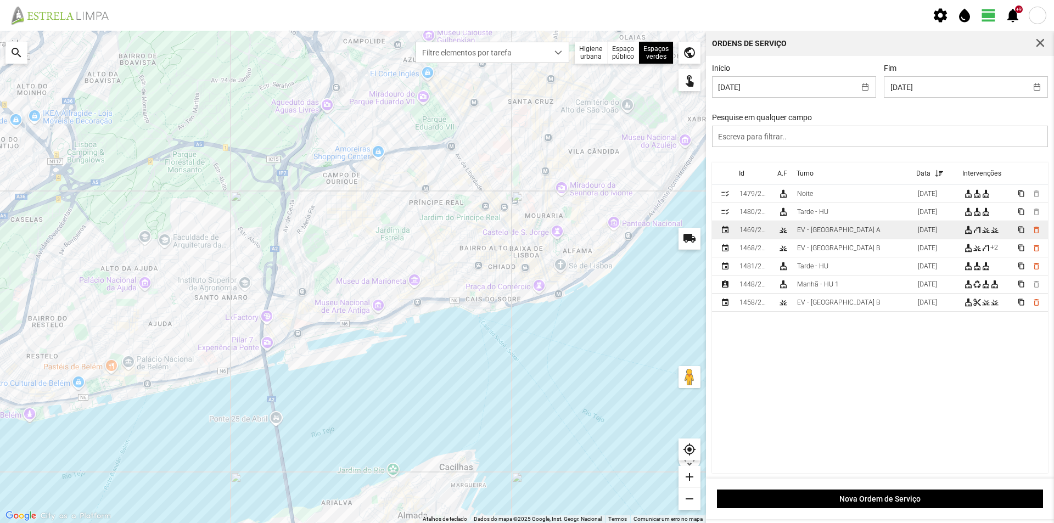
click at [852, 234] on td "EV - [GEOGRAPHIC_DATA] A" at bounding box center [853, 230] width 121 height 18
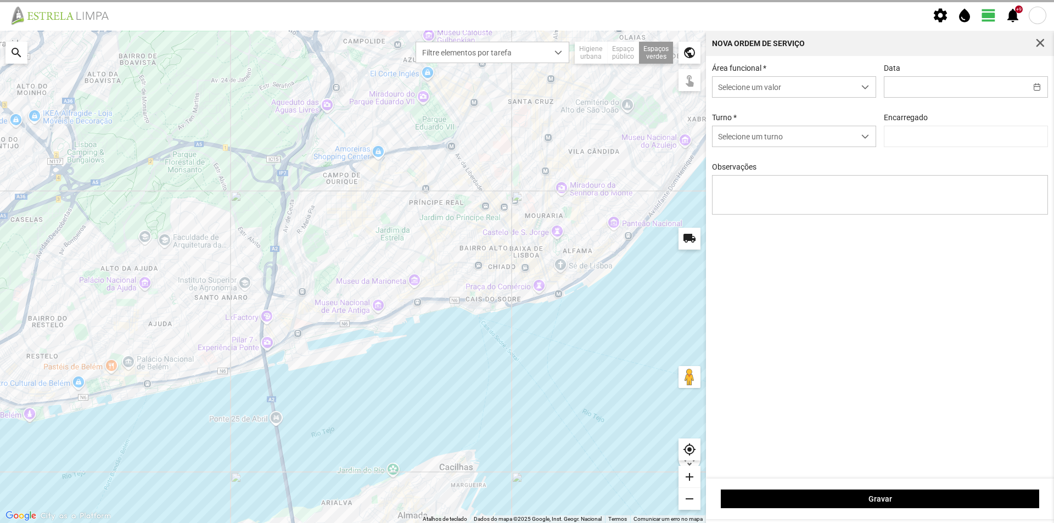
type input "[DATE]"
type textarea "[PERSON_NAME]"
type input "[PERSON_NAME]"
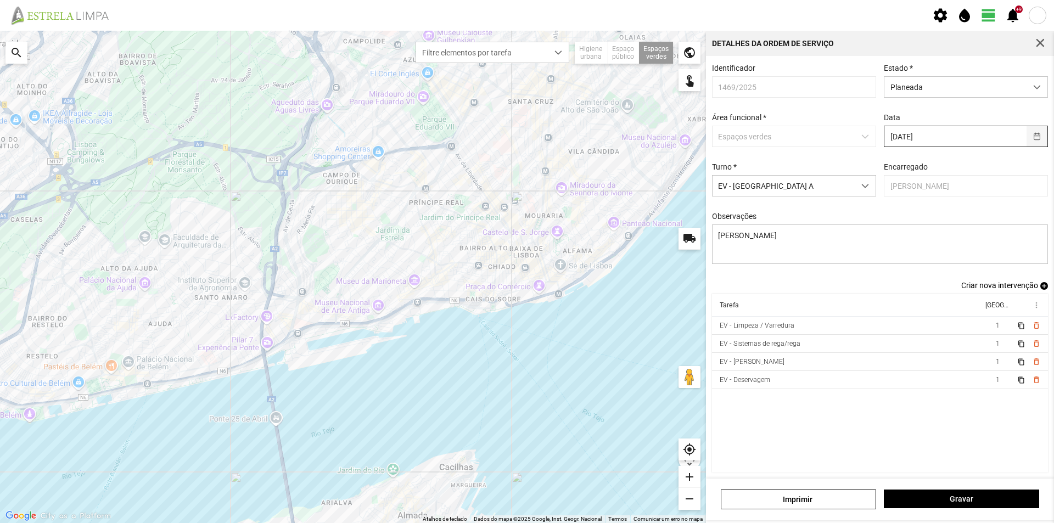
click at [1027, 137] on button "button" at bounding box center [1037, 136] width 21 height 20
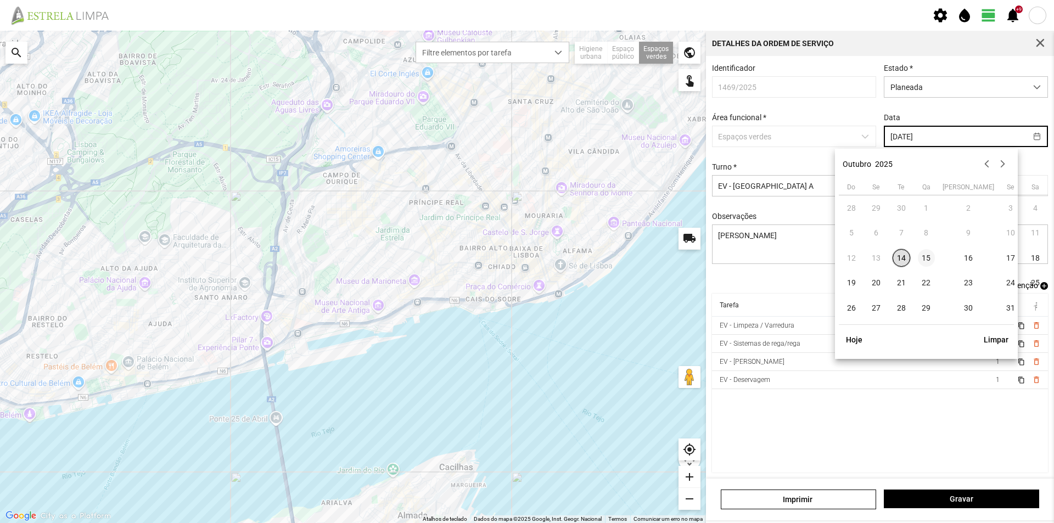
click at [932, 260] on span "15" at bounding box center [927, 258] width 18 height 18
type input "[DATE]"
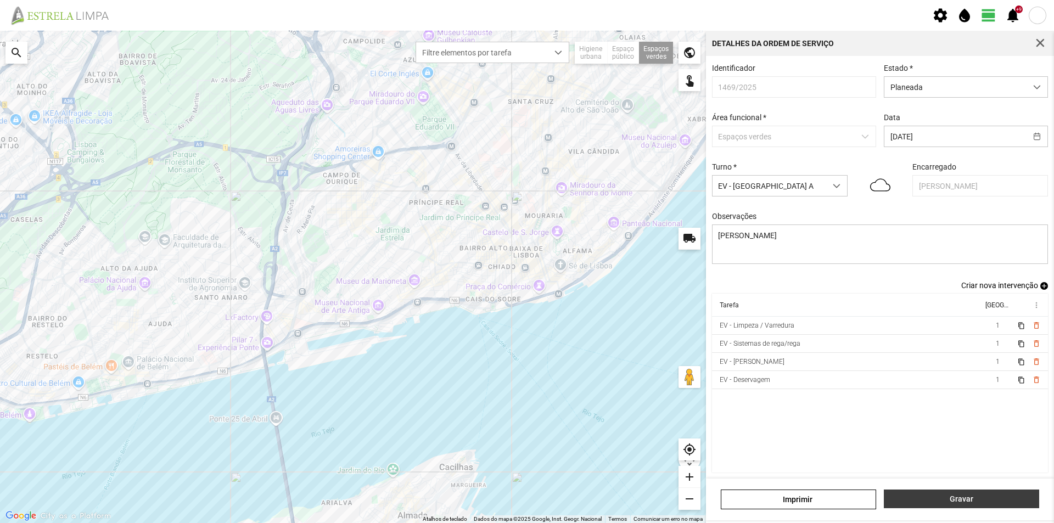
click at [932, 501] on span "Gravar" at bounding box center [962, 499] width 144 height 9
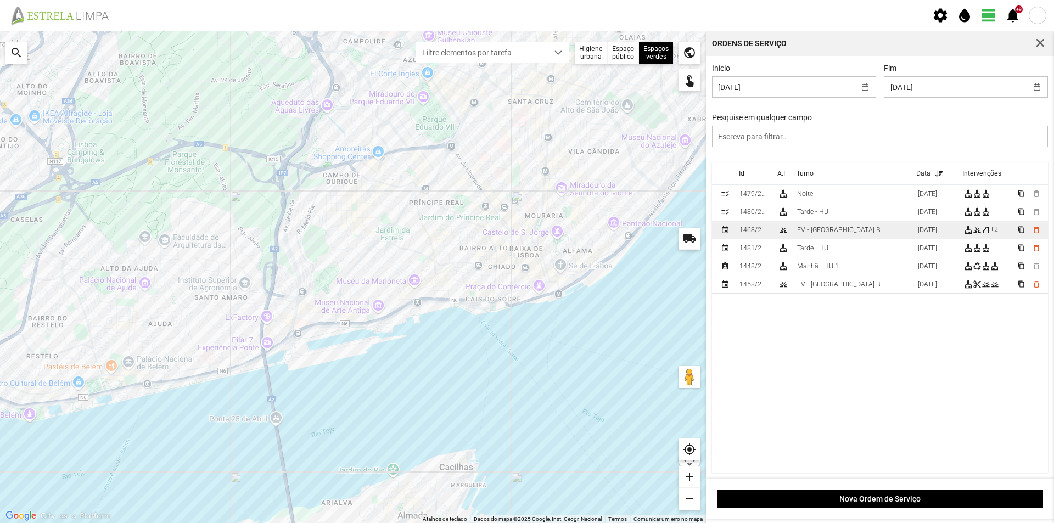
click at [864, 236] on td "EV - [GEOGRAPHIC_DATA] B" at bounding box center [853, 230] width 121 height 18
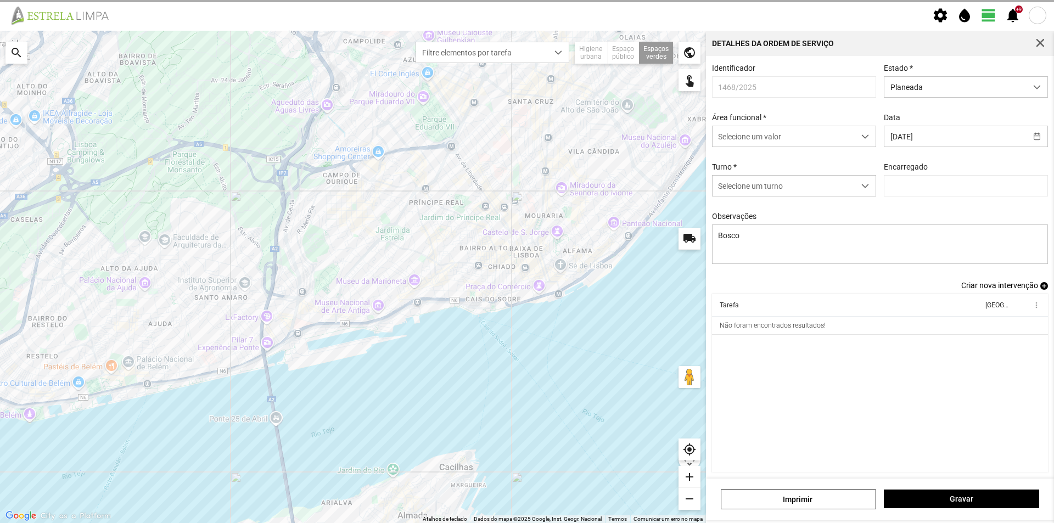
type input "[PERSON_NAME]"
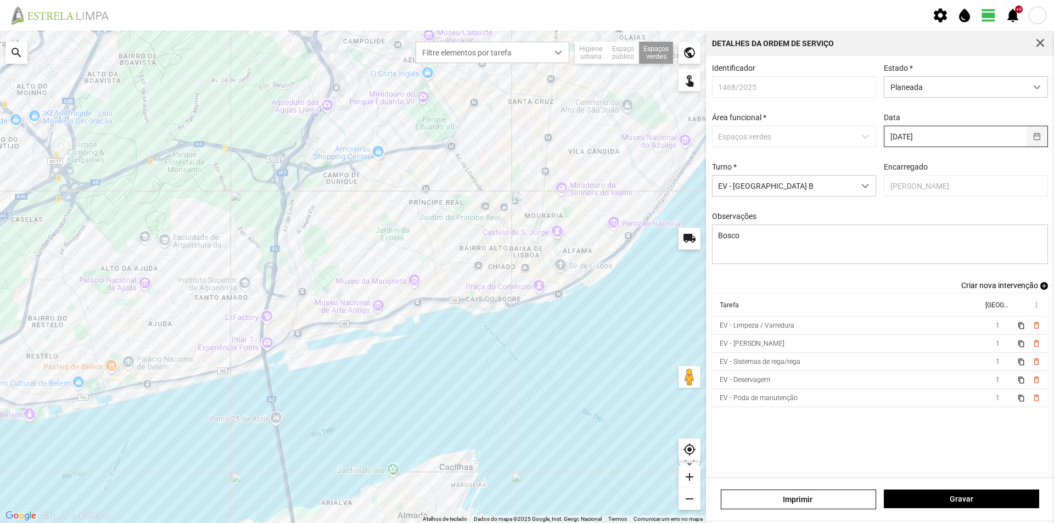
click at [1028, 138] on button "button" at bounding box center [1037, 136] width 21 height 20
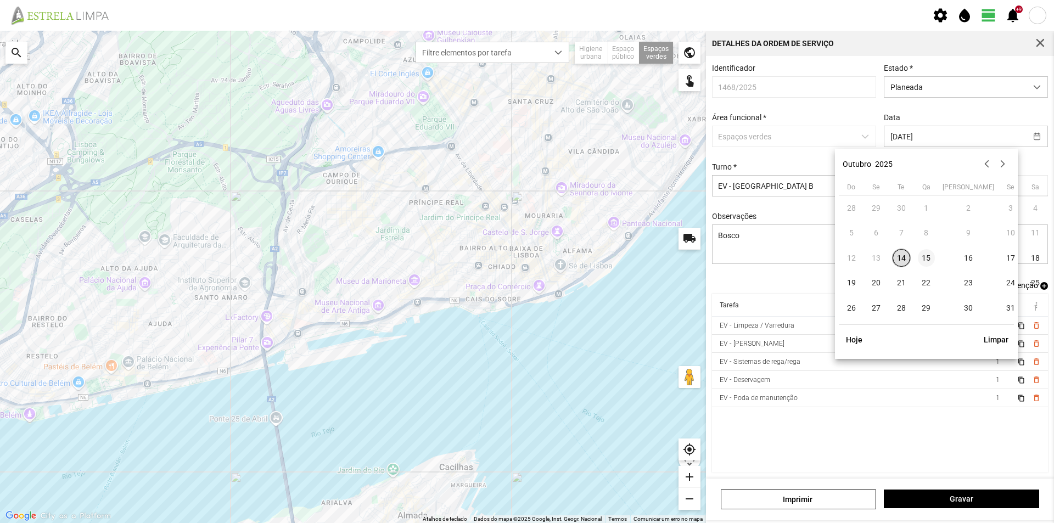
click at [931, 261] on span "15" at bounding box center [927, 258] width 18 height 18
type input "[DATE]"
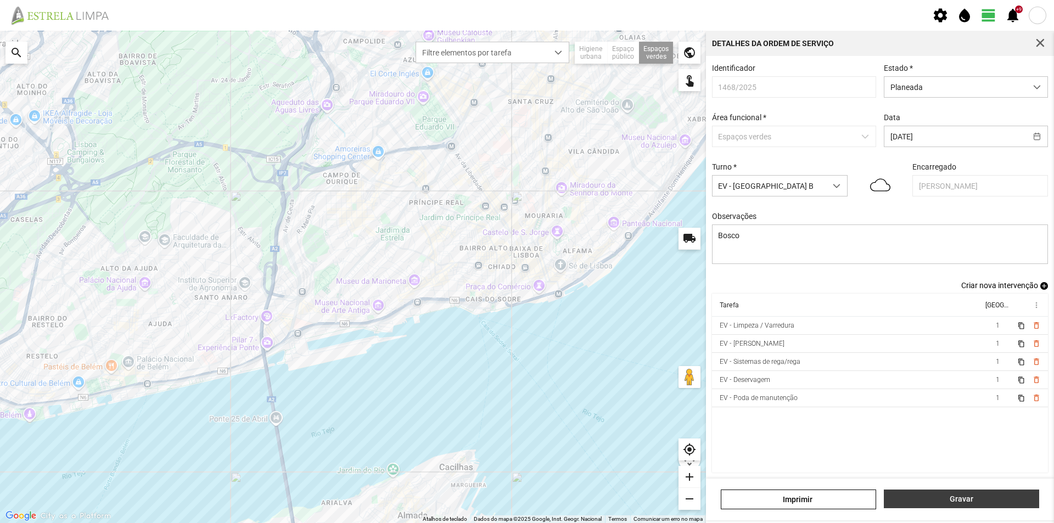
click at [963, 503] on span "Gravar" at bounding box center [962, 499] width 144 height 9
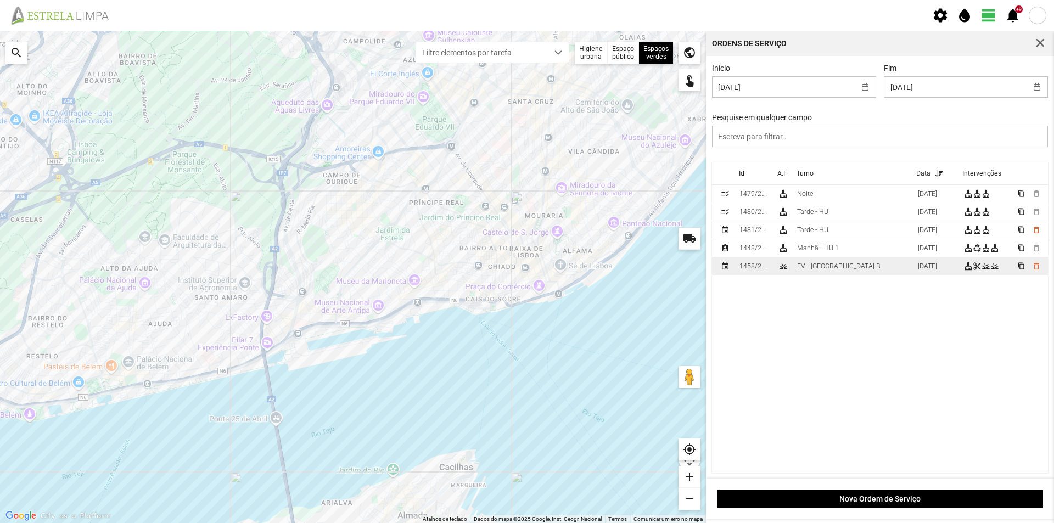
click at [851, 267] on td "EV - [GEOGRAPHIC_DATA] B" at bounding box center [853, 266] width 121 height 18
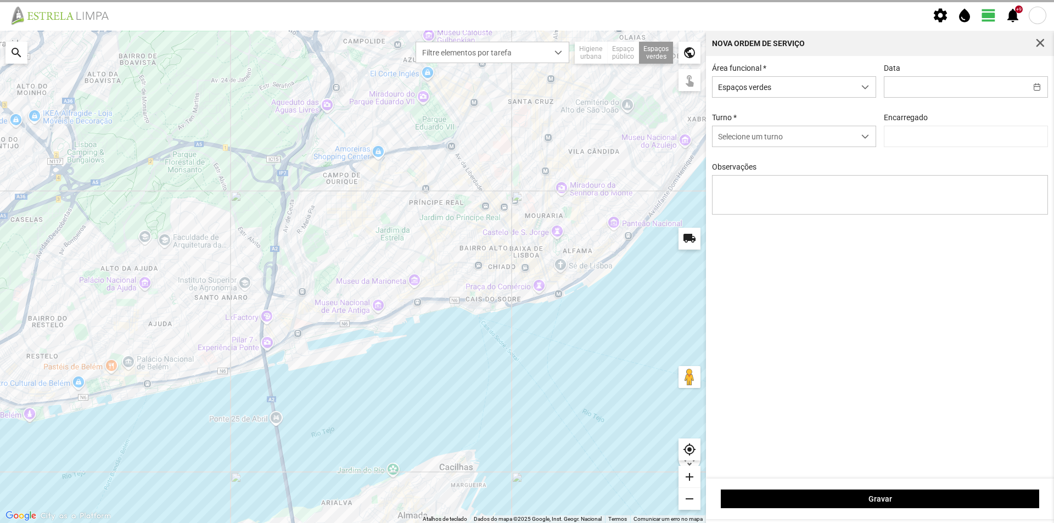
type input "[DATE]"
type input "[PERSON_NAME]"
type textarea "Cç. da Pampulha/Travessa dos Brunos"
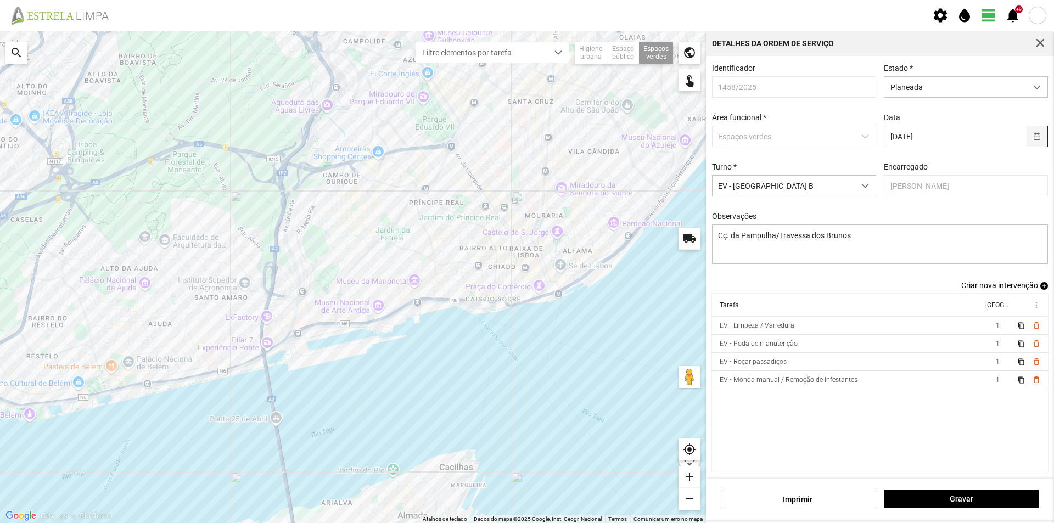
click at [1032, 141] on button "button" at bounding box center [1037, 136] width 21 height 20
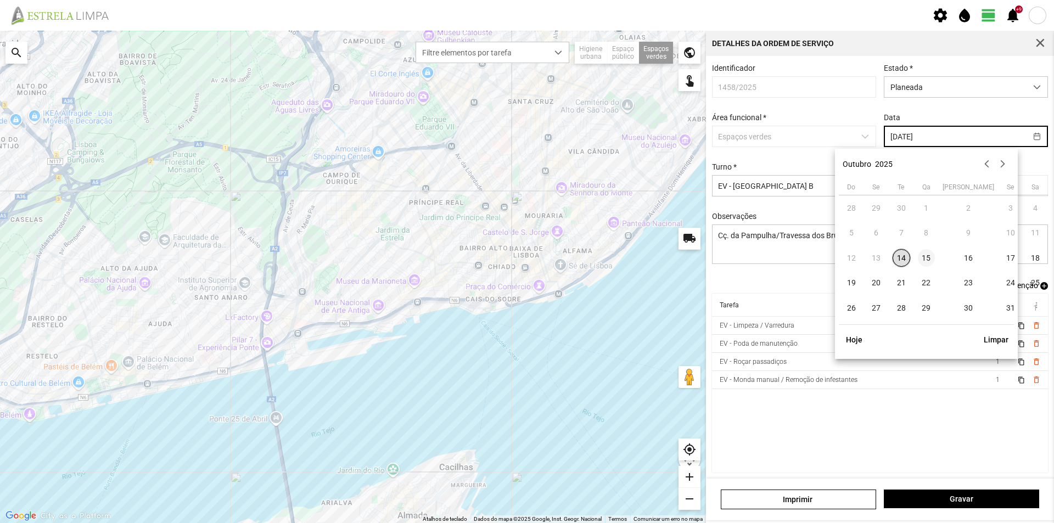
click at [927, 253] on span "15" at bounding box center [927, 258] width 18 height 18
type input "[DATE]"
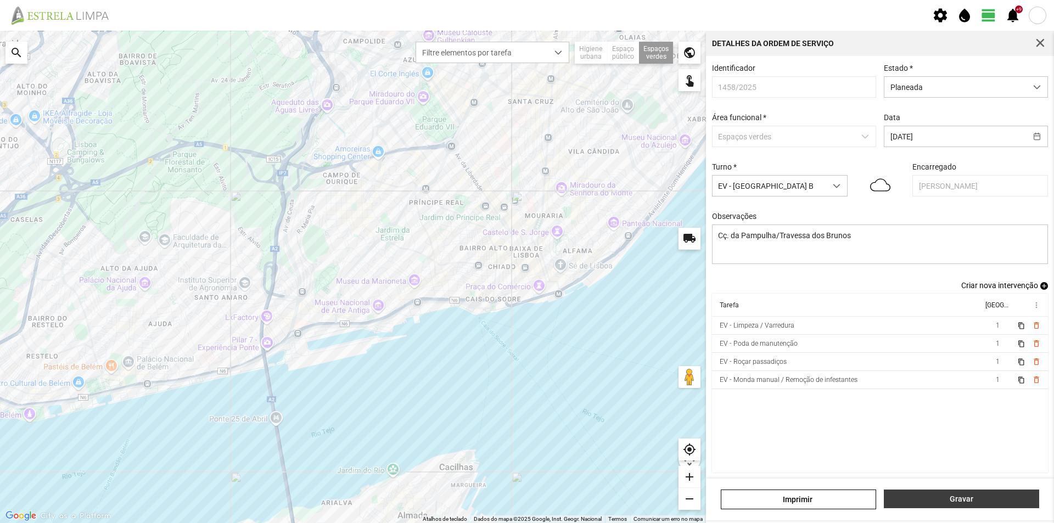
click at [939, 501] on span "Gravar" at bounding box center [962, 499] width 144 height 9
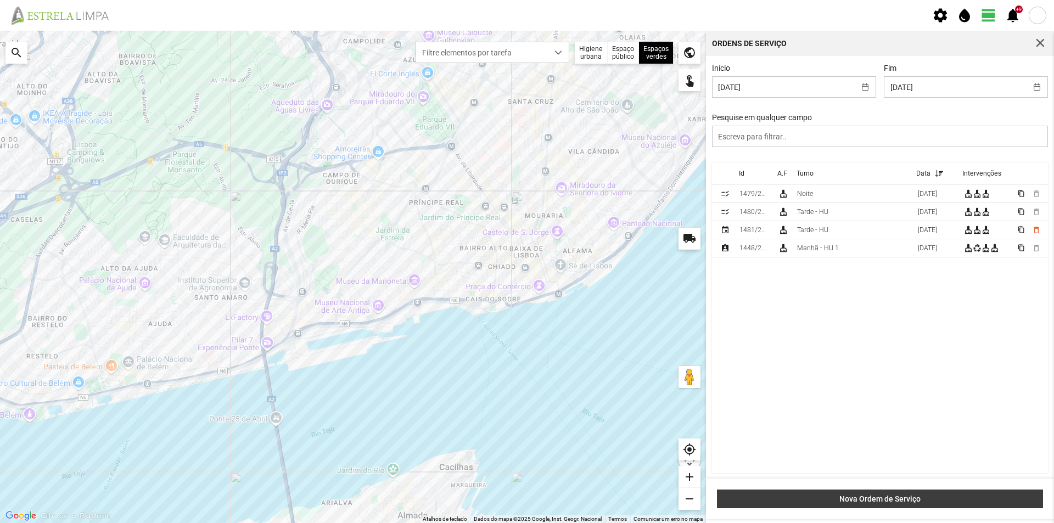
click at [871, 503] on span "Nova Ordem de Serviço" at bounding box center [880, 499] width 315 height 9
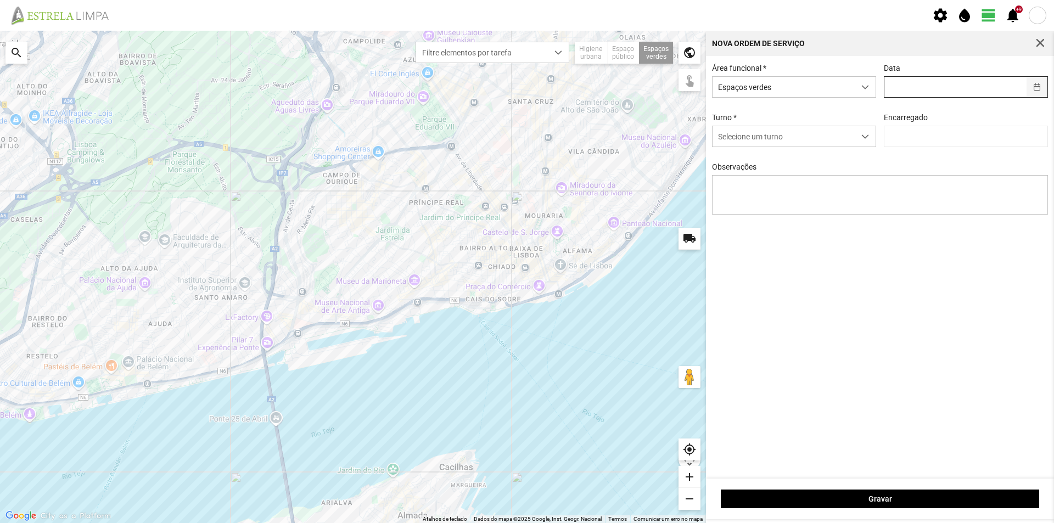
click at [1035, 86] on button "button" at bounding box center [1037, 87] width 21 height 20
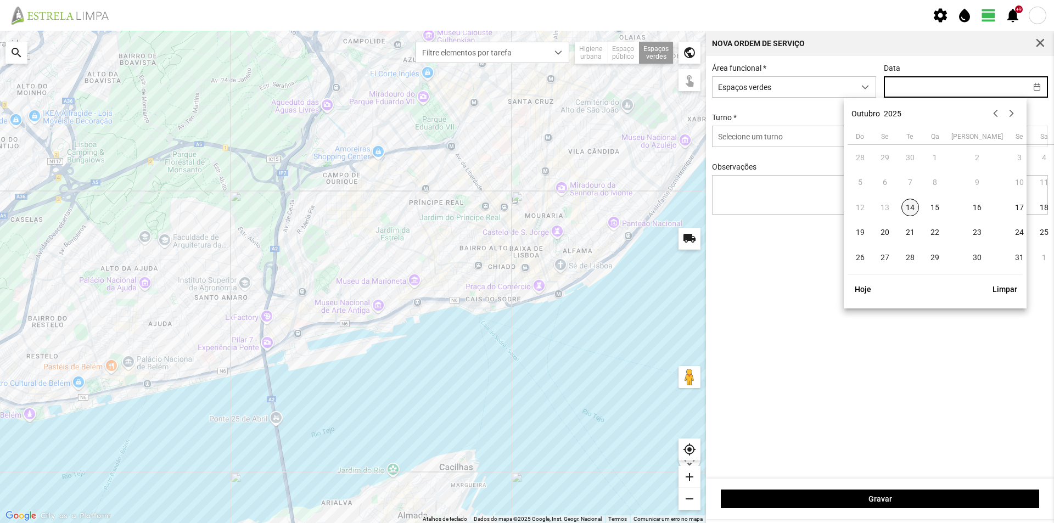
click at [908, 209] on span "14" at bounding box center [911, 208] width 18 height 18
type input "[DATE]"
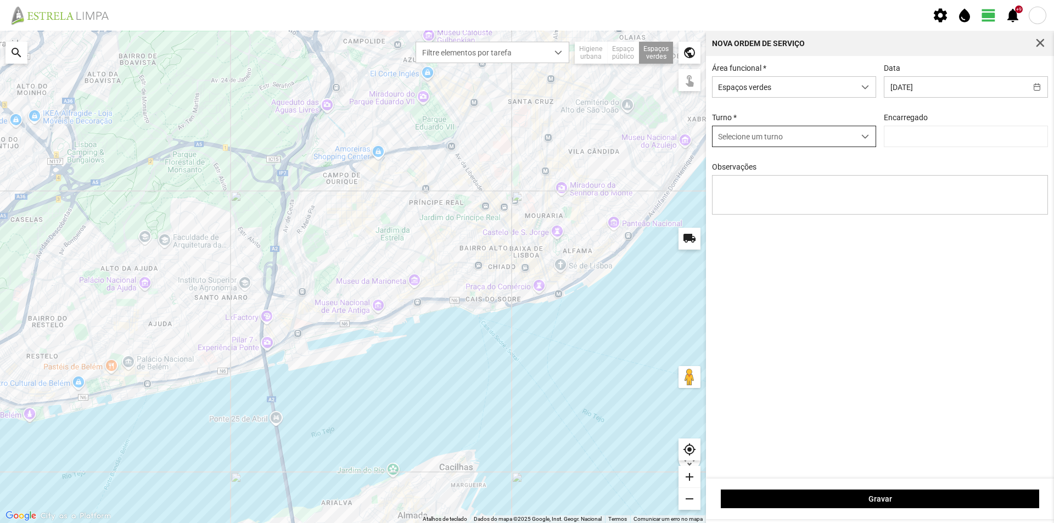
click at [864, 135] on span "dropdown trigger" at bounding box center [865, 137] width 8 height 8
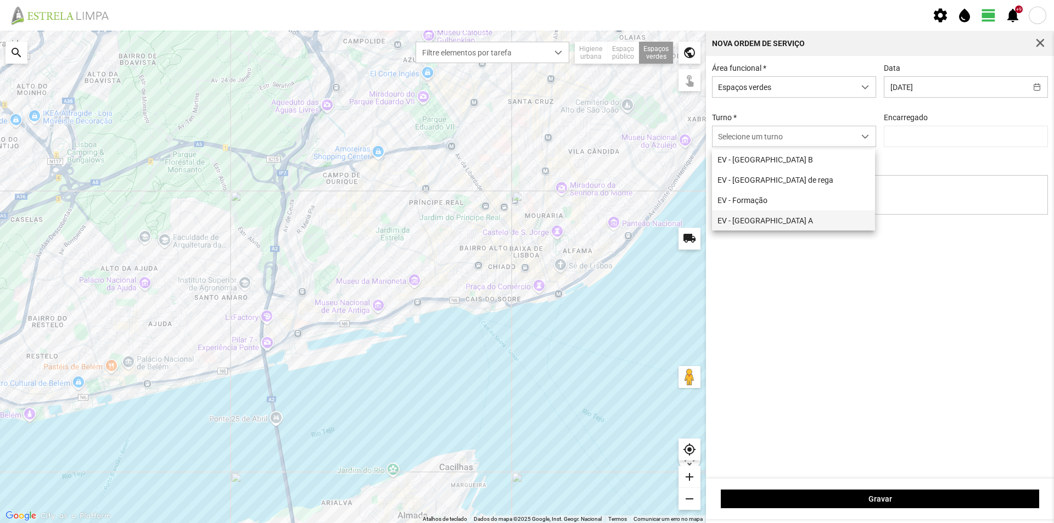
click at [755, 222] on li "EV - [GEOGRAPHIC_DATA] A" at bounding box center [793, 220] width 163 height 20
type input "[PERSON_NAME]"
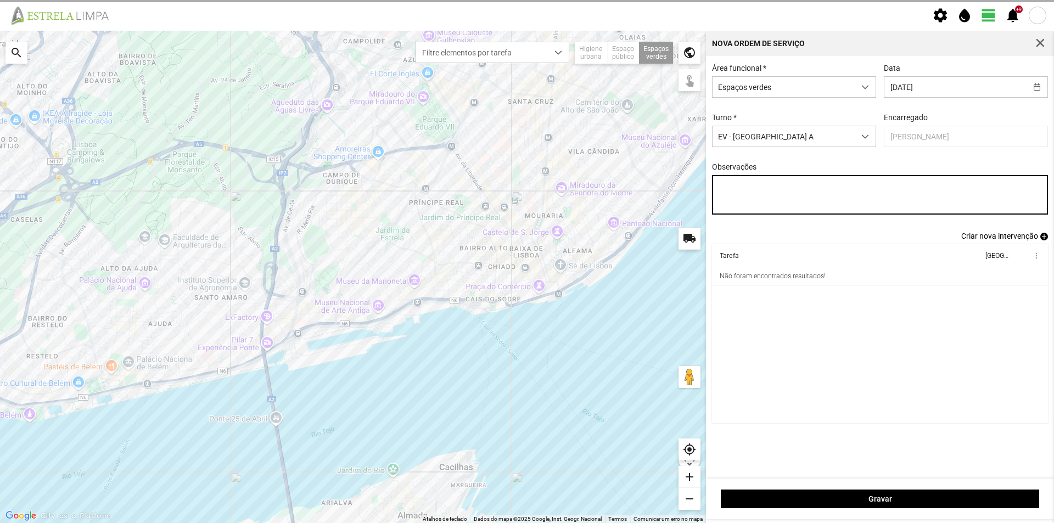
click at [766, 194] on textarea "Observações" at bounding box center [880, 195] width 337 height 40
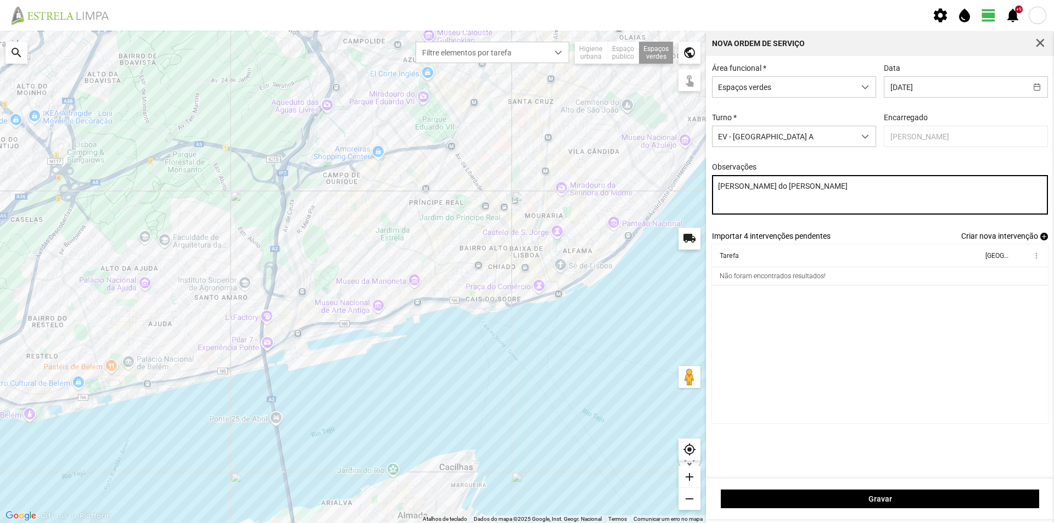
type textarea "[PERSON_NAME] do [PERSON_NAME]"
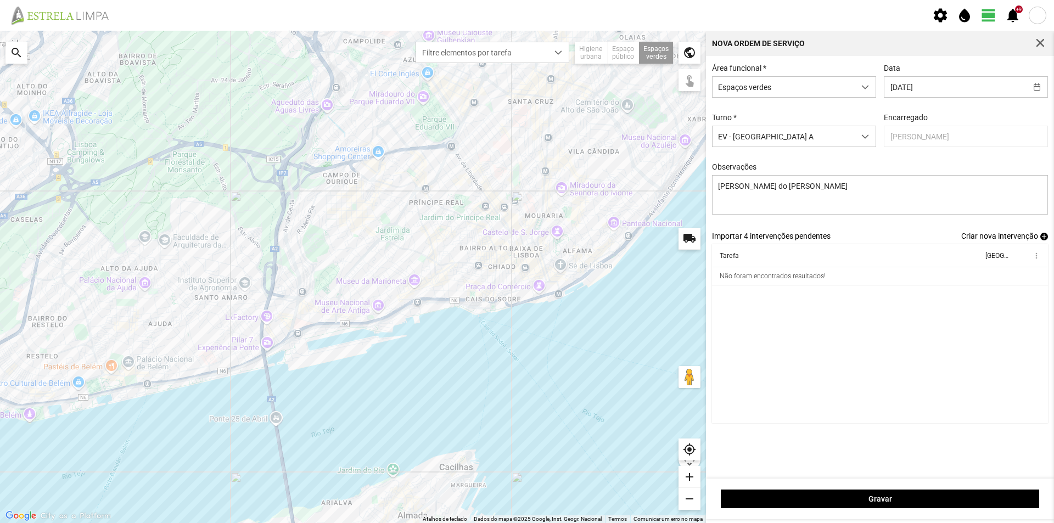
click at [1039, 238] on link "Criar nova intervenção add" at bounding box center [1004, 236] width 87 height 9
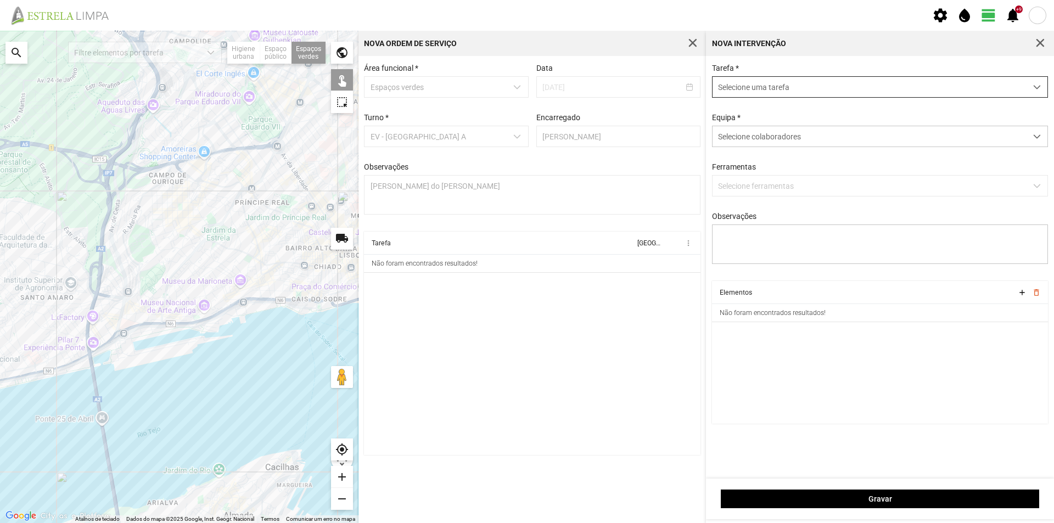
click at [757, 86] on span "Selecione uma tarefa" at bounding box center [870, 87] width 314 height 20
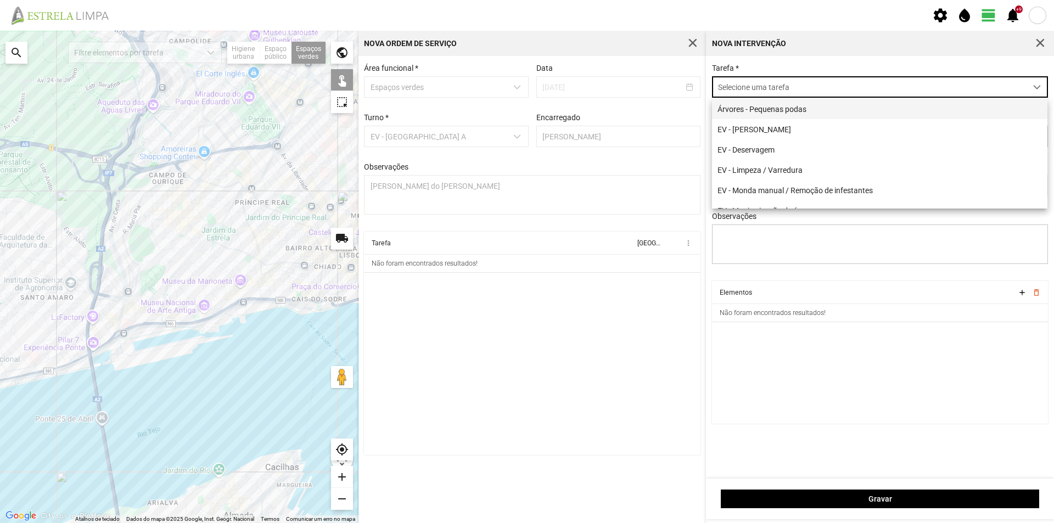
scroll to position [6, 49]
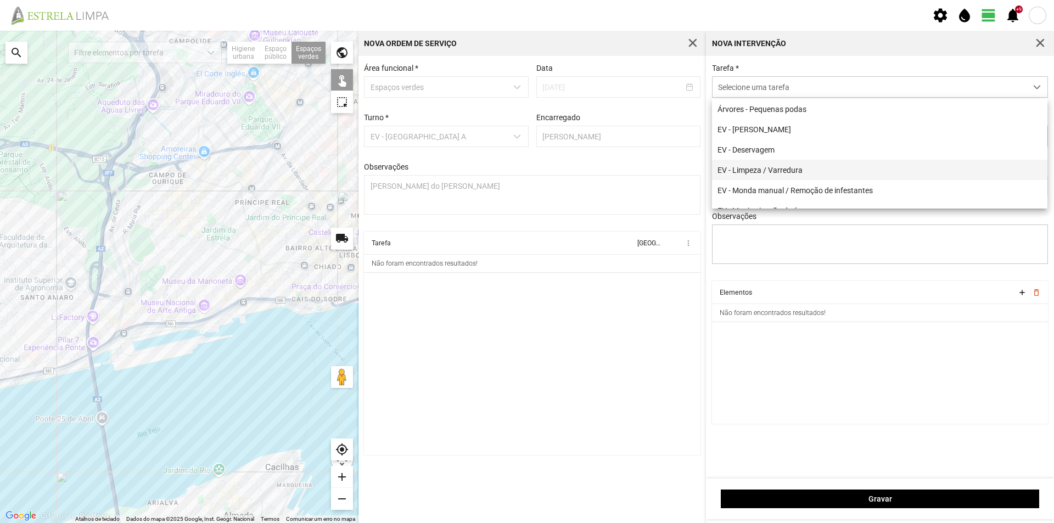
click at [807, 174] on li "EV - Limpeza / Varredura" at bounding box center [879, 170] width 335 height 20
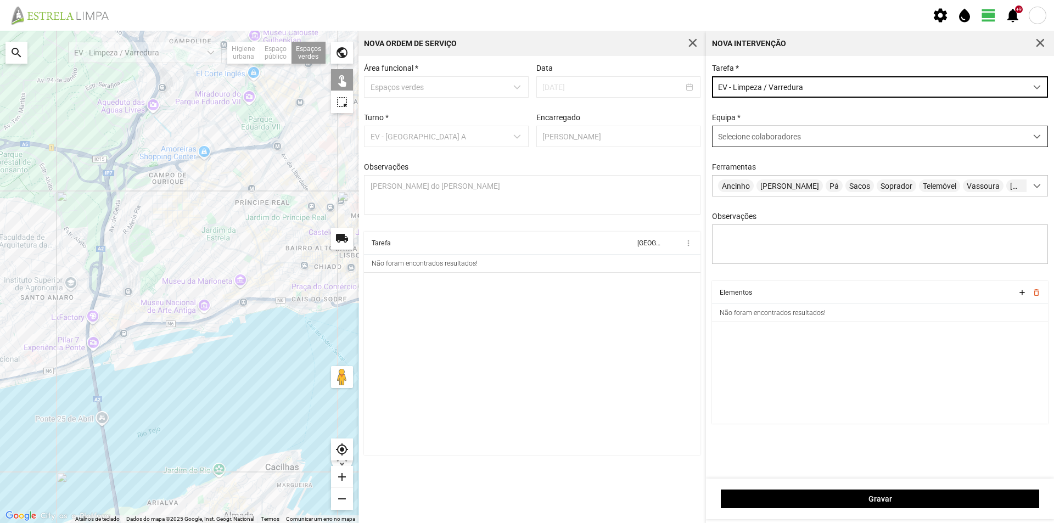
click at [770, 140] on span "Selecione colaboradores" at bounding box center [759, 136] width 83 height 9
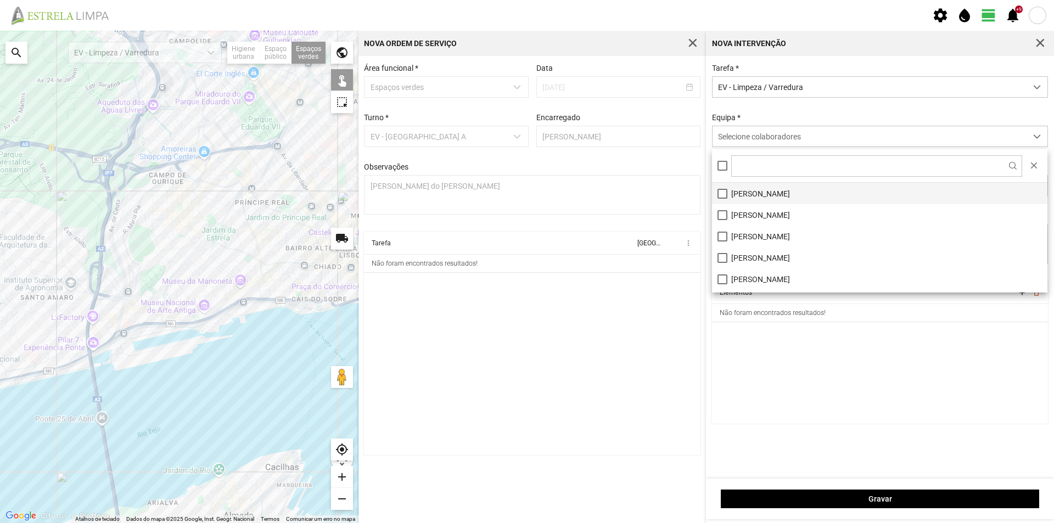
click at [744, 192] on li "[PERSON_NAME]" at bounding box center [879, 193] width 335 height 21
click at [727, 380] on cdk-virtual-scroll-viewport "Elementos add delete_outline Não foram encontrados resultados!" at bounding box center [880, 352] width 337 height 143
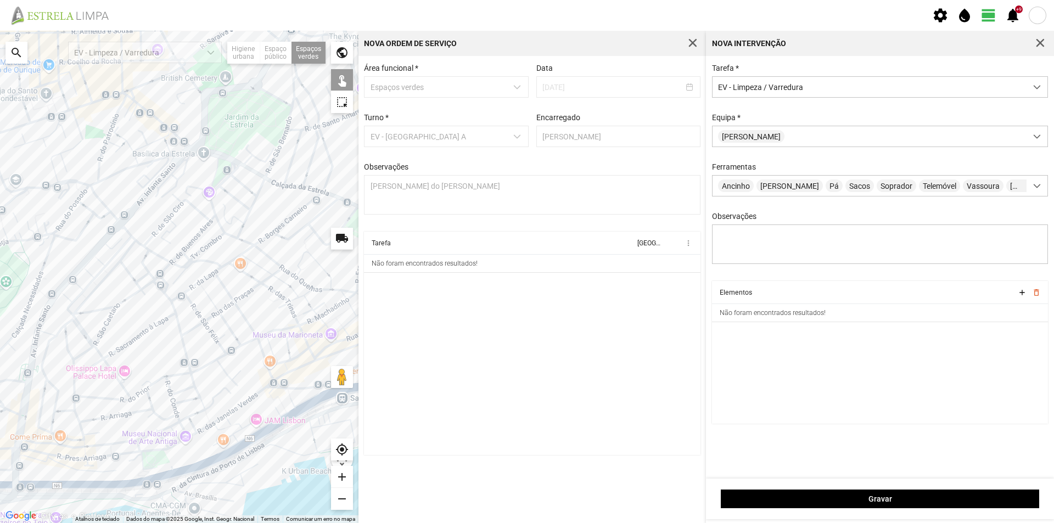
drag, startPoint x: 189, startPoint y: 276, endPoint x: 182, endPoint y: 343, distance: 67.9
click at [182, 343] on div at bounding box center [179, 277] width 359 height 492
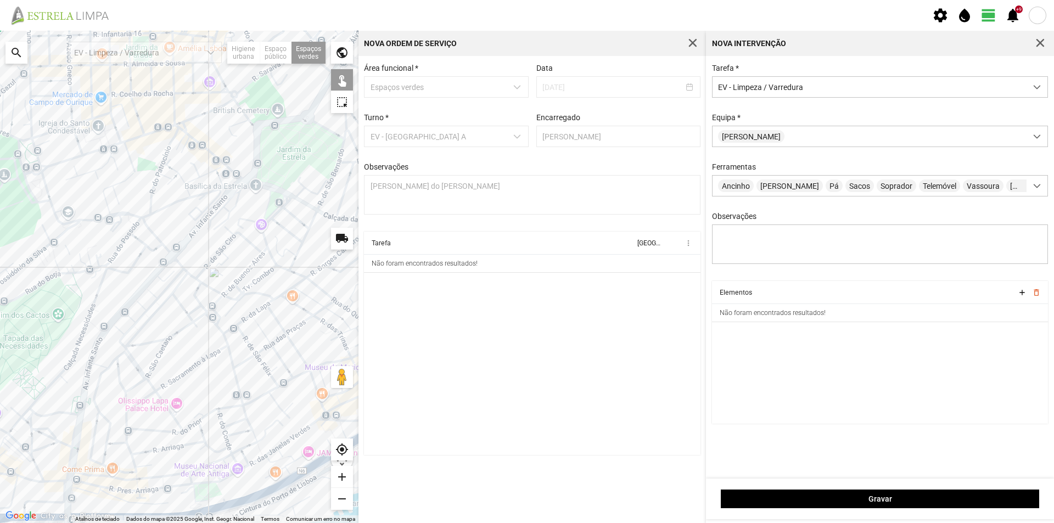
drag, startPoint x: 200, startPoint y: 260, endPoint x: 253, endPoint y: 292, distance: 62.1
click at [253, 292] on div at bounding box center [179, 277] width 359 height 492
click at [159, 292] on div at bounding box center [179, 277] width 359 height 492
click at [173, 279] on div at bounding box center [179, 277] width 359 height 492
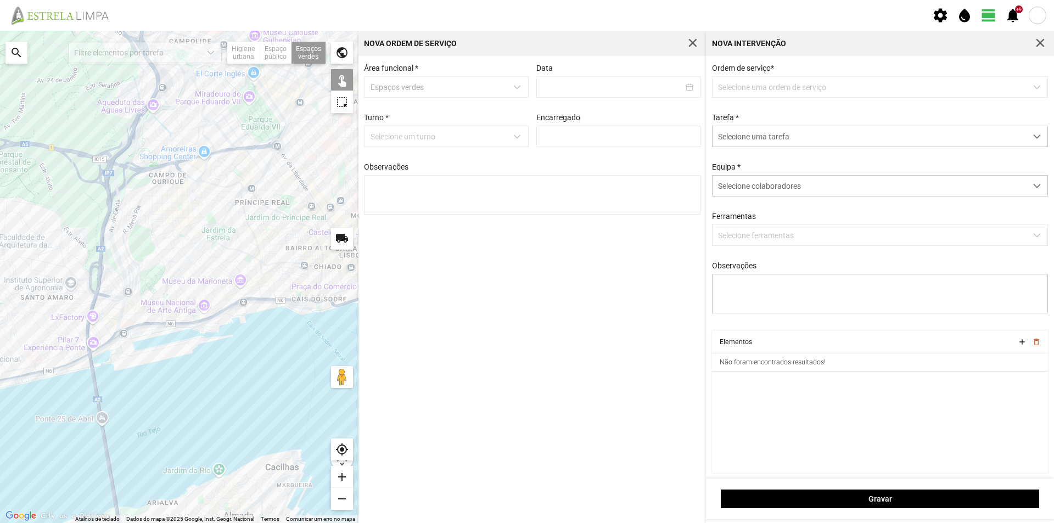
click at [774, 89] on p-dropdown "Selecione uma ordem de serviço" at bounding box center [880, 86] width 337 height 21
click at [788, 147] on span "Selecione uma tarefa" at bounding box center [870, 136] width 314 height 20
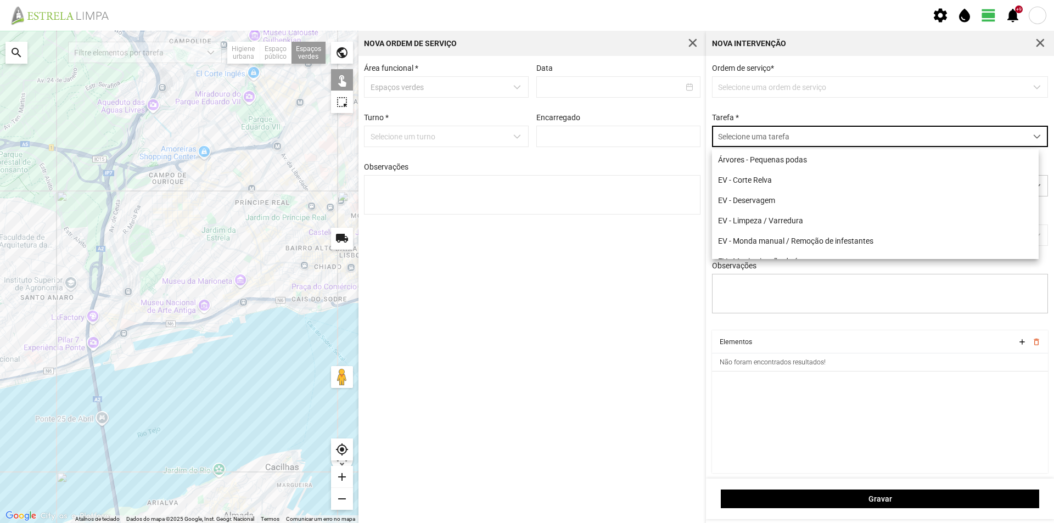
scroll to position [6, 49]
click at [1043, 41] on span "button" at bounding box center [1040, 43] width 10 height 10
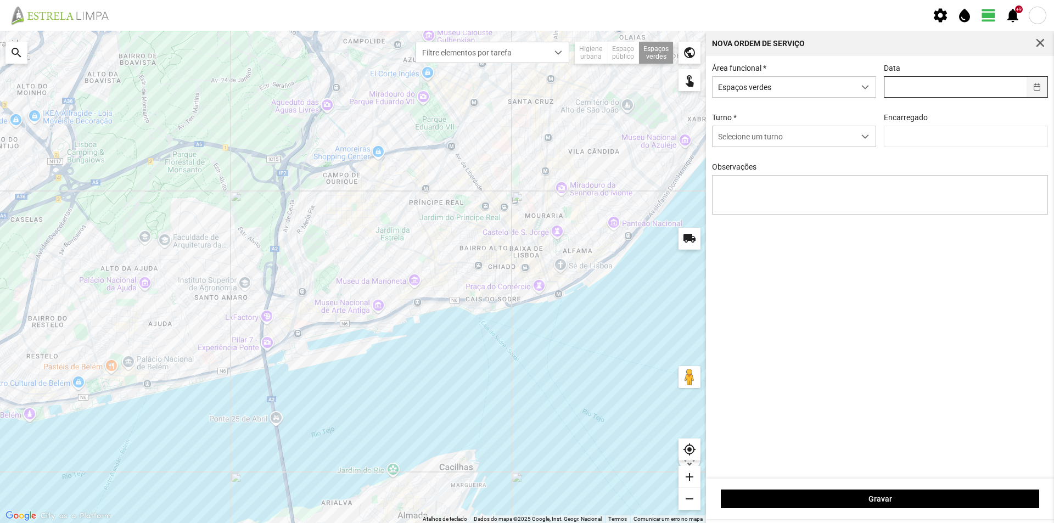
click at [1035, 87] on button "button" at bounding box center [1037, 87] width 21 height 20
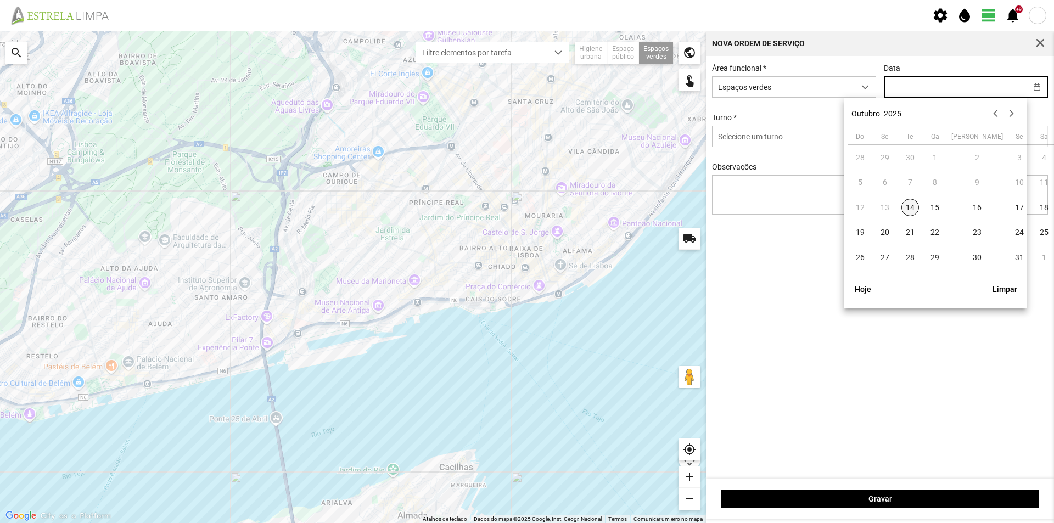
click at [911, 209] on span "14" at bounding box center [911, 208] width 18 height 18
type input "[DATE]"
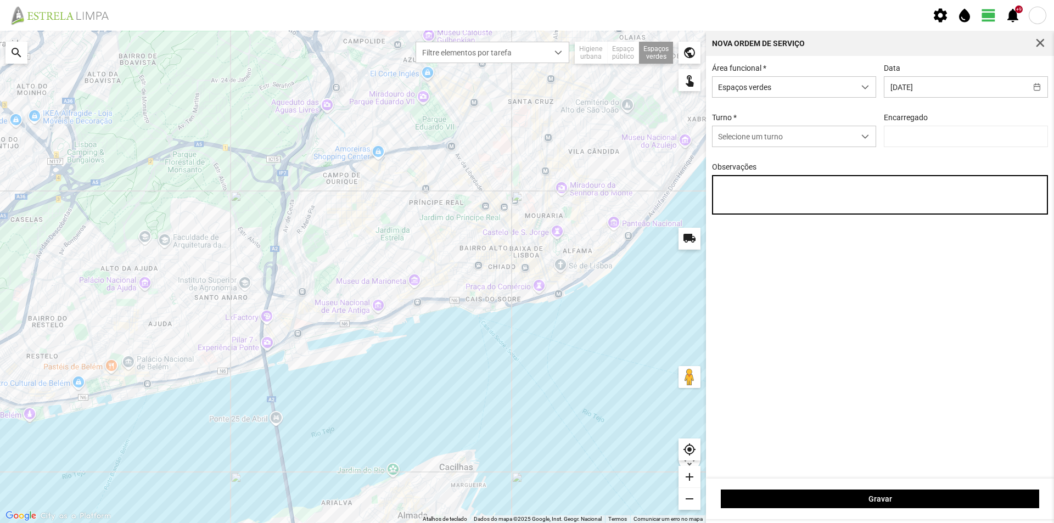
click at [761, 189] on textarea "Observações" at bounding box center [880, 195] width 337 height 40
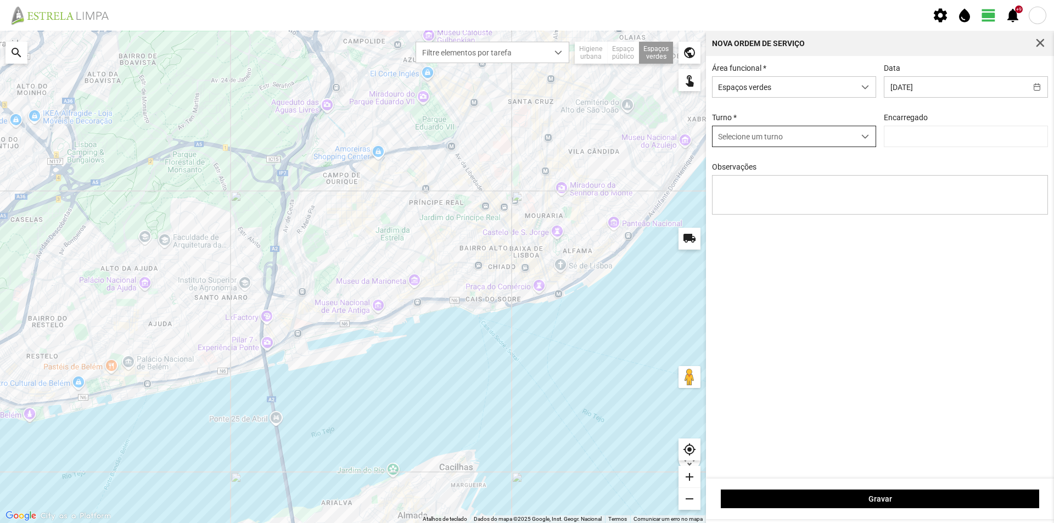
click at [869, 139] on div "dropdown trigger" at bounding box center [865, 136] width 21 height 20
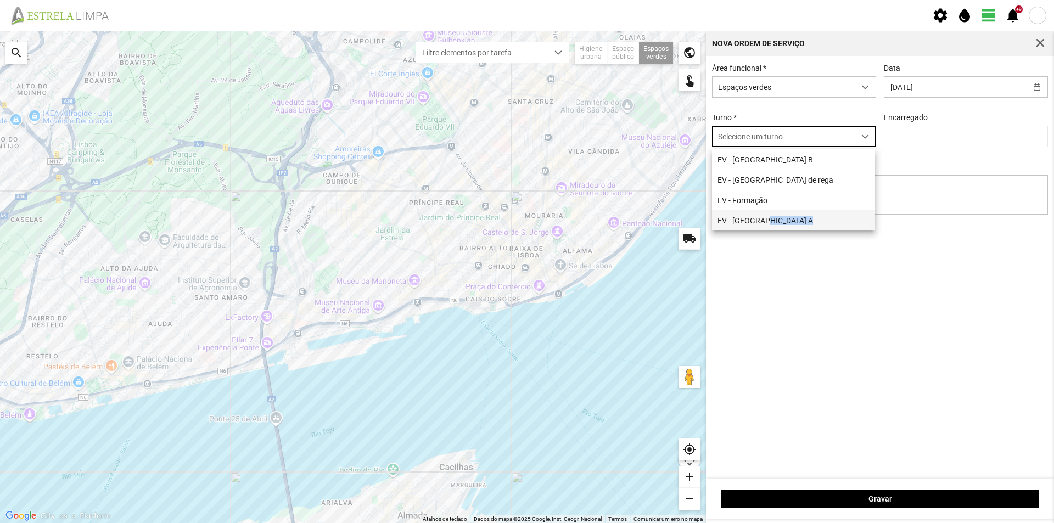
click at [767, 215] on li "EV - [GEOGRAPHIC_DATA] A" at bounding box center [793, 220] width 163 height 20
type input "[PERSON_NAME]"
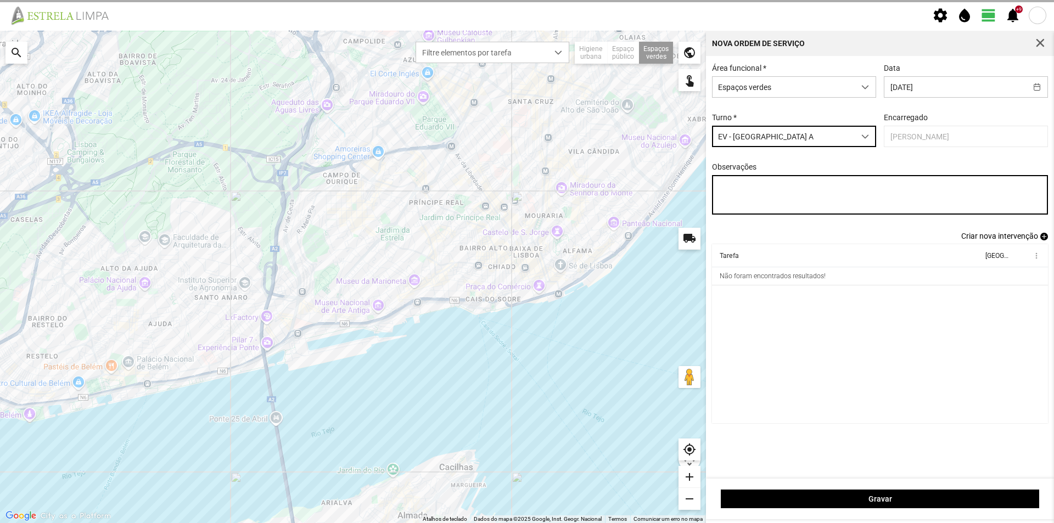
click at [759, 195] on textarea "Observações" at bounding box center [880, 195] width 337 height 40
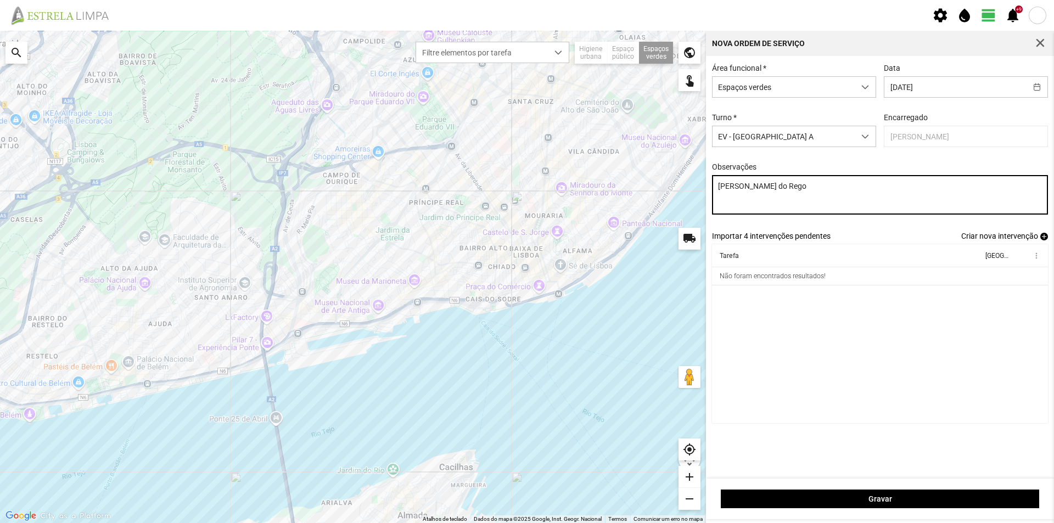
type textarea "[PERSON_NAME] do [PERSON_NAME]"
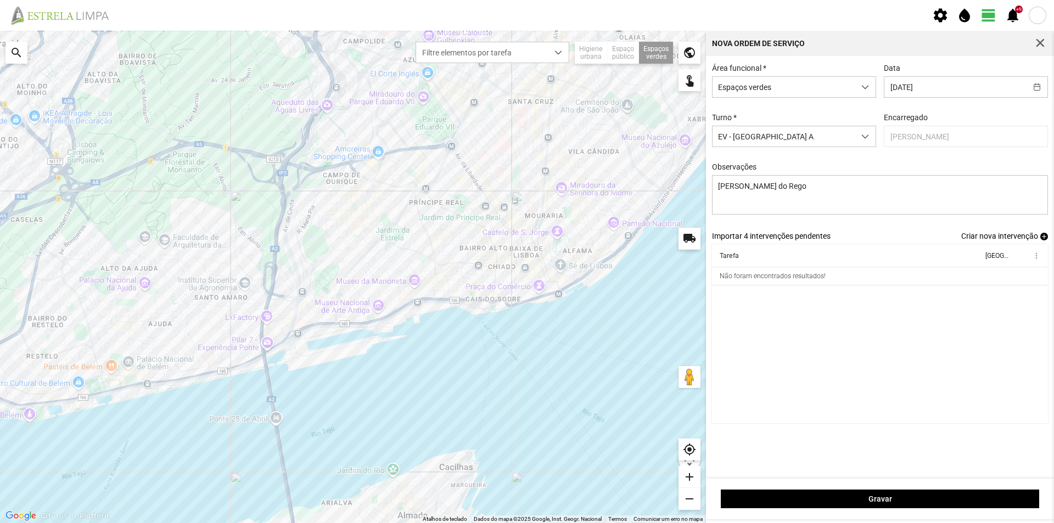
click at [1045, 240] on span "add" at bounding box center [1044, 237] width 8 height 8
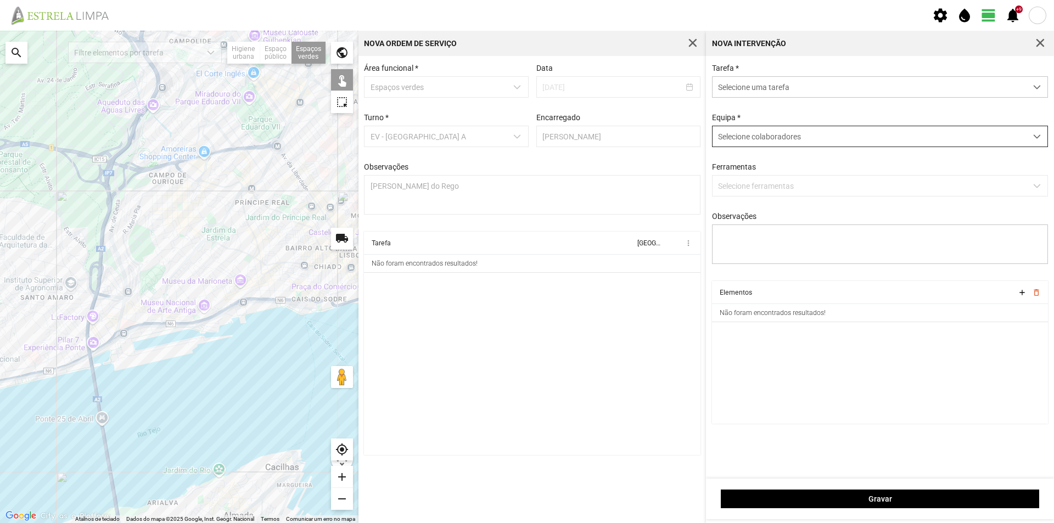
click at [754, 139] on span "Selecione colaboradores" at bounding box center [759, 136] width 83 height 9
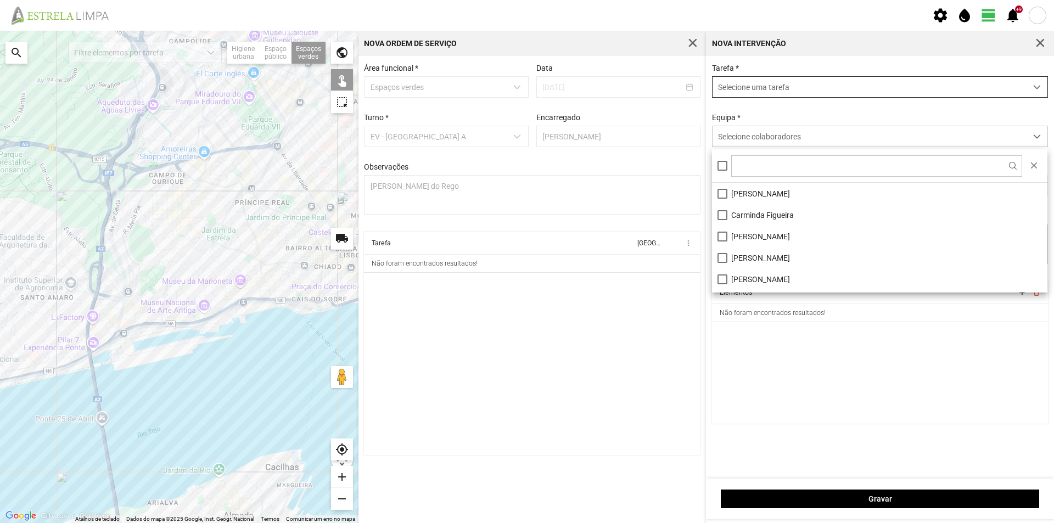
click at [757, 87] on span "Selecione uma tarefa" at bounding box center [870, 87] width 314 height 20
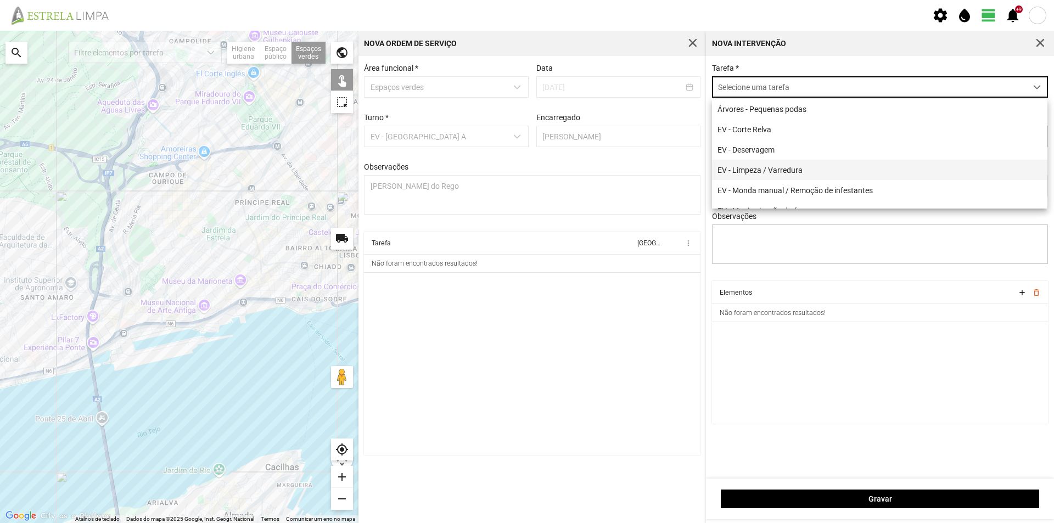
click at [759, 169] on li "EV - Limpeza / Varredura" at bounding box center [879, 170] width 335 height 20
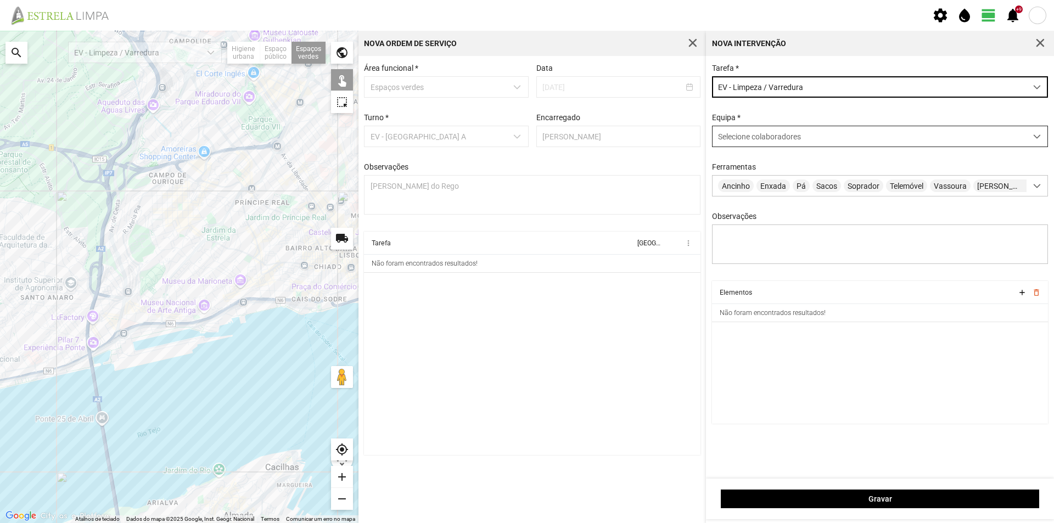
click at [752, 141] on span "Selecione colaboradores" at bounding box center [759, 136] width 83 height 9
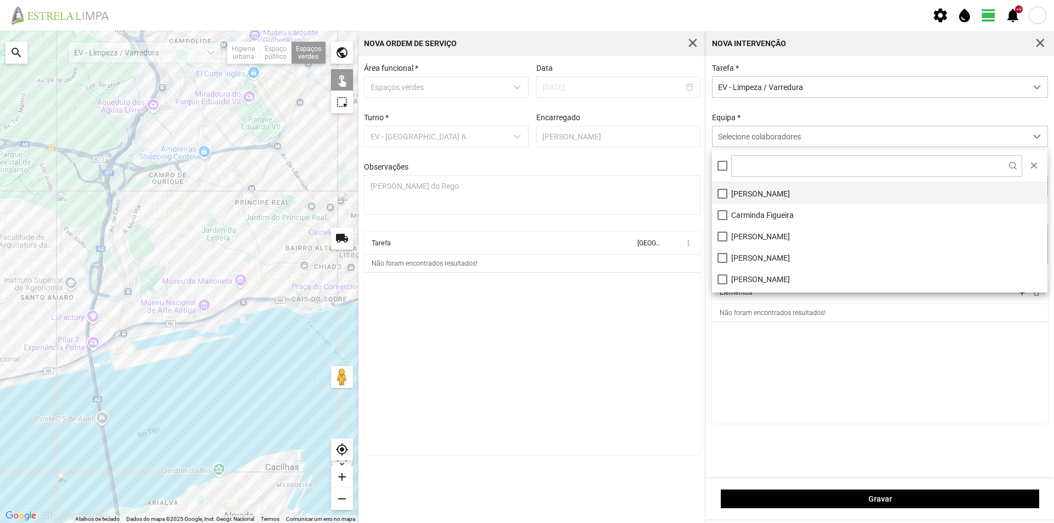
click at [763, 191] on li "[PERSON_NAME]" at bounding box center [879, 193] width 335 height 21
click at [797, 394] on cdk-virtual-scroll-viewport "Elementos add delete_outline Não foram encontrados resultados!" at bounding box center [880, 352] width 337 height 143
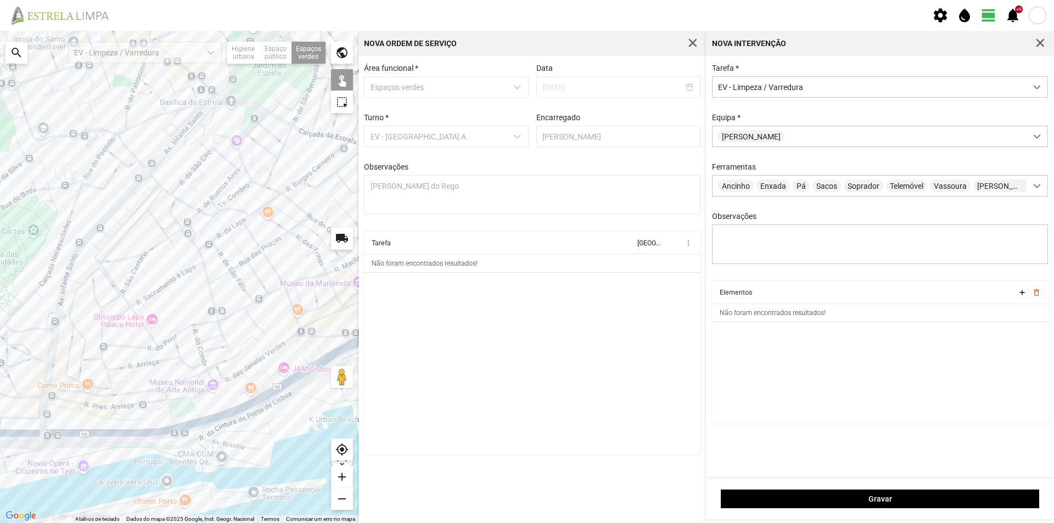
click at [133, 205] on div at bounding box center [179, 277] width 359 height 492
click at [147, 197] on div at bounding box center [179, 277] width 359 height 492
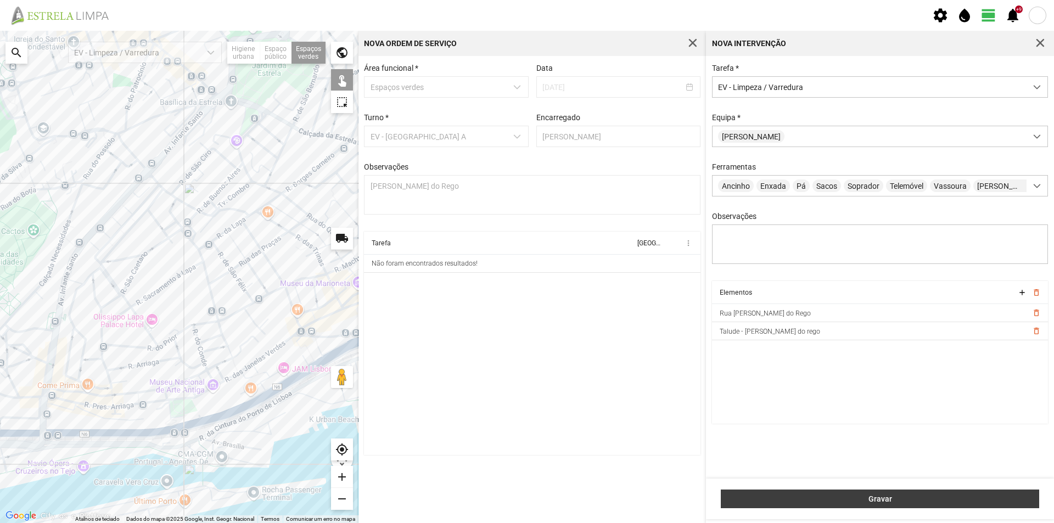
click at [844, 492] on button "Gravar" at bounding box center [880, 499] width 318 height 19
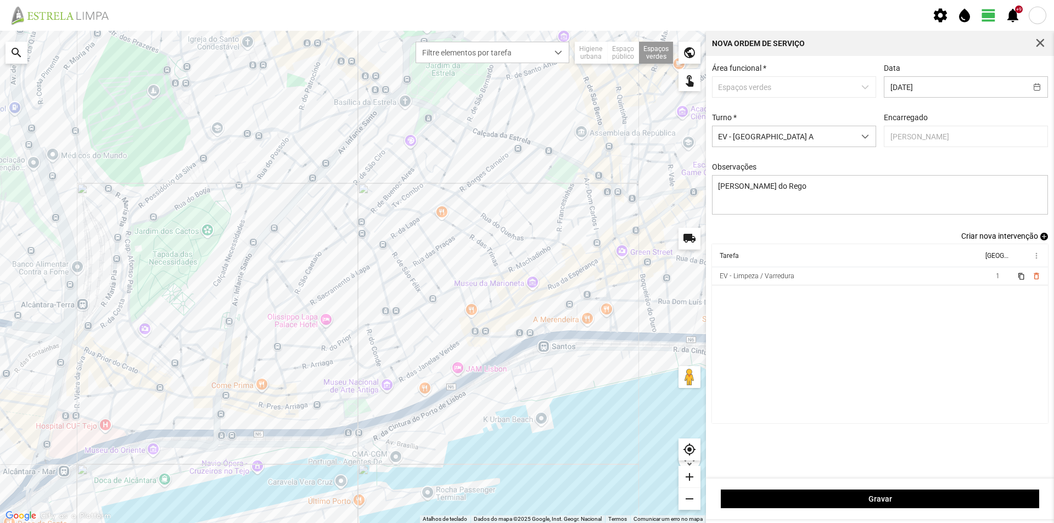
click at [1046, 239] on span "add" at bounding box center [1044, 237] width 8 height 8
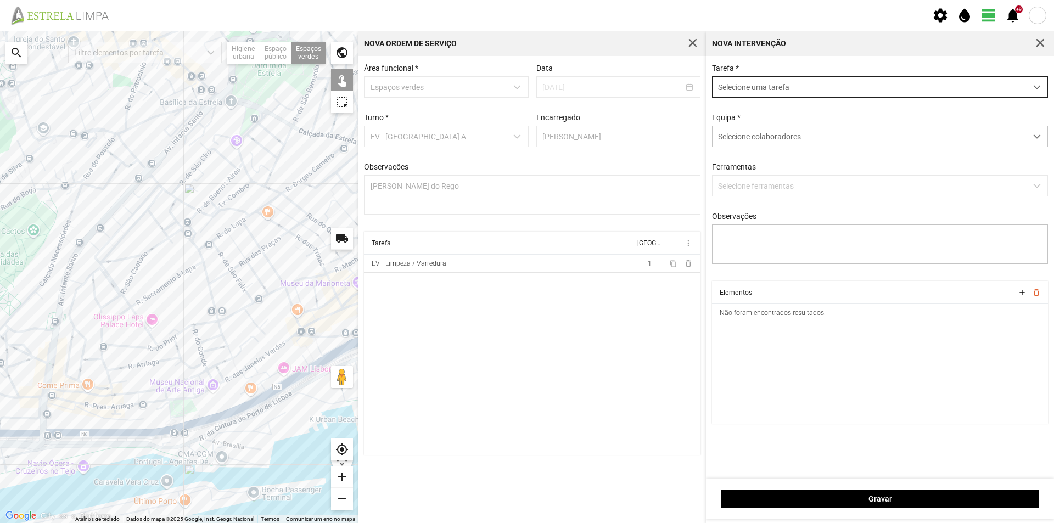
click at [780, 91] on span "Selecione uma tarefa" at bounding box center [870, 87] width 314 height 20
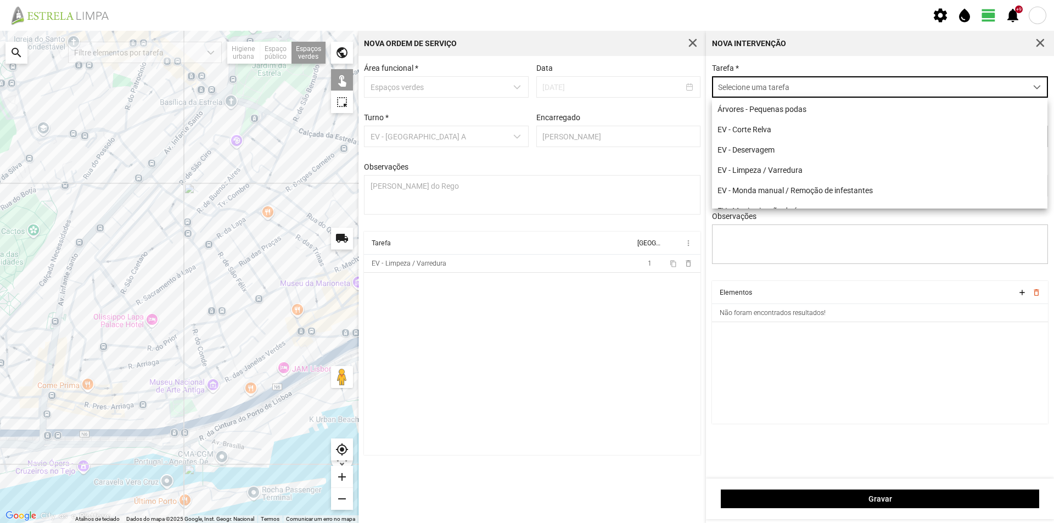
scroll to position [6, 49]
click at [827, 191] on li "EV - Monda manual / Remoção de infestantes" at bounding box center [879, 190] width 335 height 20
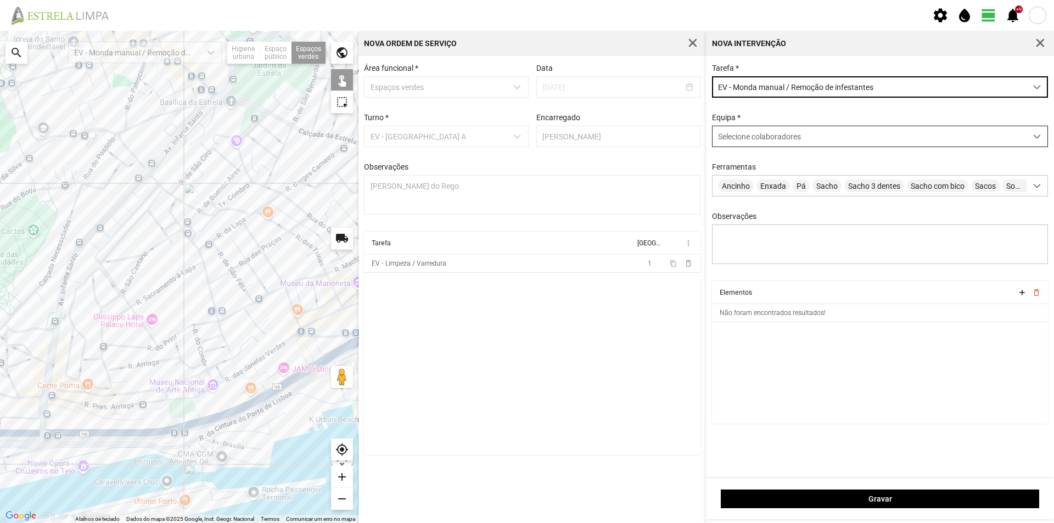
click at [778, 139] on span "Selecione colaboradores" at bounding box center [759, 136] width 83 height 9
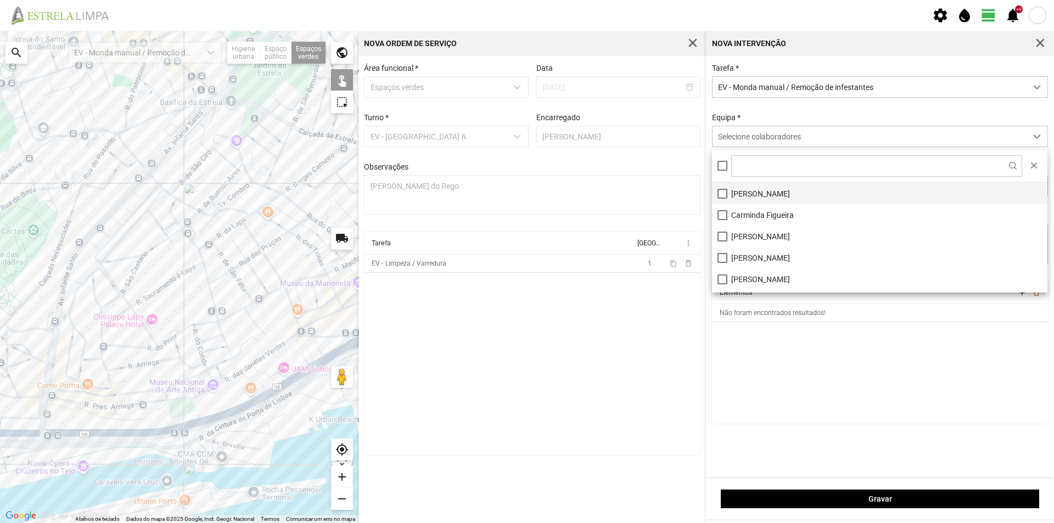
click at [773, 195] on li "[PERSON_NAME]" at bounding box center [879, 193] width 335 height 21
click at [841, 362] on cdk-virtual-scroll-viewport "Elementos add delete_outline Não foram encontrados resultados!" at bounding box center [880, 352] width 337 height 143
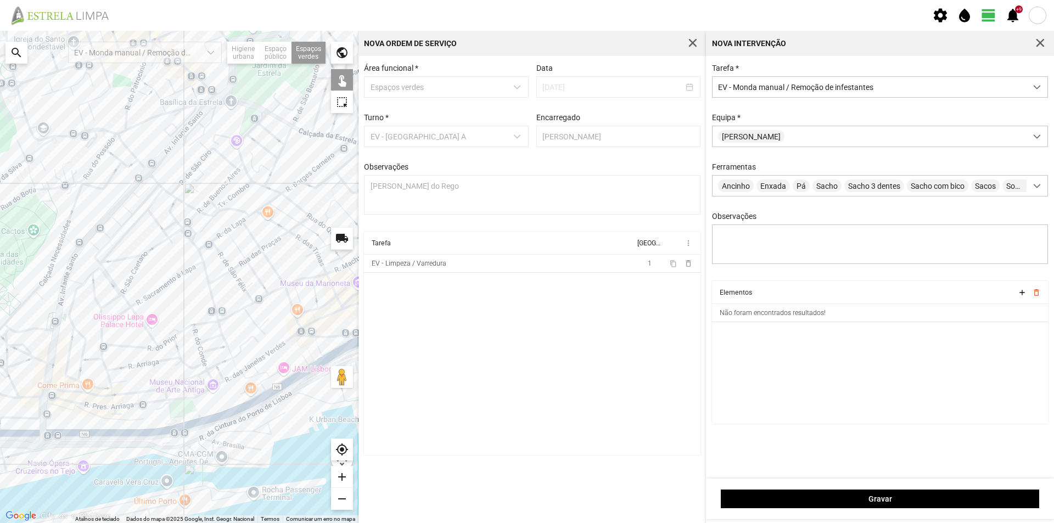
click at [132, 206] on div at bounding box center [179, 277] width 359 height 492
click at [152, 188] on div at bounding box center [179, 277] width 359 height 492
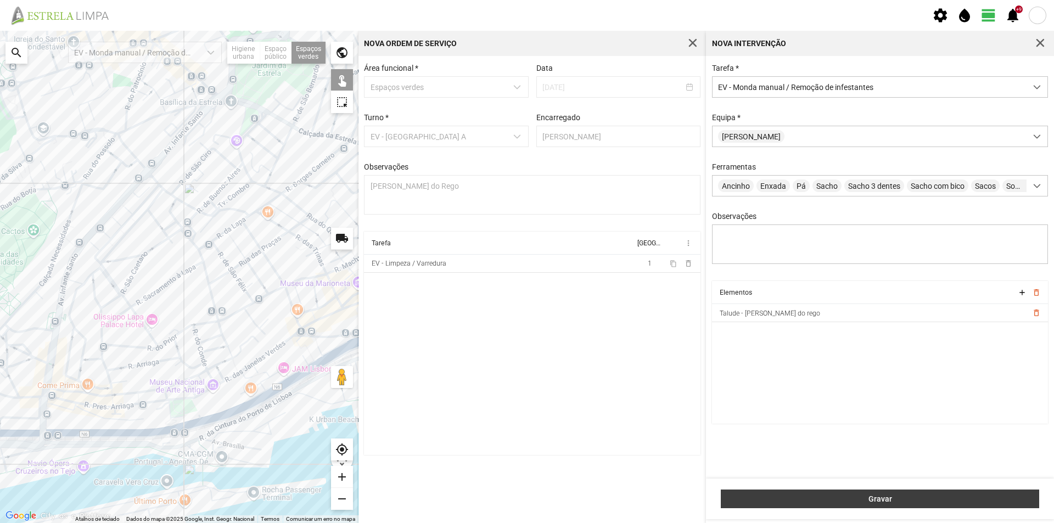
click at [858, 497] on span "Gravar" at bounding box center [880, 499] width 307 height 9
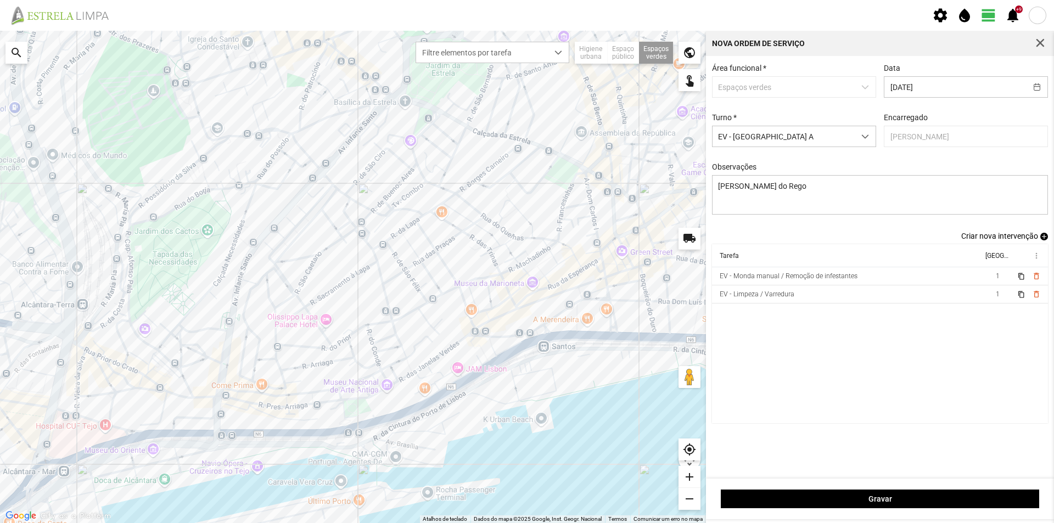
click at [1042, 239] on span "add" at bounding box center [1044, 237] width 8 height 8
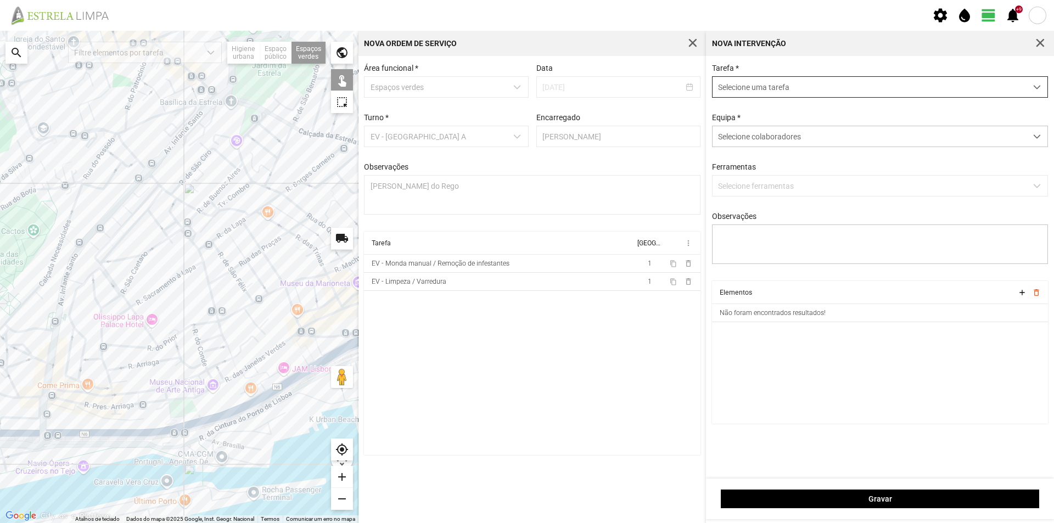
click at [752, 90] on span "Selecione uma tarefa" at bounding box center [870, 87] width 314 height 20
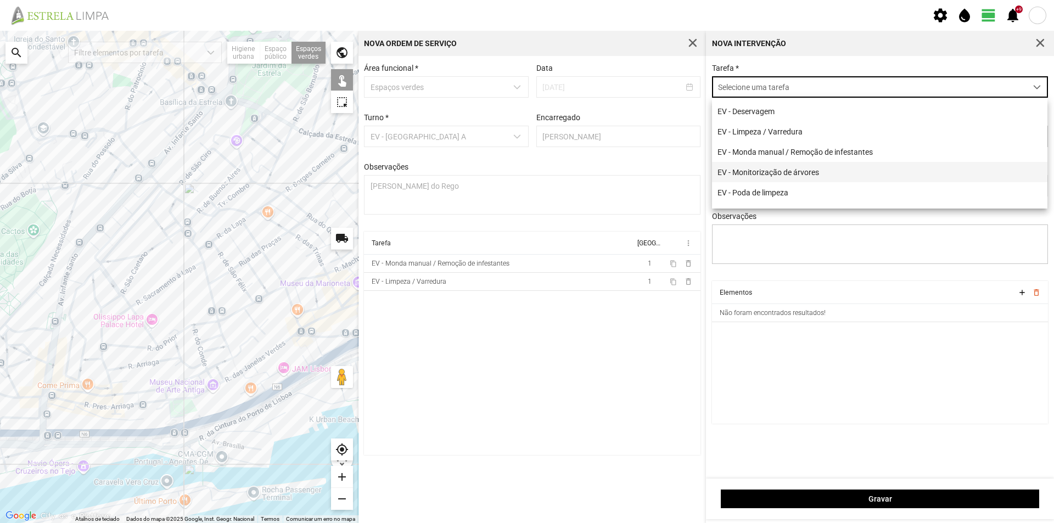
scroll to position [55, 0]
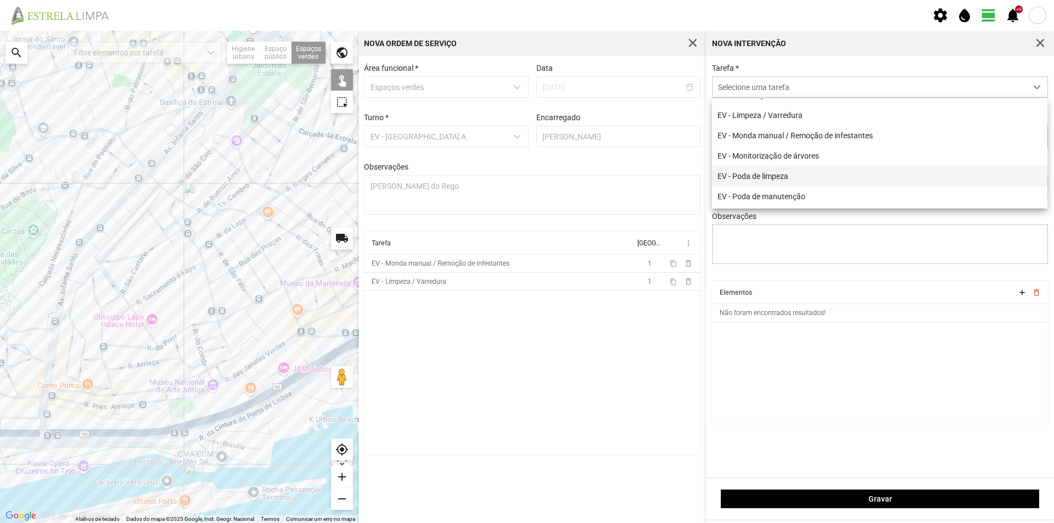
click at [808, 180] on li "EV - Poda de limpeza" at bounding box center [879, 176] width 335 height 20
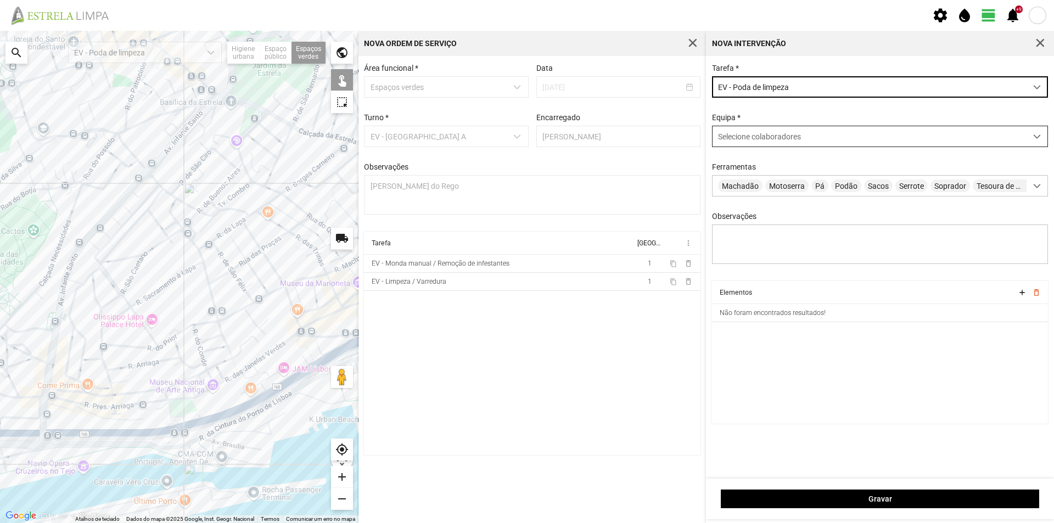
click at [755, 139] on span "Selecione colaboradores" at bounding box center [759, 136] width 83 height 9
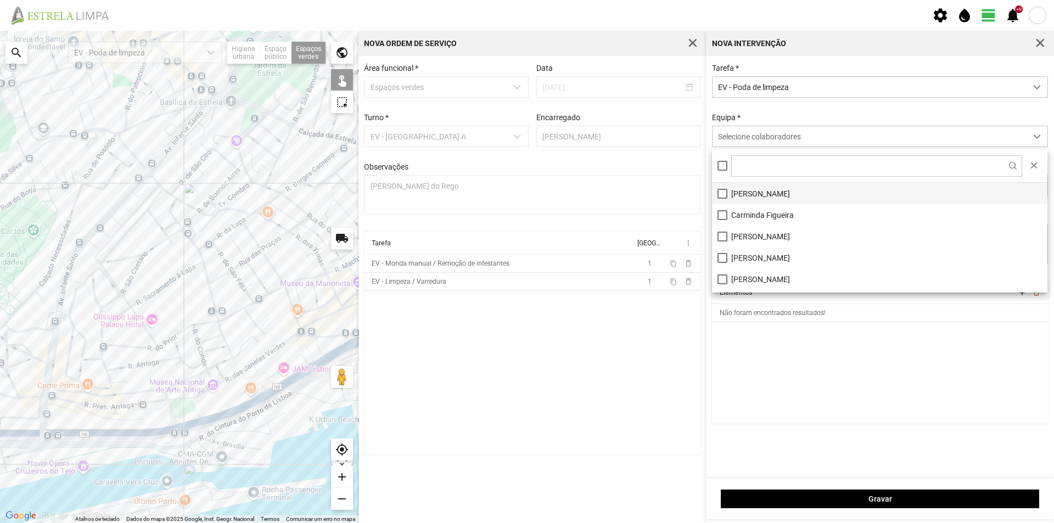
click at [772, 195] on li "[PERSON_NAME]" at bounding box center [879, 193] width 335 height 21
click at [802, 357] on cdk-virtual-scroll-viewport "Elementos add delete_outline Não foram encontrados resultados!" at bounding box center [880, 352] width 337 height 143
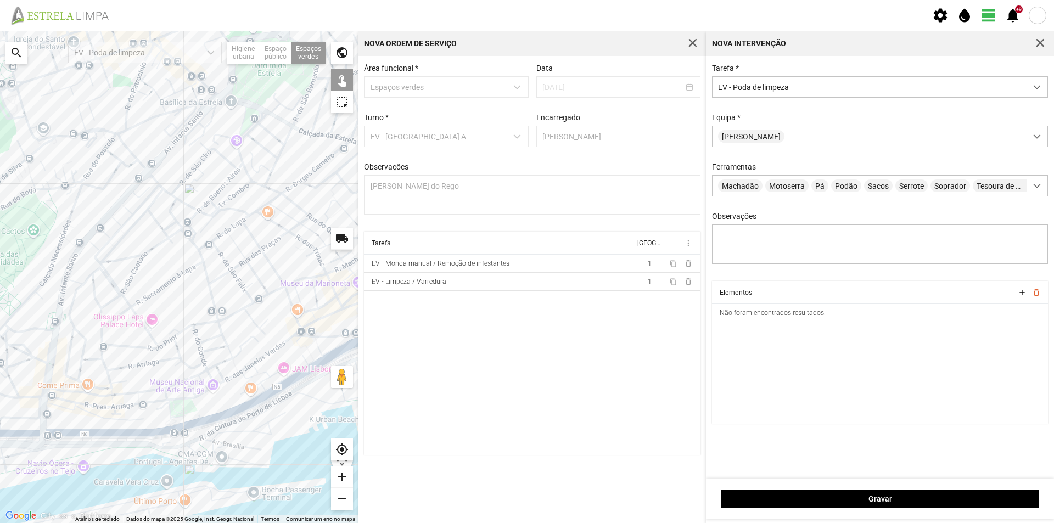
click at [112, 233] on div at bounding box center [179, 277] width 359 height 492
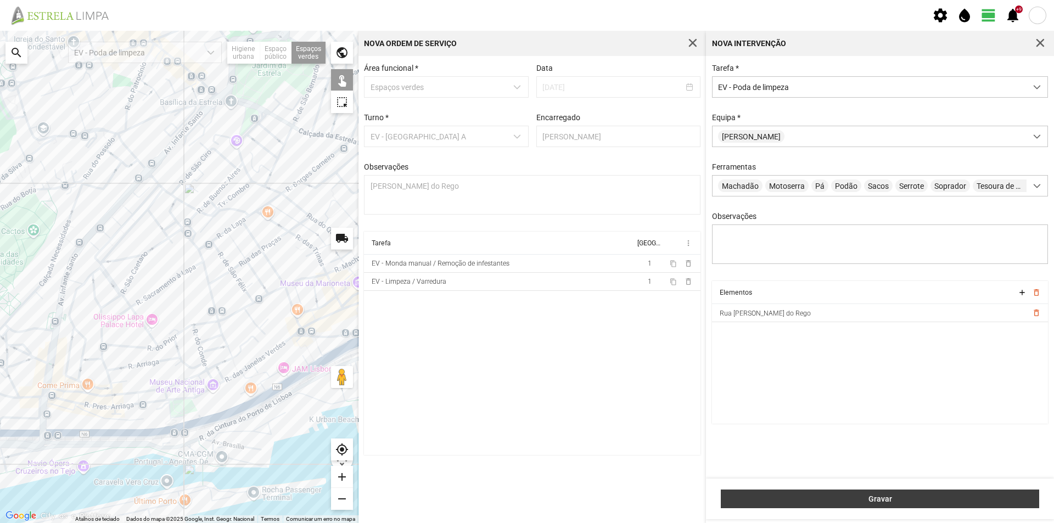
click at [922, 495] on span "Gravar" at bounding box center [880, 499] width 307 height 9
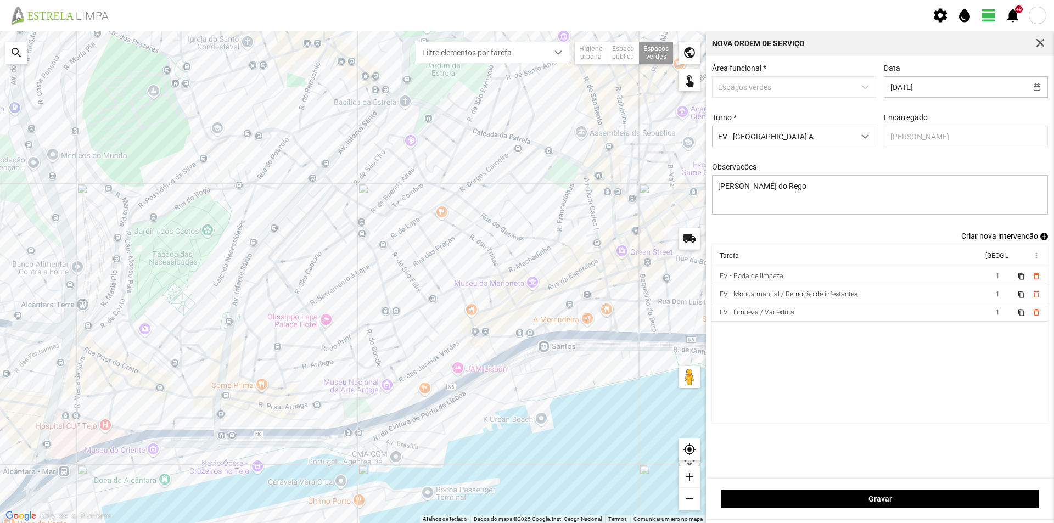
click at [1042, 240] on span "add" at bounding box center [1044, 237] width 8 height 8
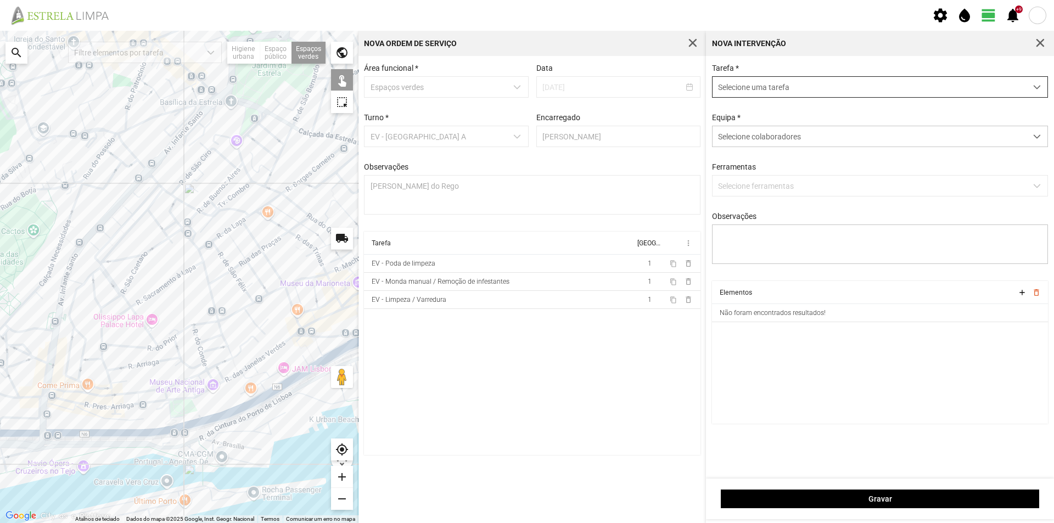
click at [745, 86] on span "Selecione uma tarefa" at bounding box center [870, 87] width 314 height 20
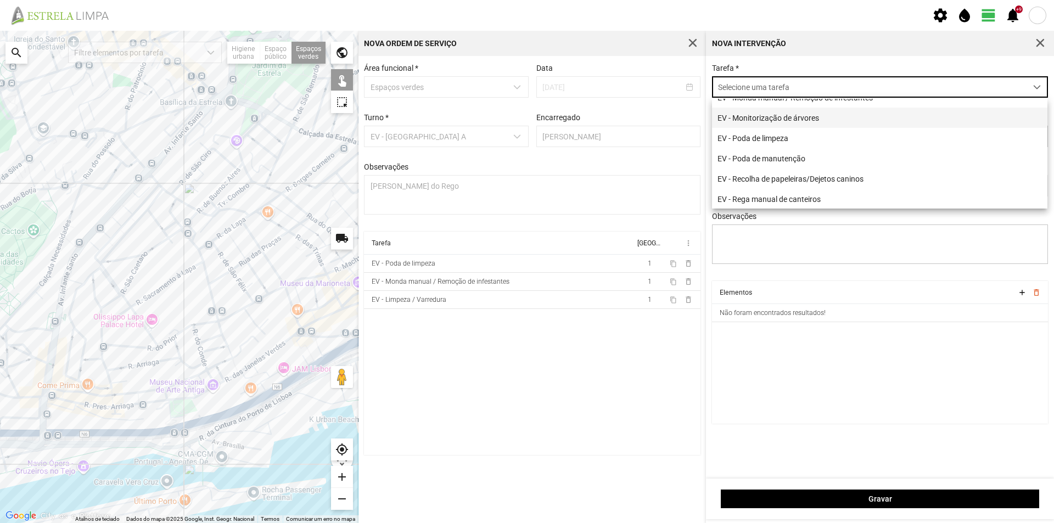
scroll to position [110, 0]
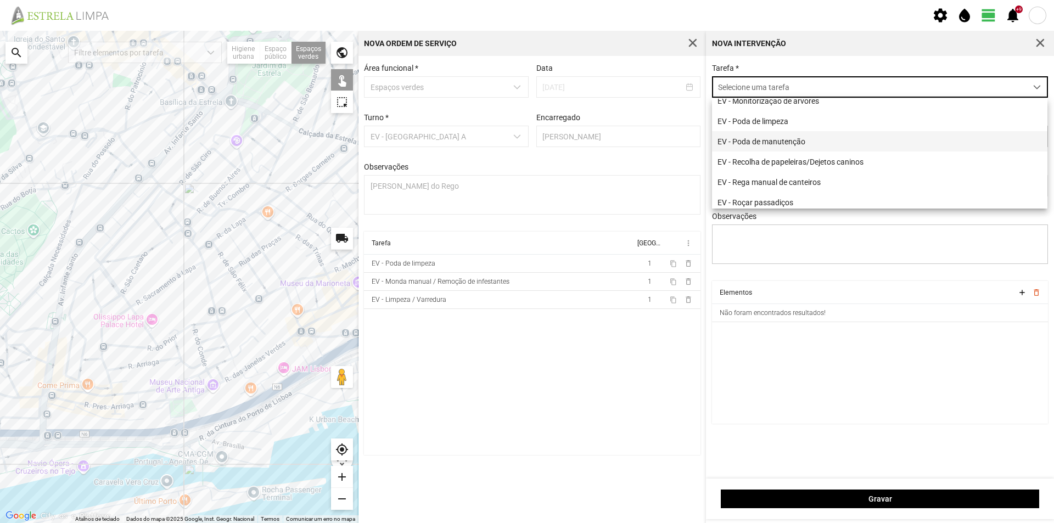
click at [790, 149] on li "EV - Poda de manutenção" at bounding box center [879, 141] width 335 height 20
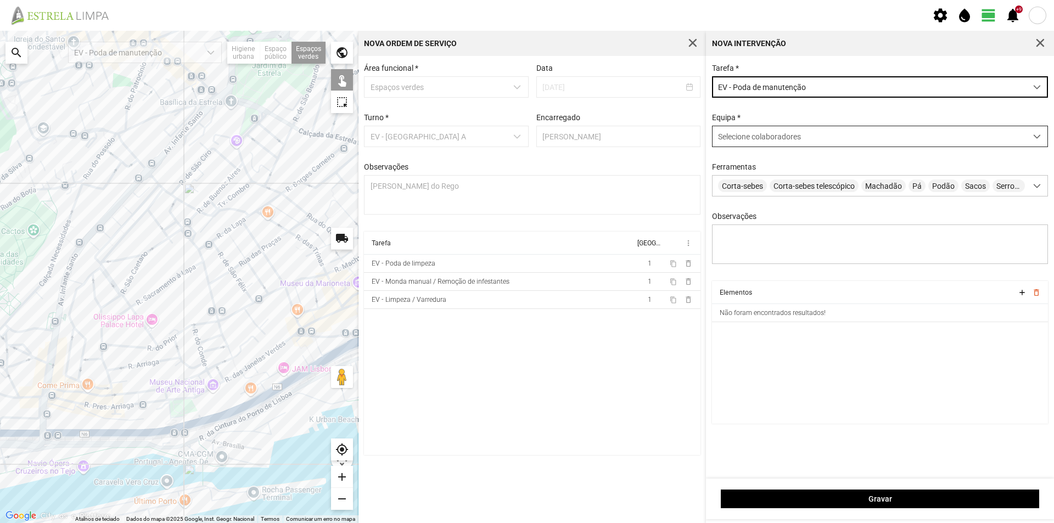
click at [740, 134] on span "Selecione colaboradores" at bounding box center [759, 136] width 83 height 9
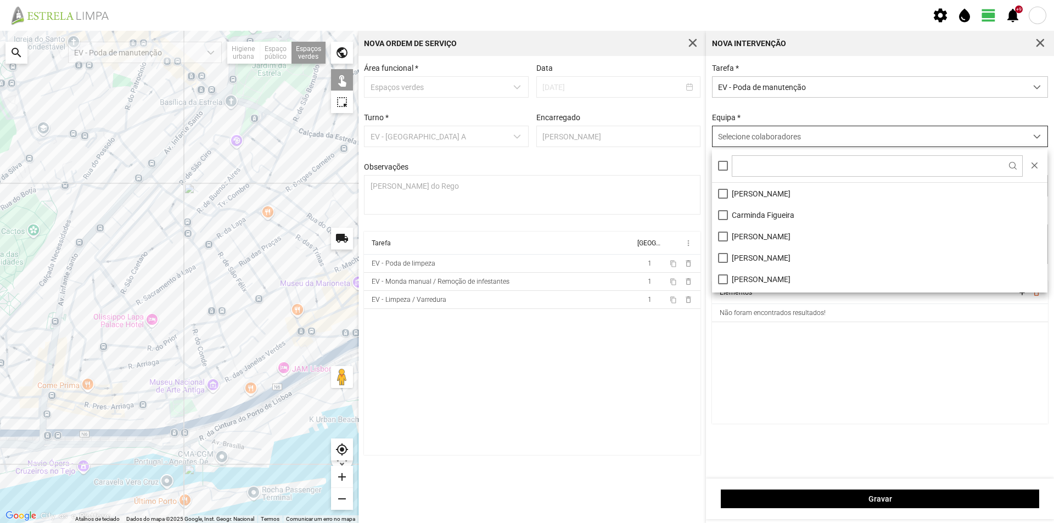
scroll to position [6, 49]
click at [747, 195] on li "[PERSON_NAME]" at bounding box center [879, 193] width 335 height 21
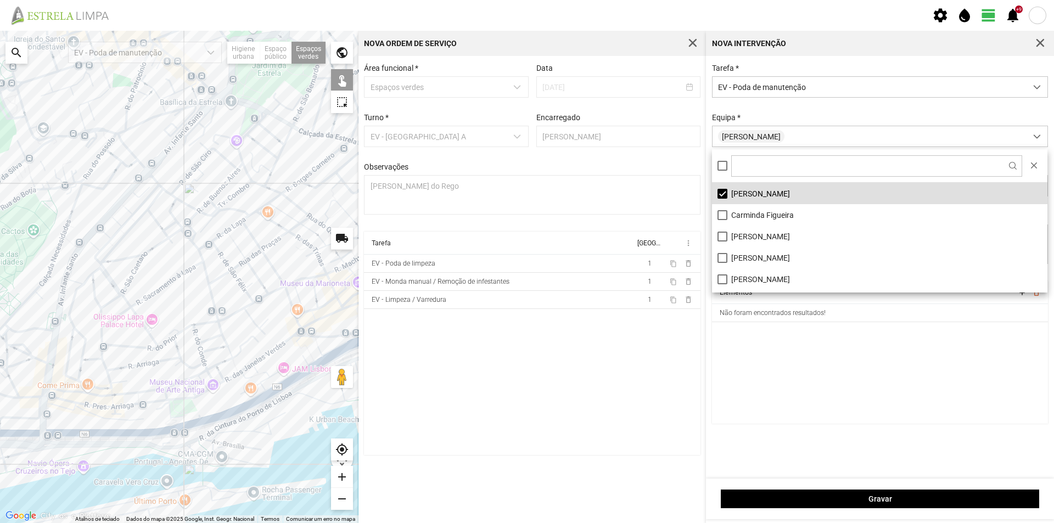
click at [813, 374] on cdk-virtual-scroll-viewport "Elementos add delete_outline Não foram encontrados resultados!" at bounding box center [880, 352] width 337 height 143
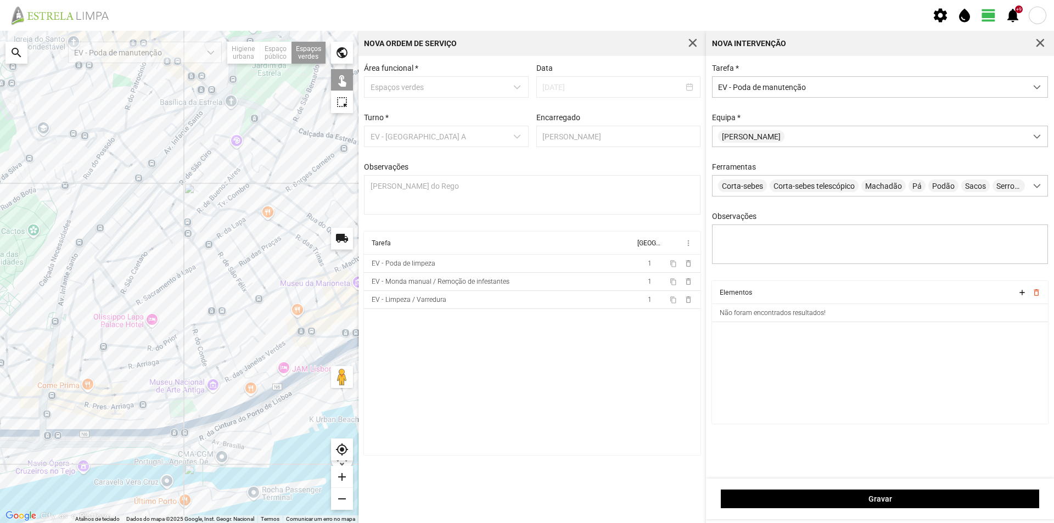
click at [133, 208] on div at bounding box center [179, 277] width 359 height 492
click at [152, 197] on div at bounding box center [179, 277] width 359 height 492
click at [147, 198] on div at bounding box center [179, 277] width 359 height 492
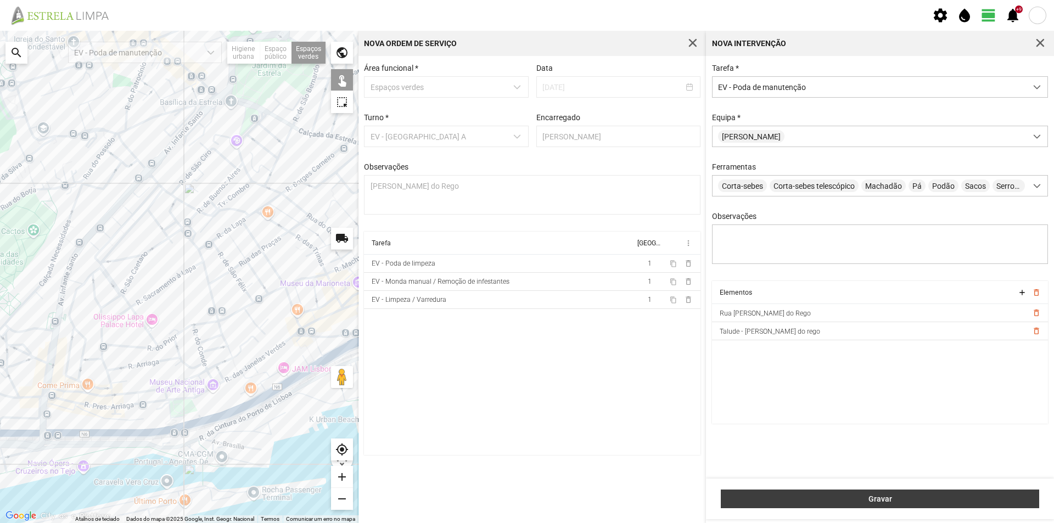
click at [905, 503] on span "Gravar" at bounding box center [880, 499] width 307 height 9
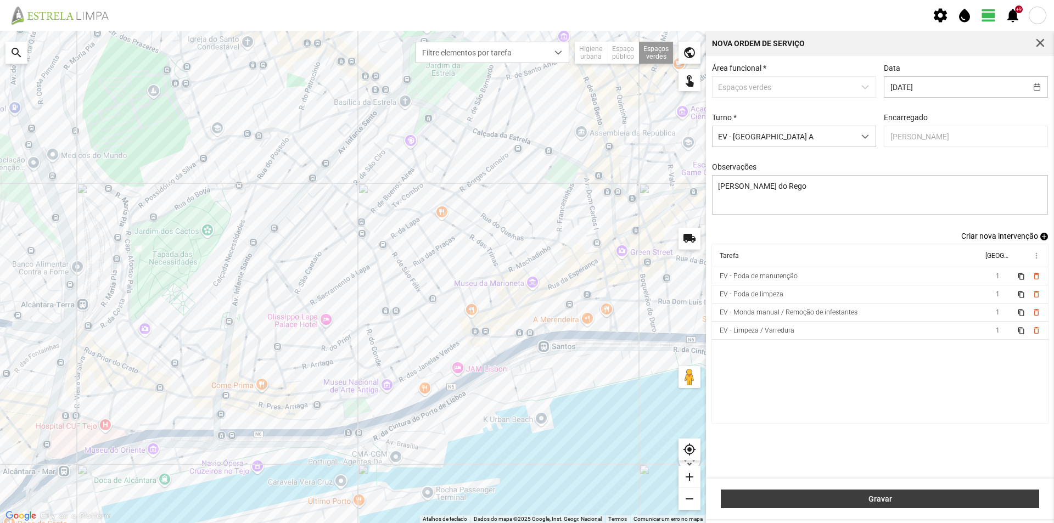
click at [929, 503] on span "Gravar" at bounding box center [880, 499] width 307 height 9
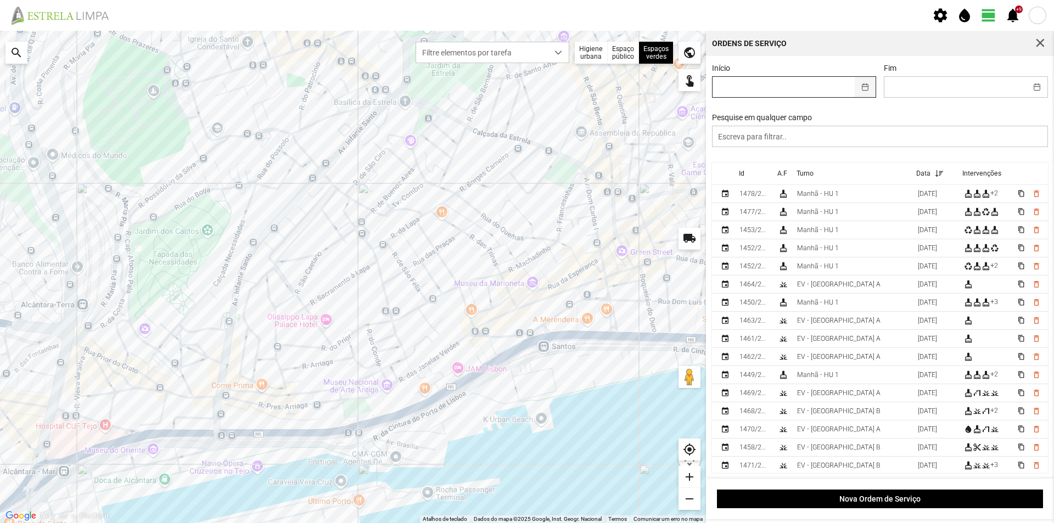
click at [860, 89] on button "button" at bounding box center [865, 87] width 21 height 20
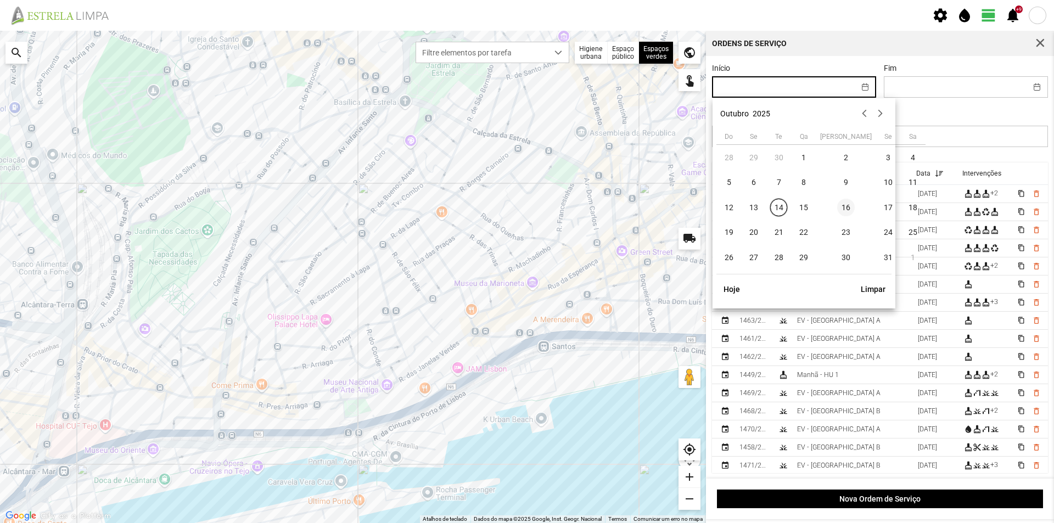
click at [837, 207] on span "16" at bounding box center [846, 208] width 18 height 18
type input "[DATE]"
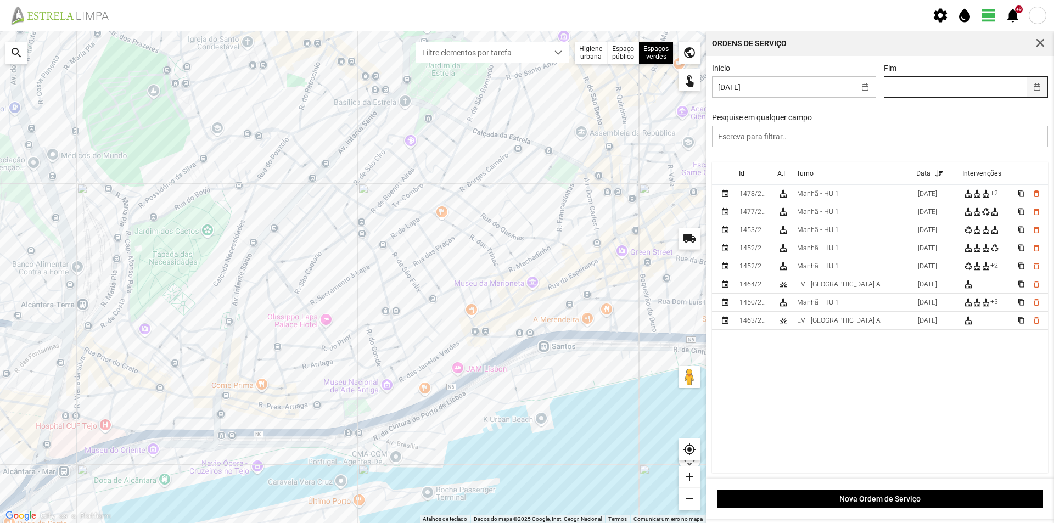
click at [1032, 89] on button "button" at bounding box center [1037, 87] width 21 height 20
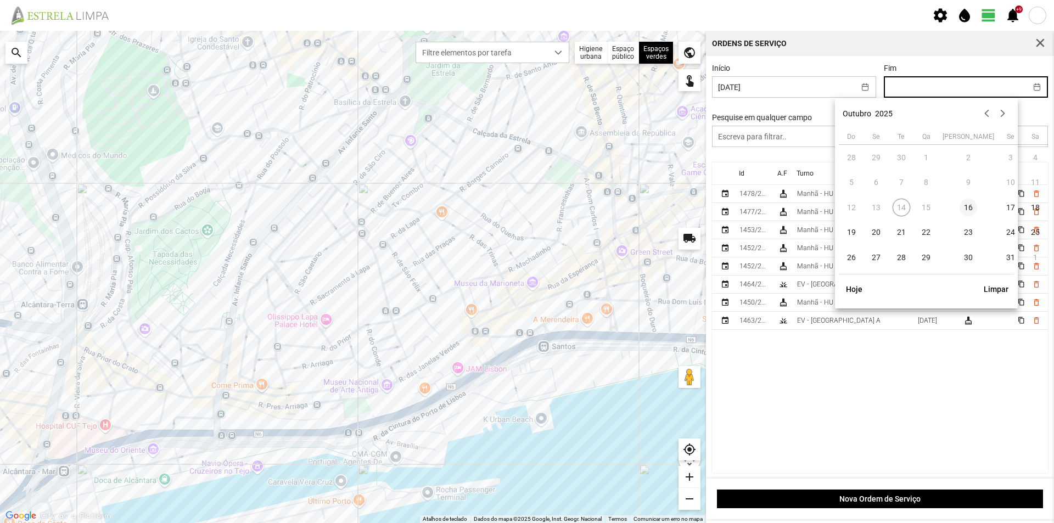
click at [960, 204] on span "16" at bounding box center [969, 208] width 18 height 18
type input "[DATE]"
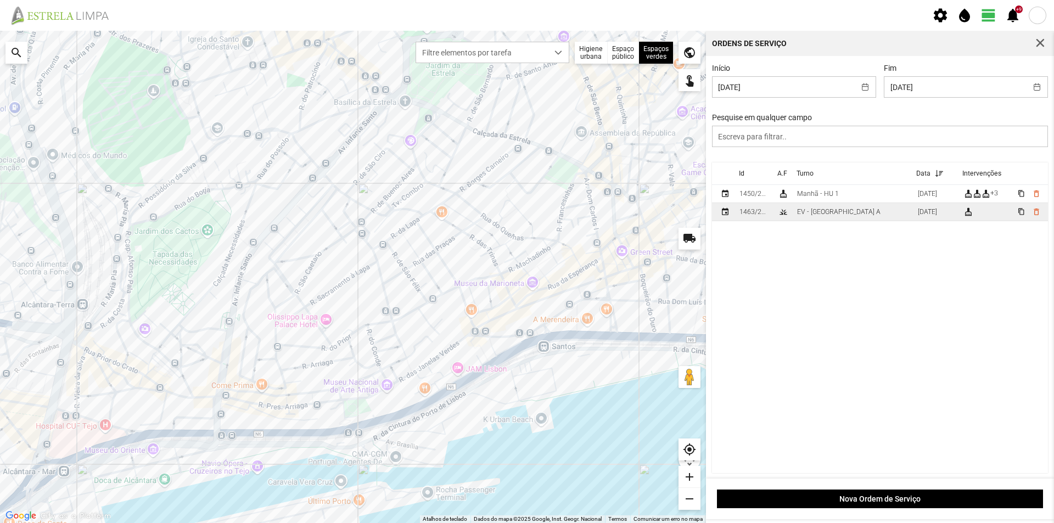
click at [842, 216] on td "EV - [GEOGRAPHIC_DATA] A" at bounding box center [853, 212] width 121 height 18
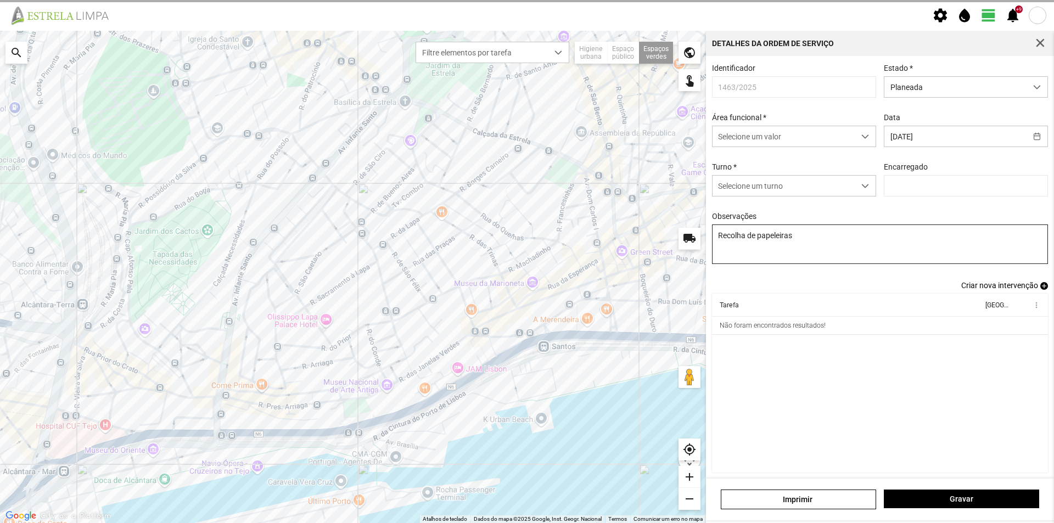
type input "[PERSON_NAME]"
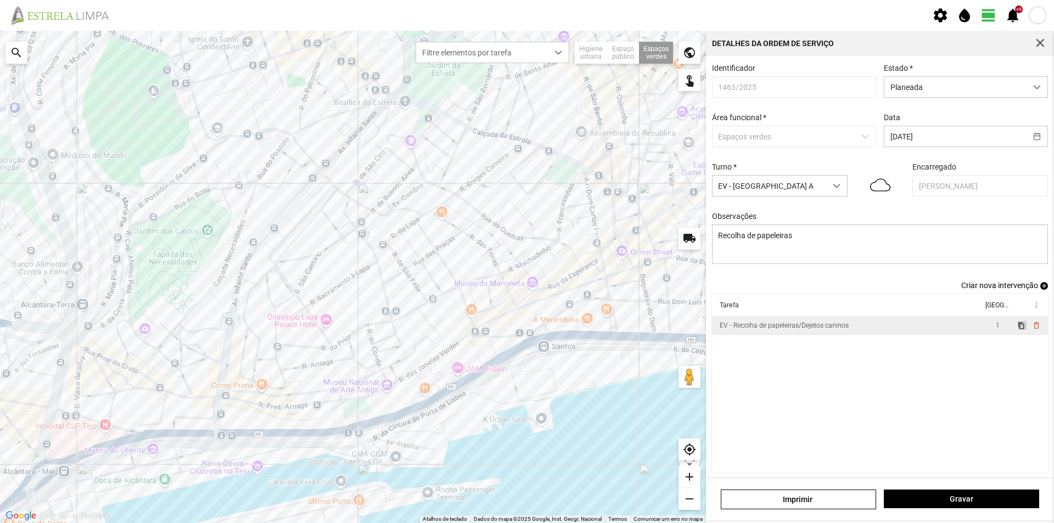
click at [1017, 329] on span "content_copy" at bounding box center [1020, 325] width 7 height 7
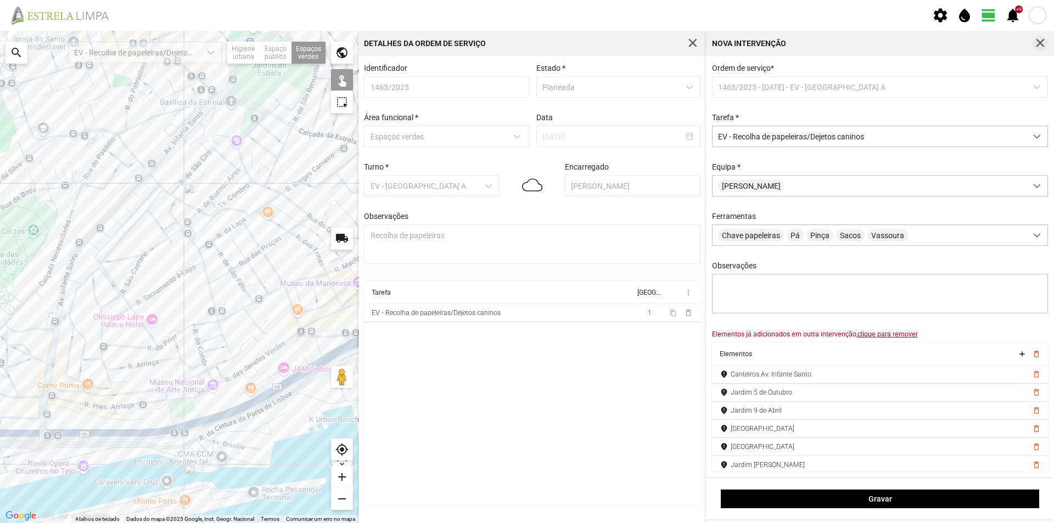
click at [1039, 44] on span "button" at bounding box center [1040, 43] width 10 height 10
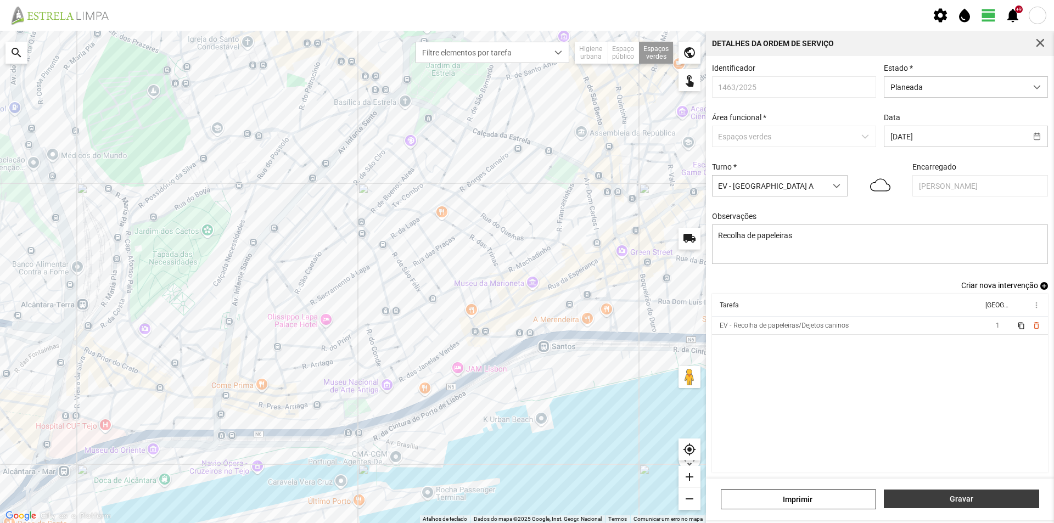
click at [964, 503] on button "Gravar" at bounding box center [961, 499] width 155 height 19
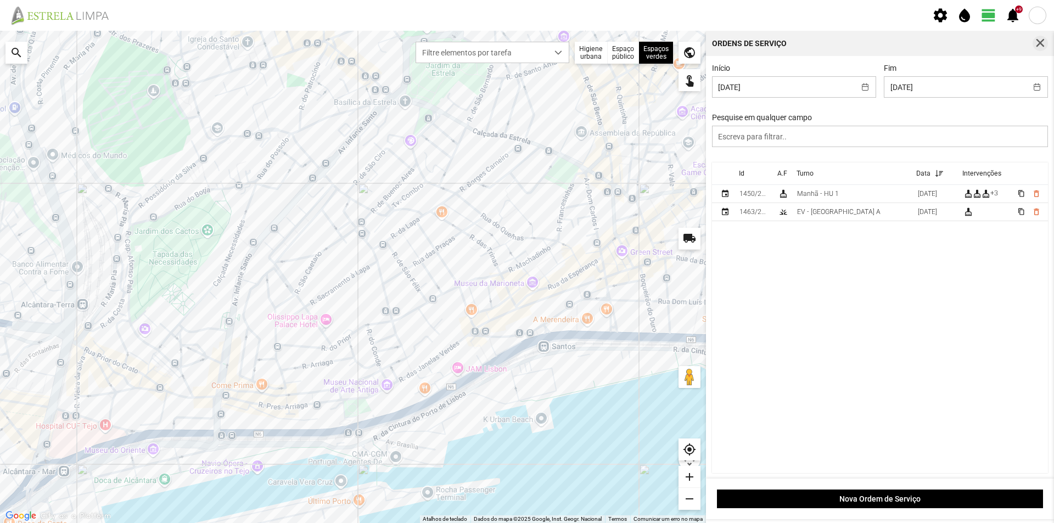
click at [1038, 42] on span "button" at bounding box center [1040, 43] width 10 height 10
